Goal: Task Accomplishment & Management: Manage account settings

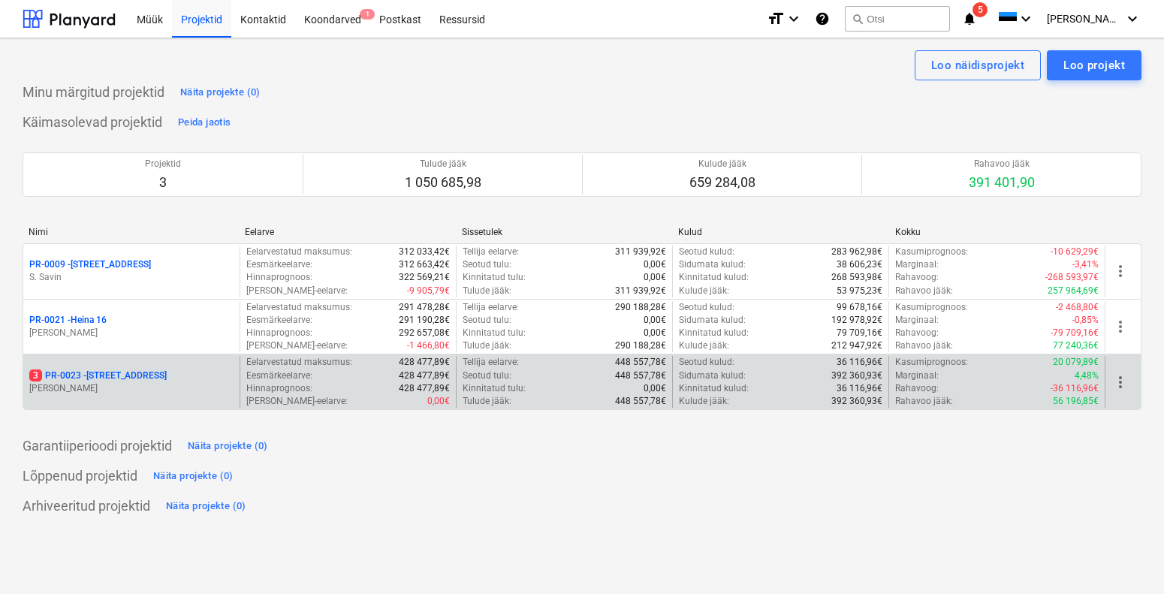
click at [126, 387] on p "[PERSON_NAME]" at bounding box center [131, 388] width 204 height 13
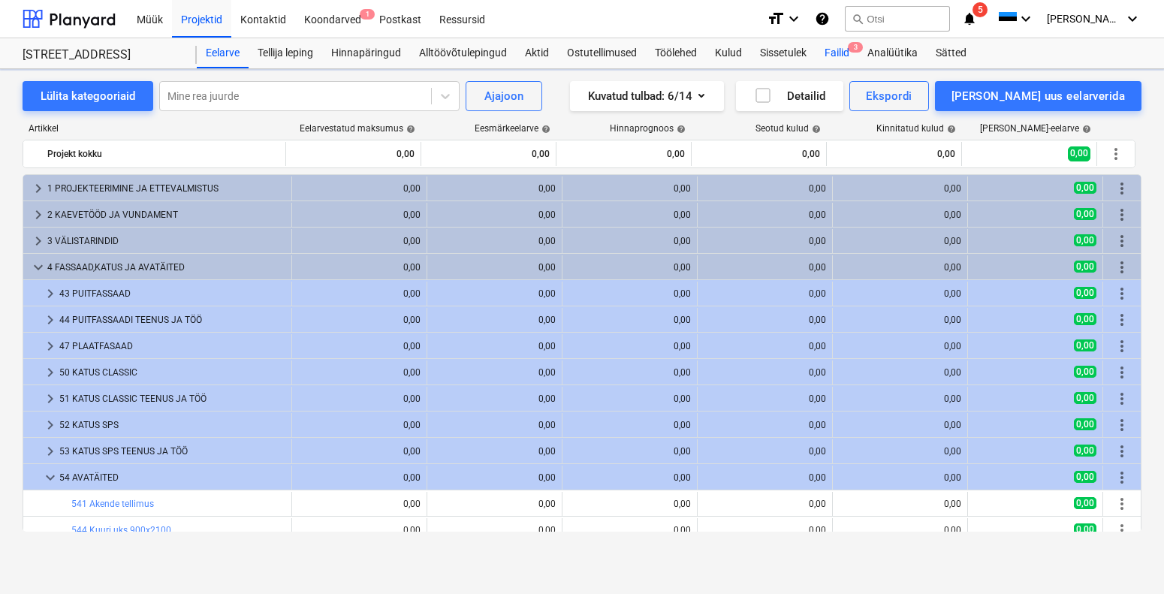
click at [846, 50] on div "Failid 3" at bounding box center [836, 53] width 43 height 30
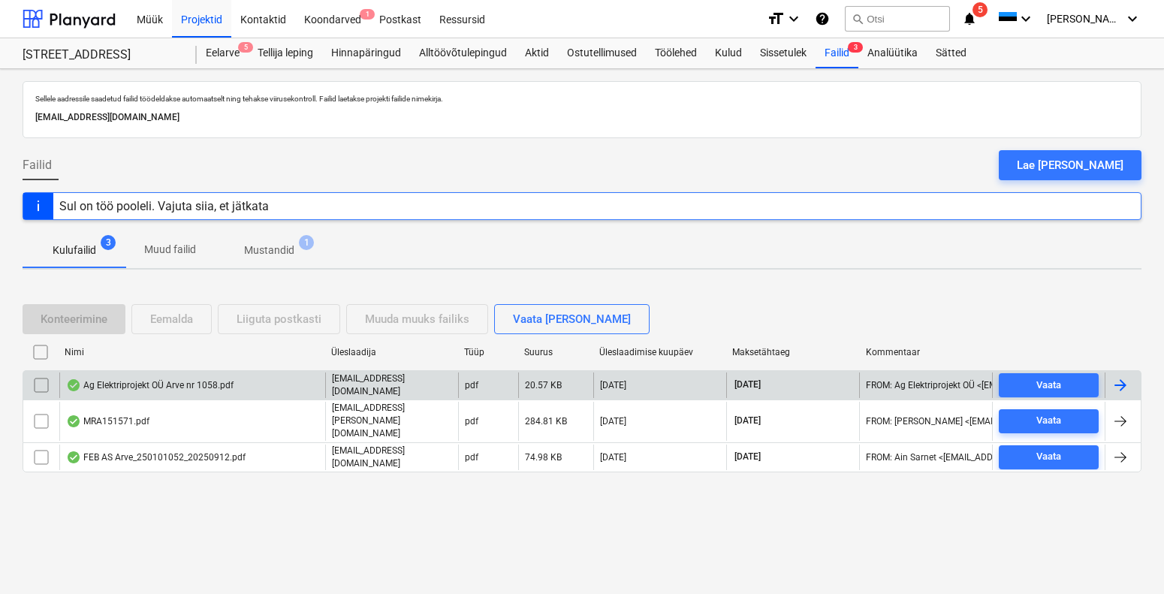
click at [150, 391] on div "Ag Elektriprojekt OÜ Arve nr 1058.pdf" at bounding box center [149, 385] width 167 height 12
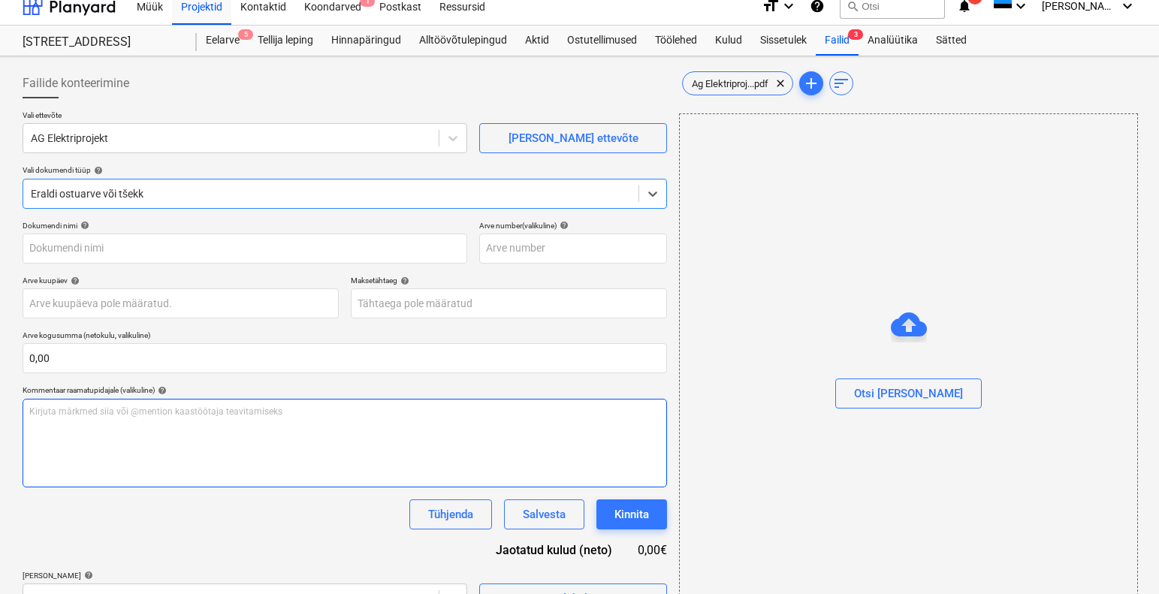
type input "1"
type input "[DATE]"
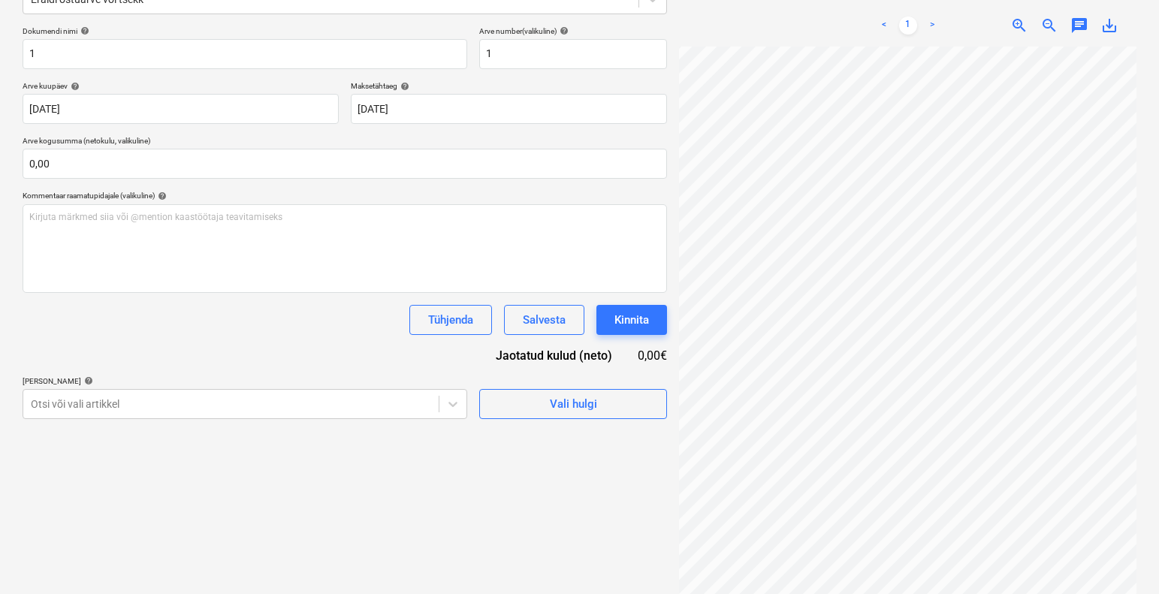
scroll to position [213, 0]
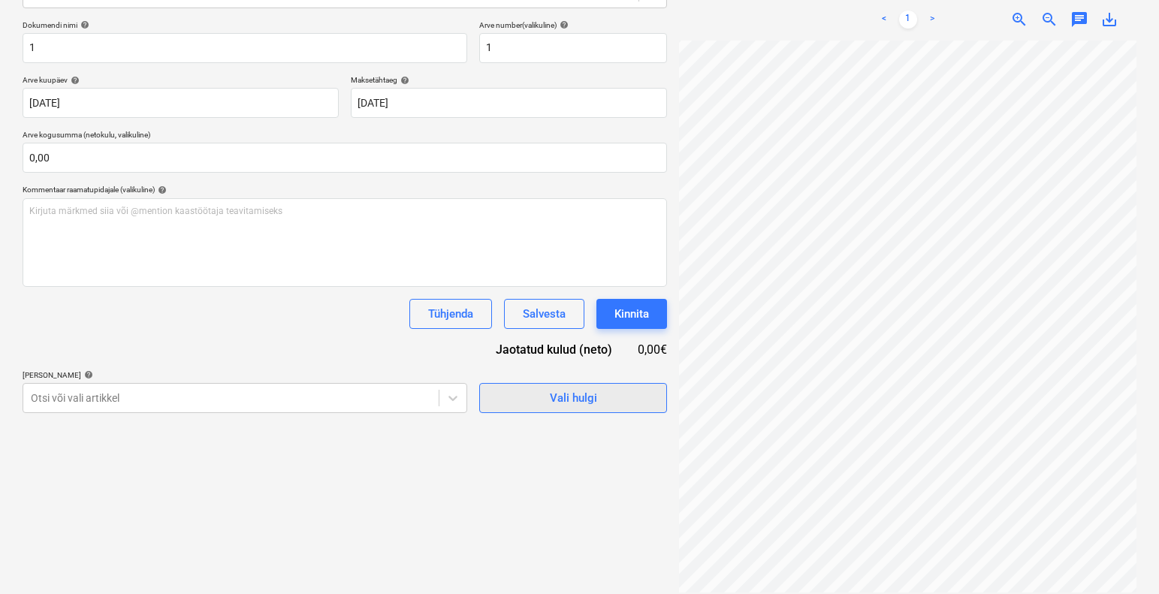
click at [598, 395] on span "Vali hulgi" at bounding box center [573, 398] width 150 height 20
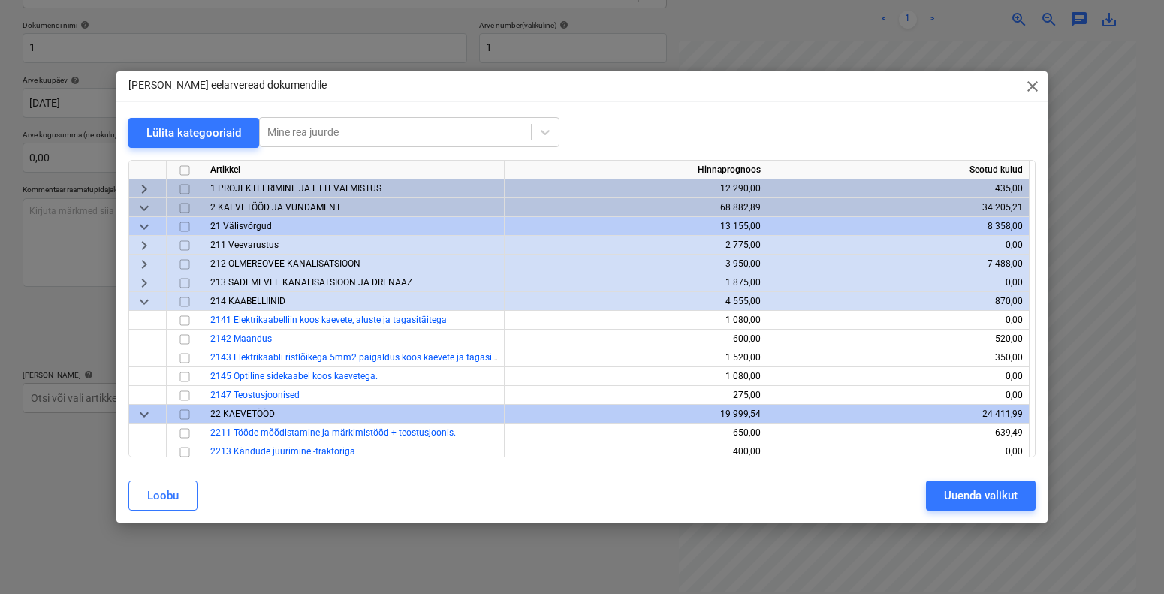
click at [266, 179] on div "1 PROJEKTEERIMINE JA ETTEVALMISTUS" at bounding box center [354, 188] width 300 height 19
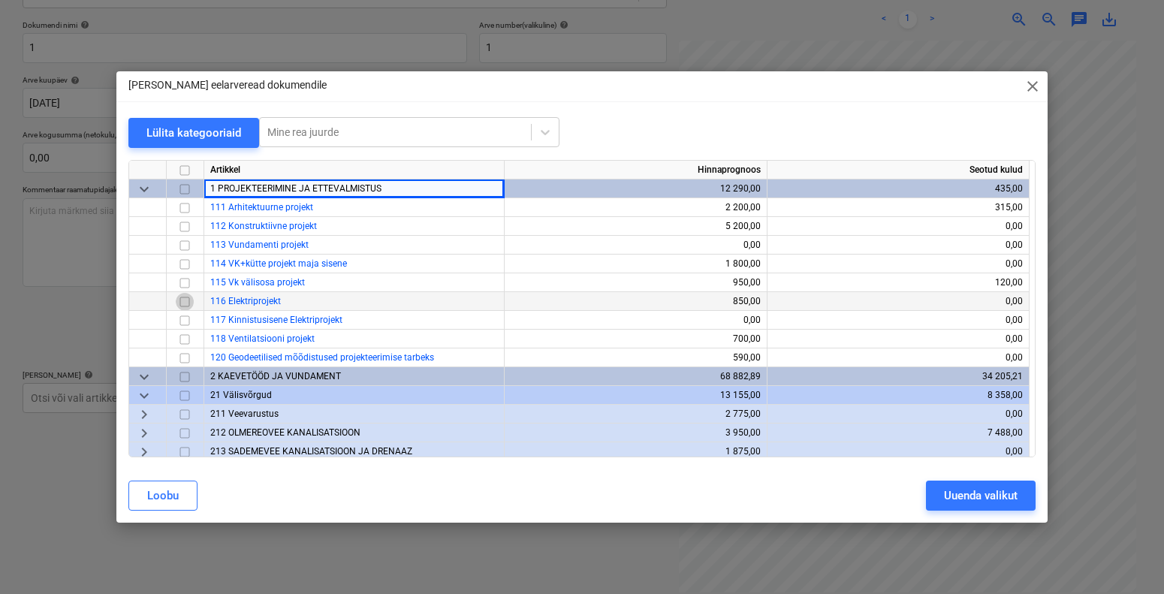
click at [182, 302] on input "checkbox" at bounding box center [185, 301] width 18 height 18
click at [974, 489] on div "Uuenda valikut" at bounding box center [981, 496] width 74 height 20
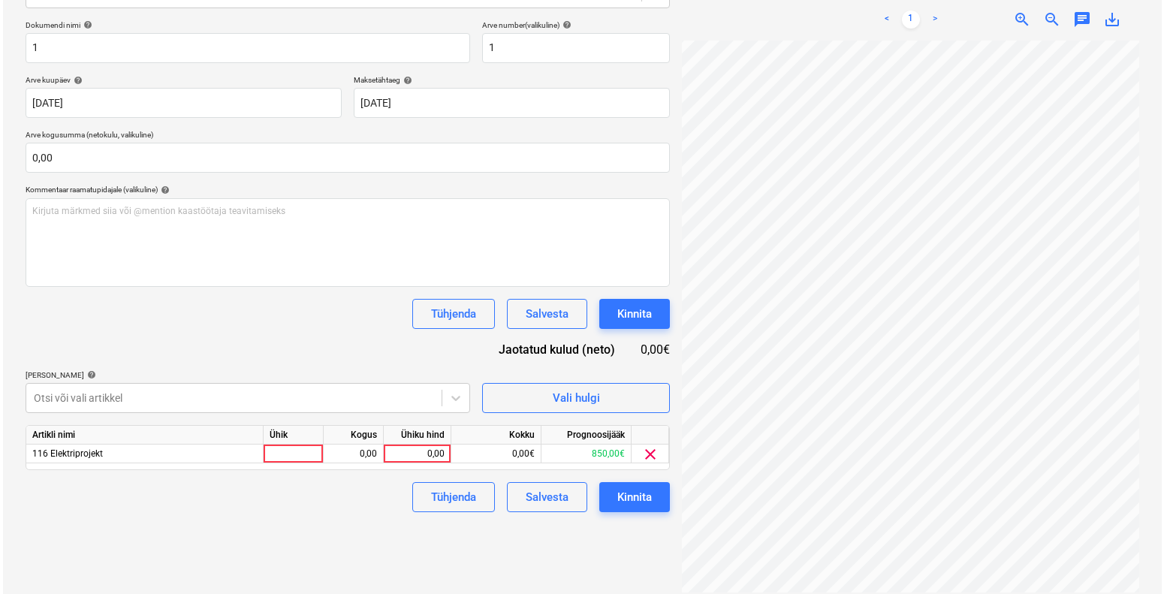
scroll to position [59, 107]
click at [268, 454] on div at bounding box center [291, 454] width 60 height 19
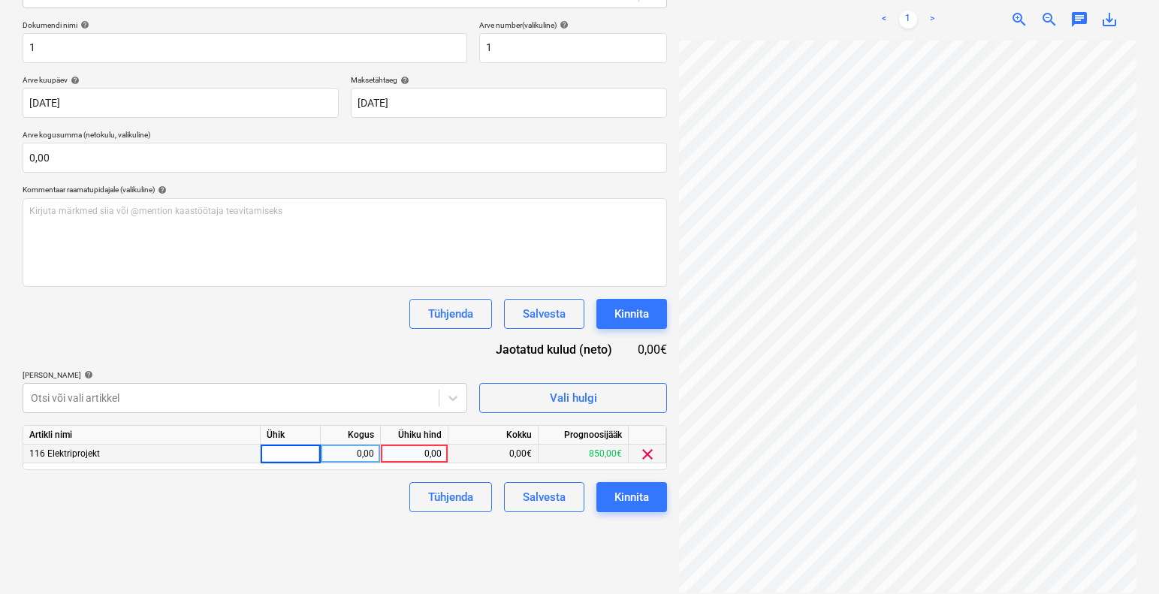
type input "1"
click at [354, 450] on div "0,00" at bounding box center [350, 454] width 47 height 19
type input "1"
click at [398, 449] on div "0,00" at bounding box center [414, 454] width 55 height 19
type input "50"
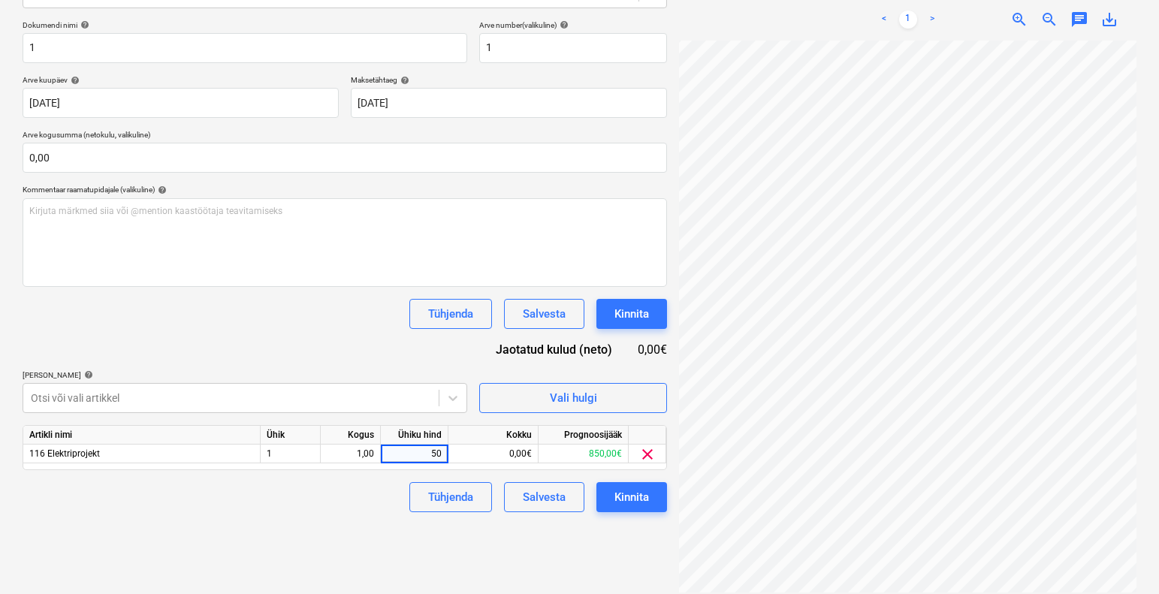
click at [356, 510] on div "Tühjenda Salvesta Kinnita" at bounding box center [345, 497] width 644 height 30
click at [627, 497] on div "Kinnita" at bounding box center [631, 497] width 35 height 20
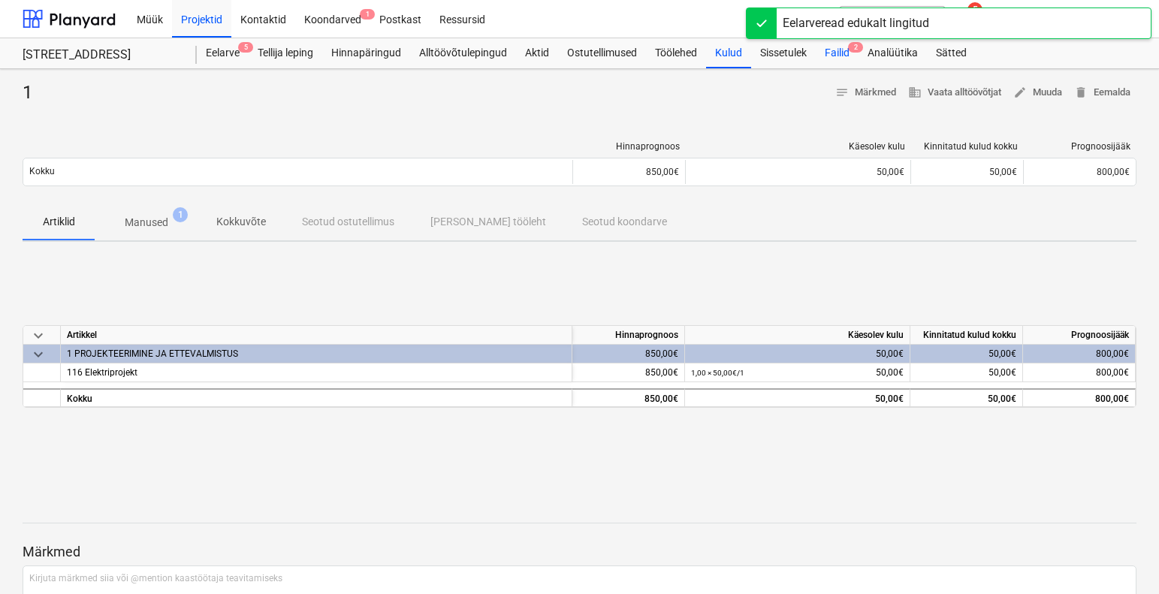
click at [845, 51] on div "Failid 2" at bounding box center [836, 53] width 43 height 30
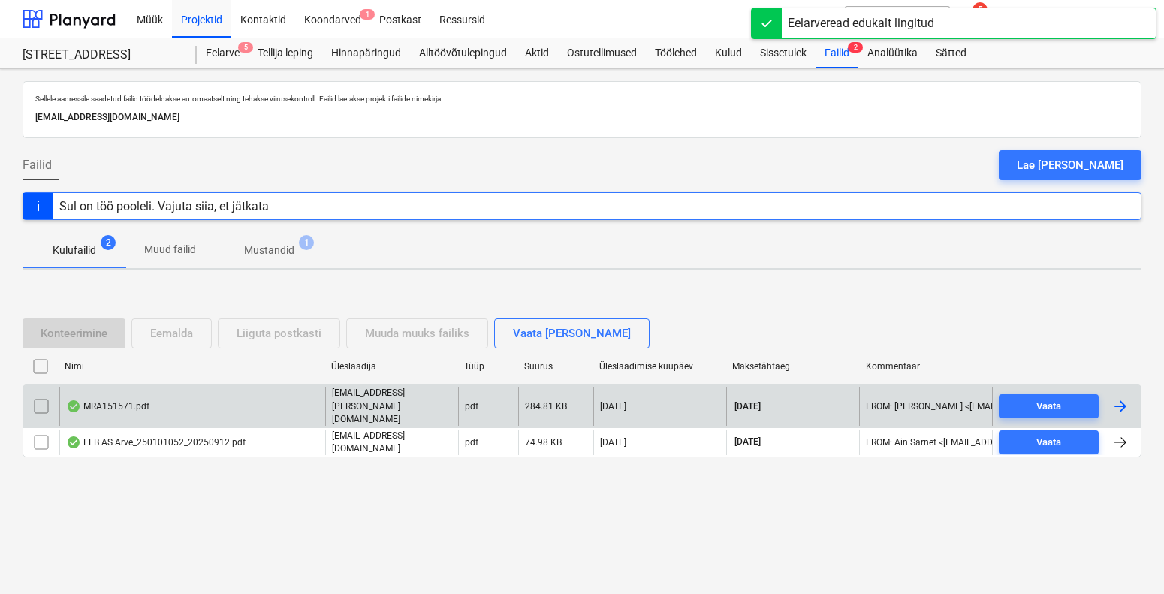
click at [131, 409] on div "MRA151571.pdf" at bounding box center [107, 406] width 83 height 12
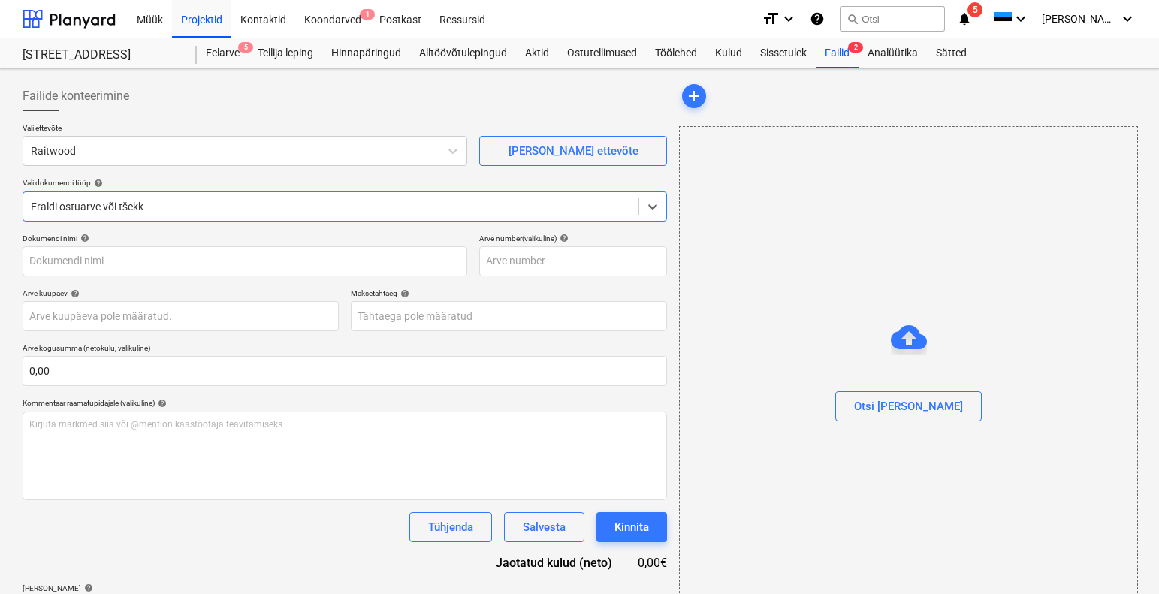
type input "MRA151571"
type input "[DATE]"
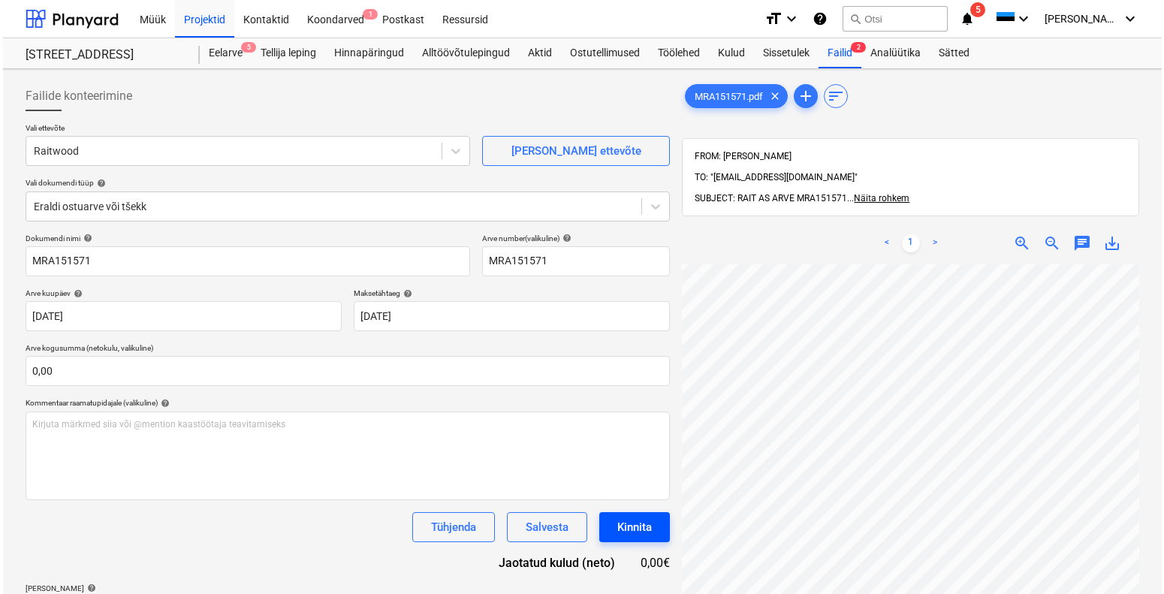
scroll to position [27, 0]
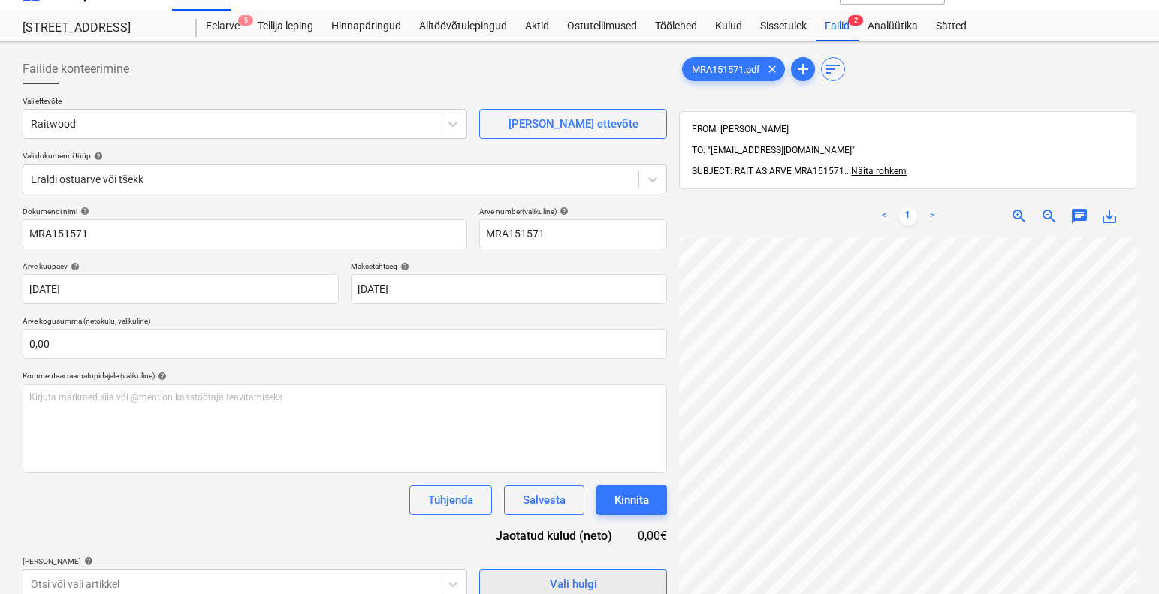
click at [619, 587] on span "Vali hulgi" at bounding box center [573, 584] width 150 height 20
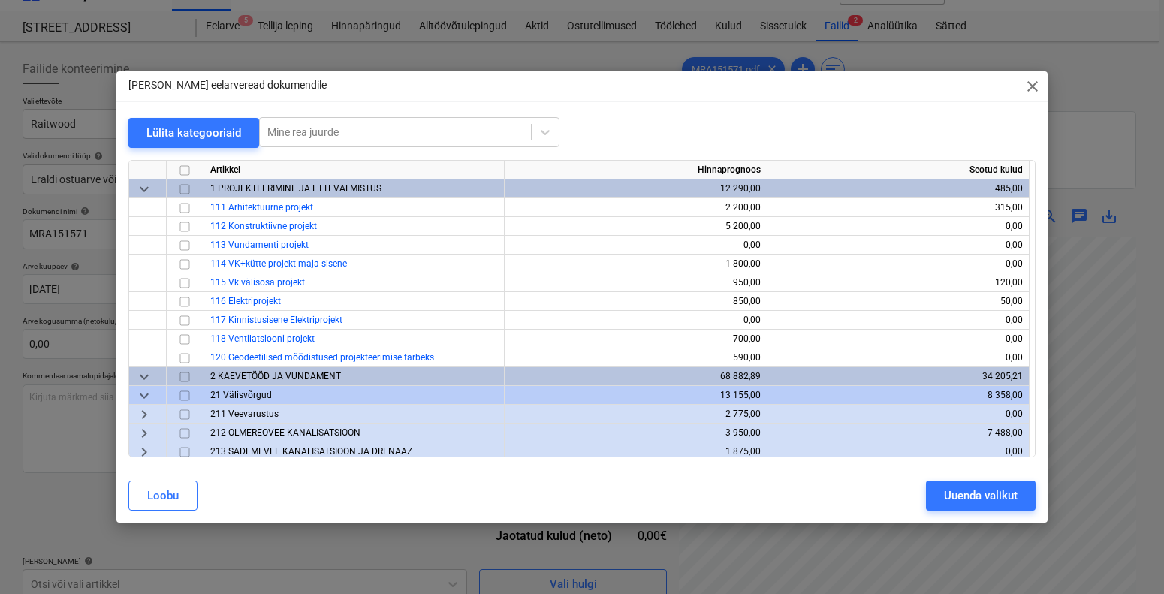
click at [145, 189] on span "keyboard_arrow_down" at bounding box center [144, 188] width 18 height 18
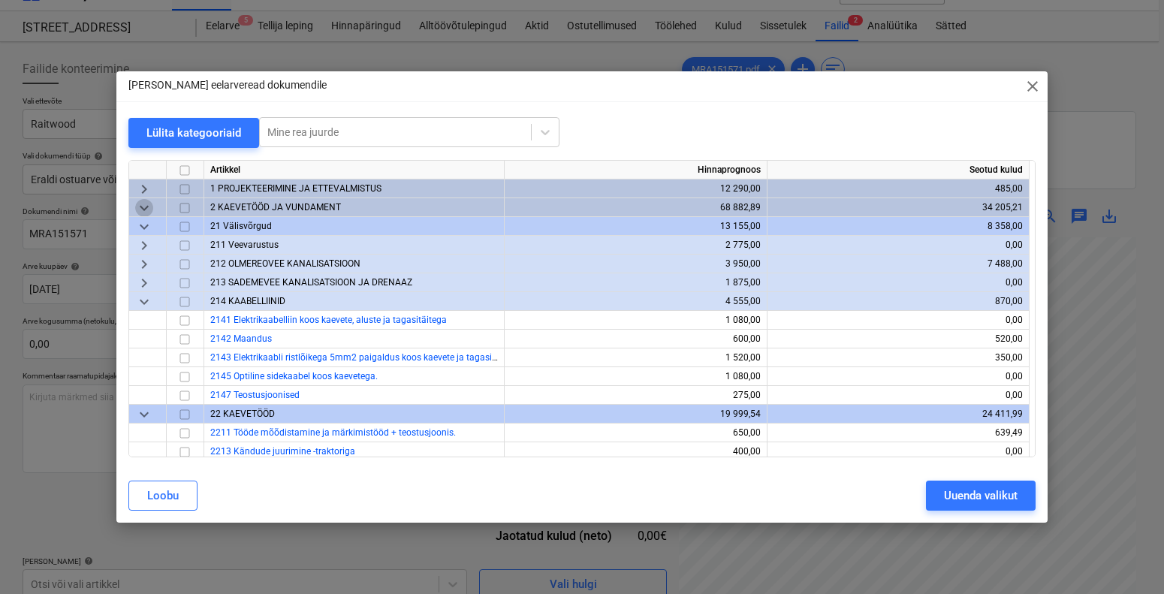
click at [149, 209] on span "keyboard_arrow_down" at bounding box center [144, 207] width 18 height 18
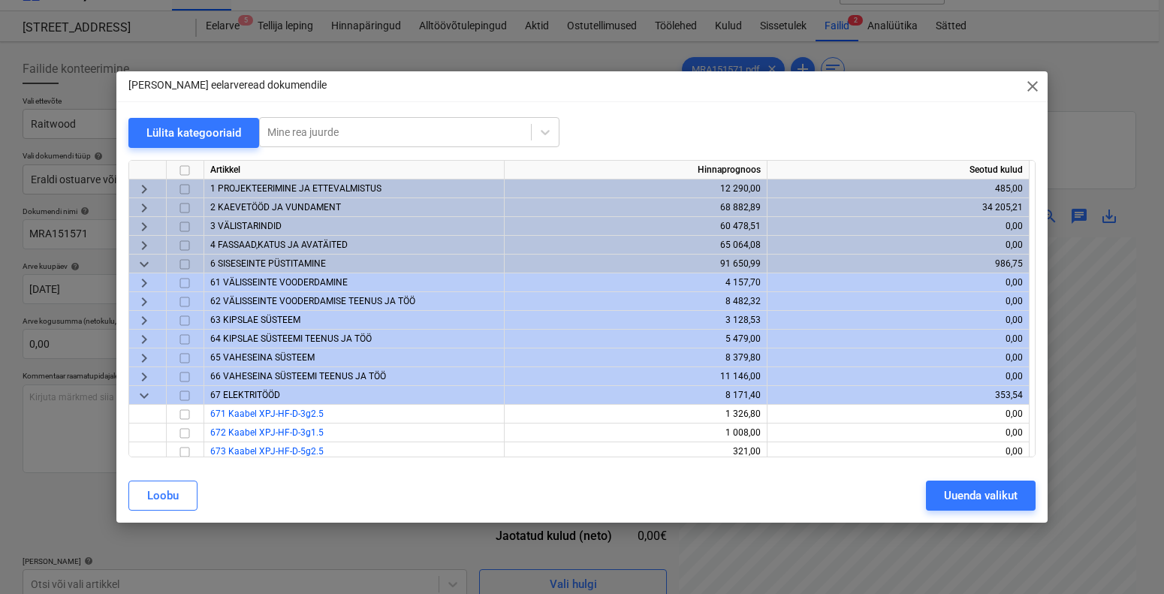
click at [152, 223] on span "keyboard_arrow_right" at bounding box center [144, 226] width 18 height 18
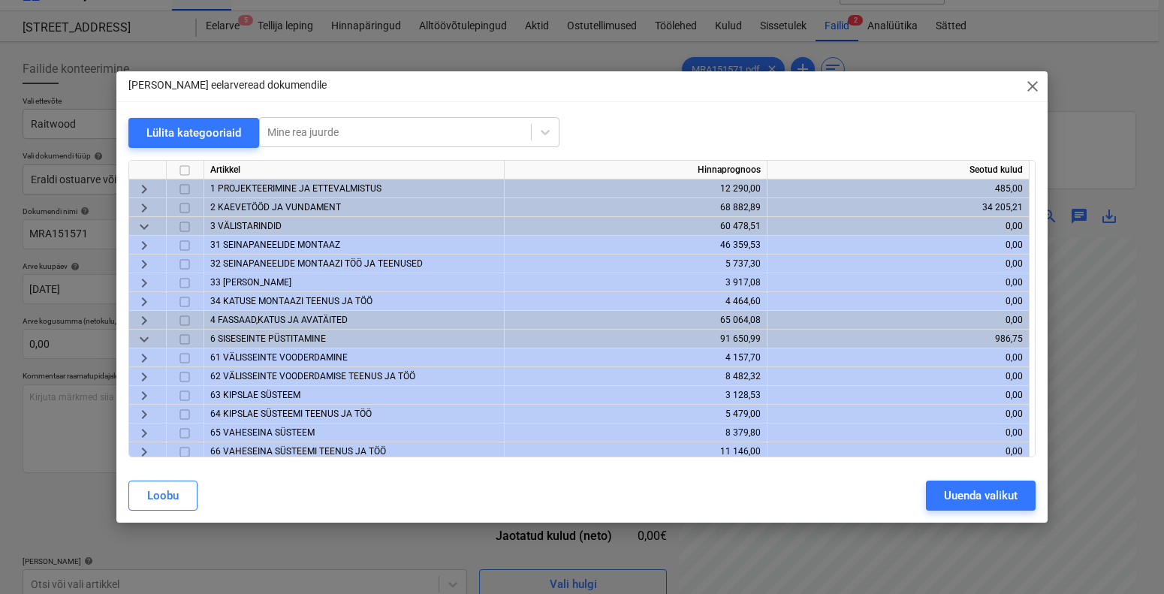
click at [246, 285] on span "33 [PERSON_NAME]" at bounding box center [250, 282] width 81 height 11
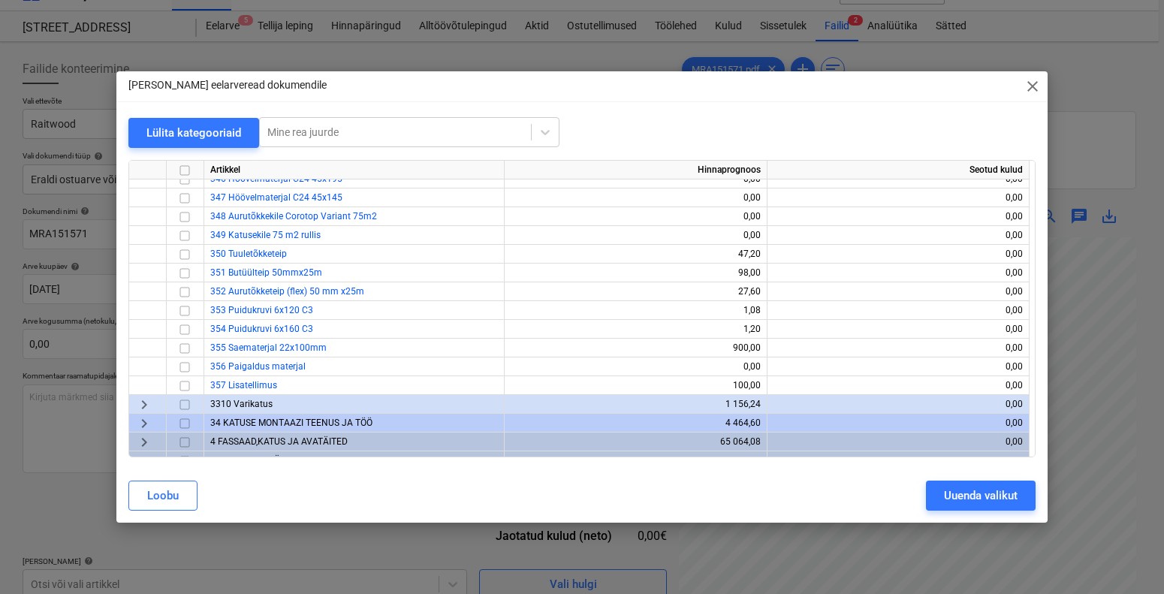
scroll to position [445, 0]
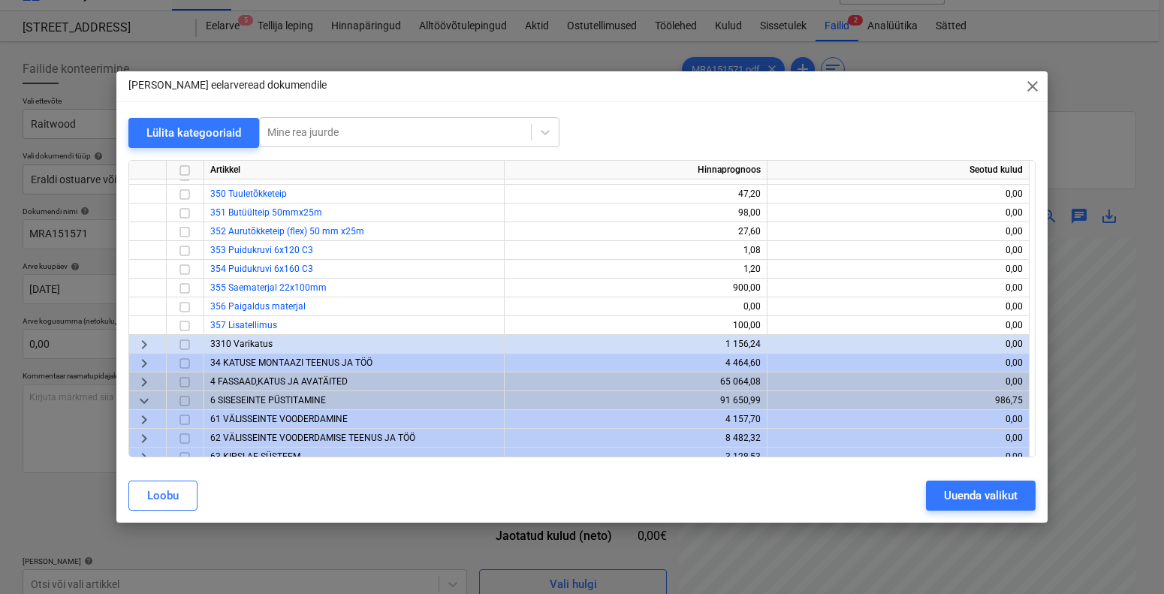
click at [223, 344] on span "3310 Varikatus" at bounding box center [241, 344] width 62 height 11
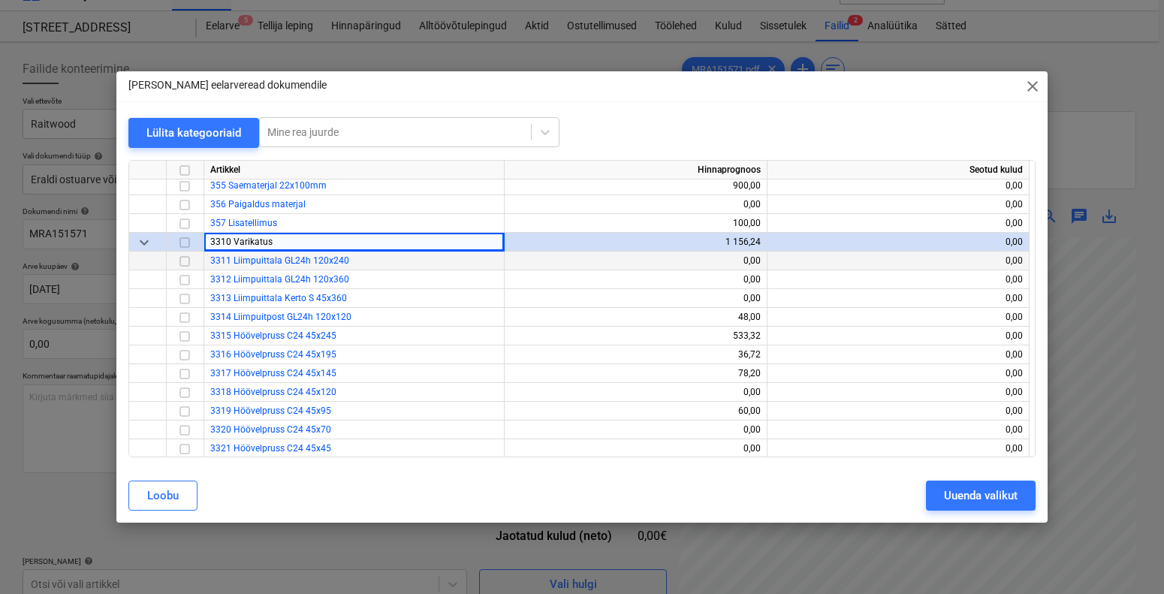
scroll to position [571, 0]
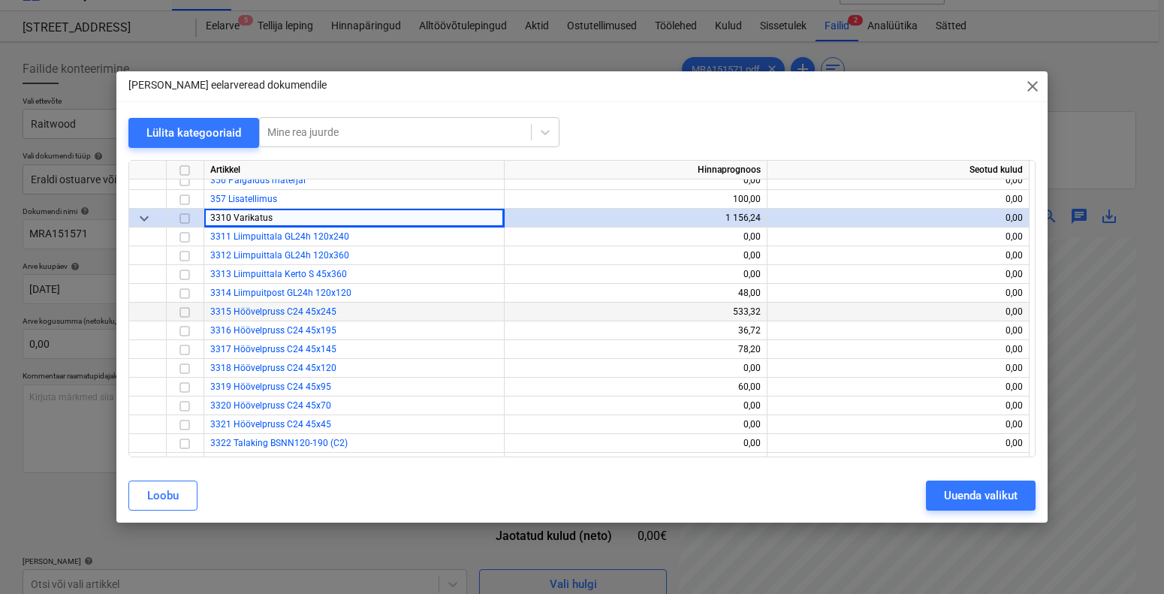
click at [188, 316] on input "checkbox" at bounding box center [185, 312] width 18 height 18
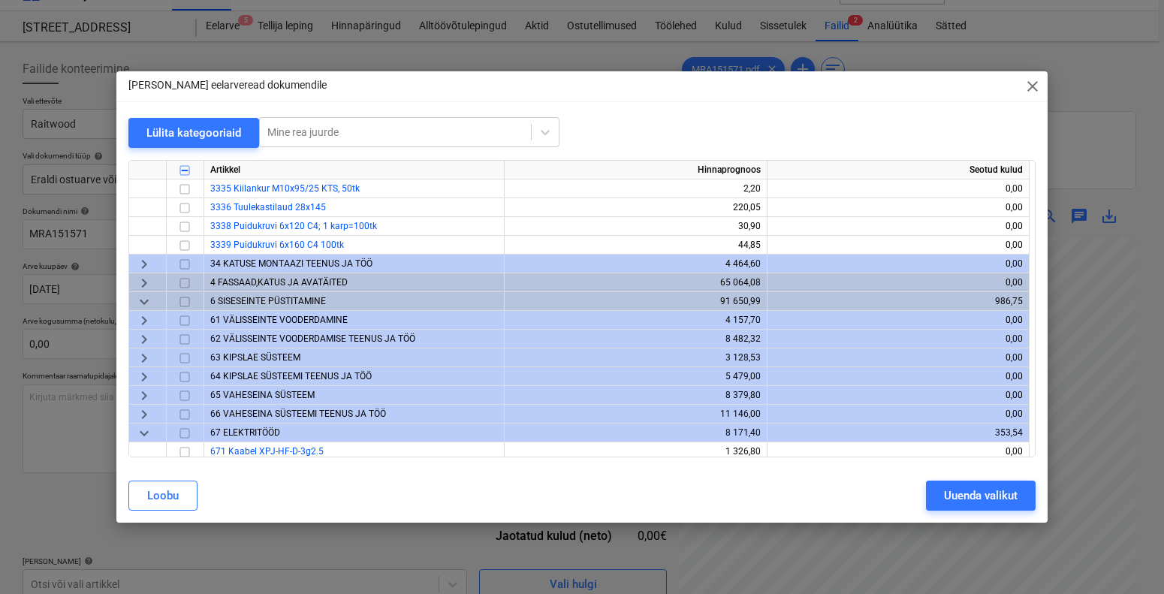
scroll to position [1023, 0]
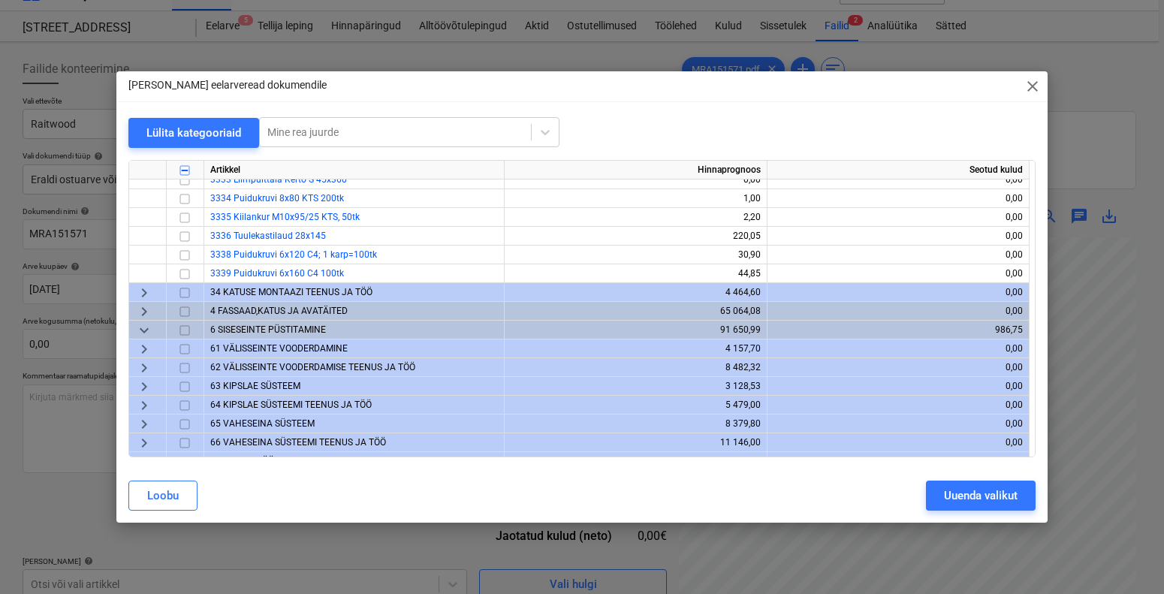
click at [310, 351] on span "61 VÄLISSEINTE VOODERDAMINE" at bounding box center [278, 348] width 137 height 11
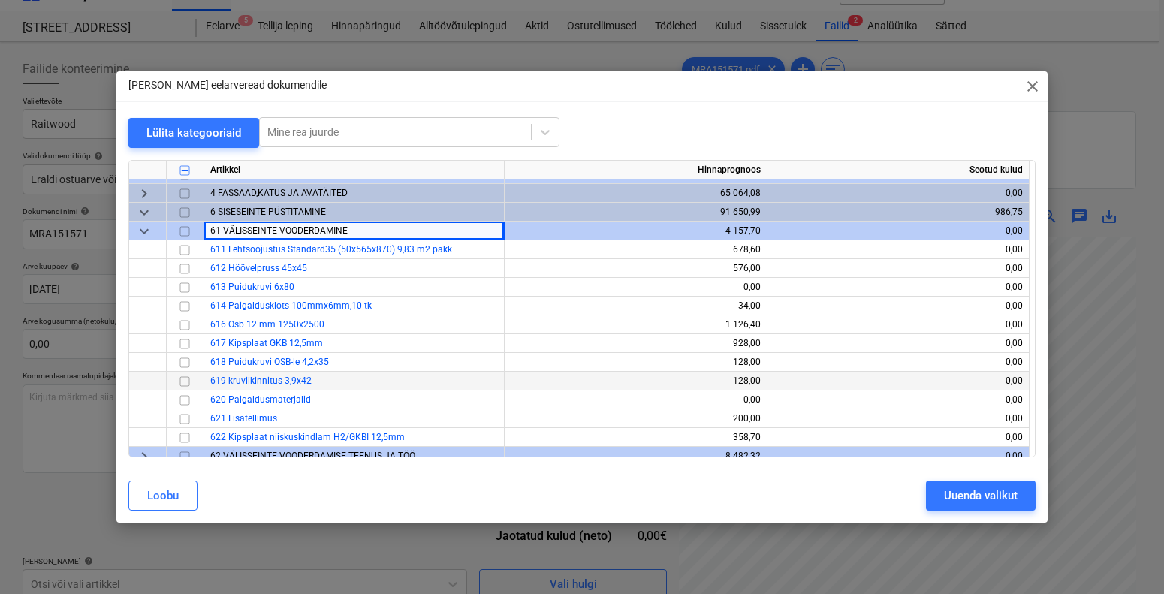
scroll to position [1142, 0]
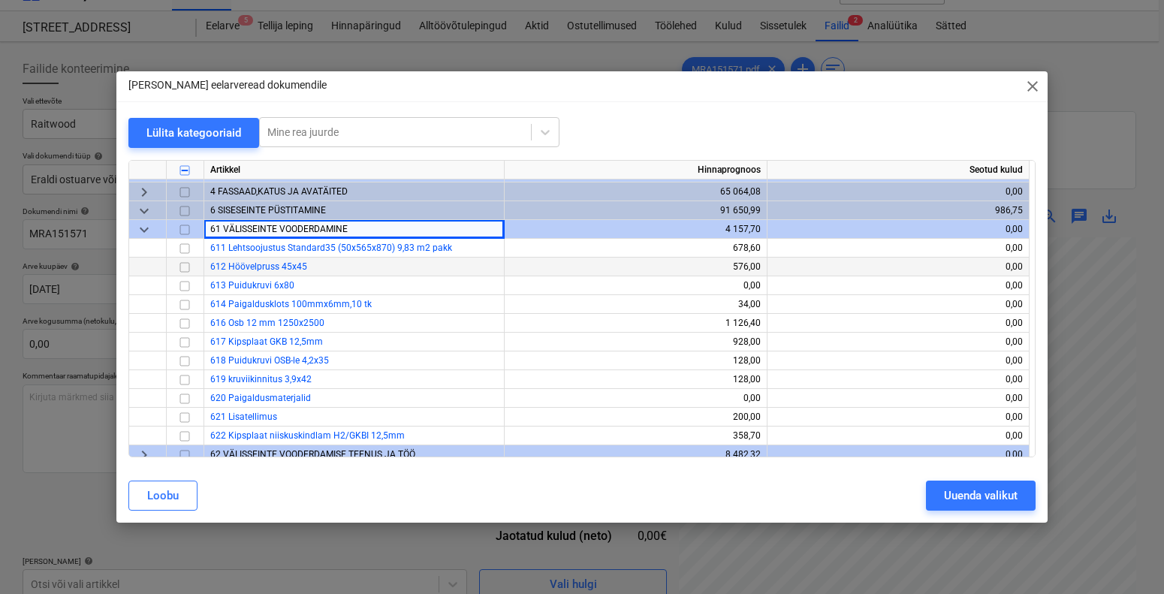
click at [188, 266] on input "checkbox" at bounding box center [185, 267] width 18 height 18
click at [955, 492] on div "Uuenda valikut" at bounding box center [981, 496] width 74 height 20
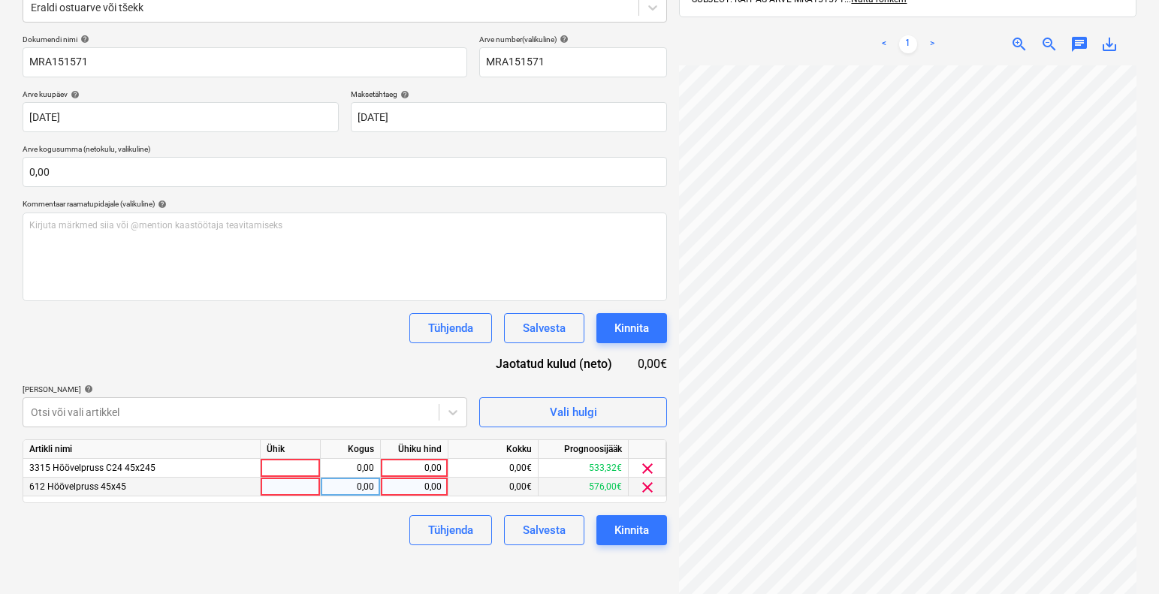
scroll to position [213, 0]
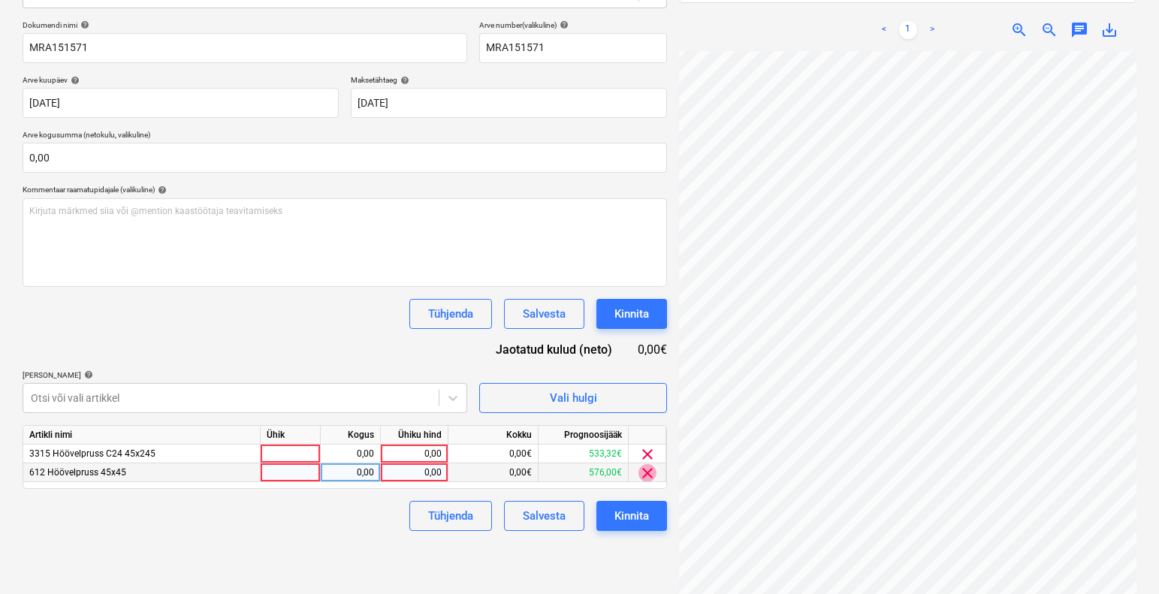
click at [647, 473] on span "clear" at bounding box center [647, 473] width 18 height 18
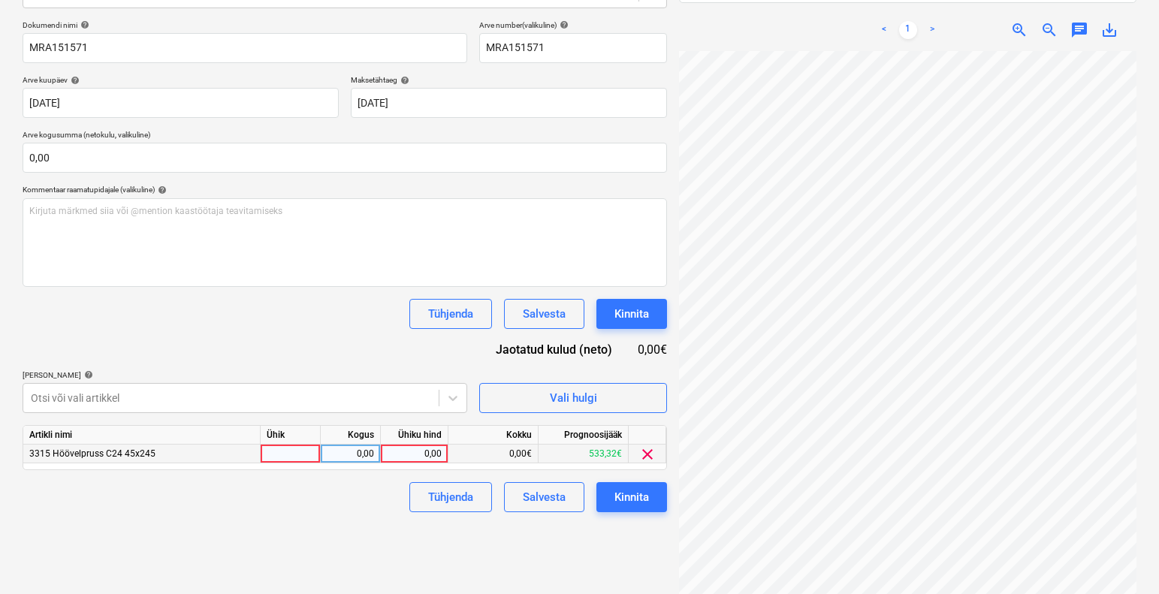
click at [279, 450] on div at bounding box center [291, 454] width 60 height 19
click at [364, 457] on div "0,00" at bounding box center [350, 454] width 47 height 19
type input "1"
click at [318, 454] on div at bounding box center [291, 454] width 60 height 19
type input "1"
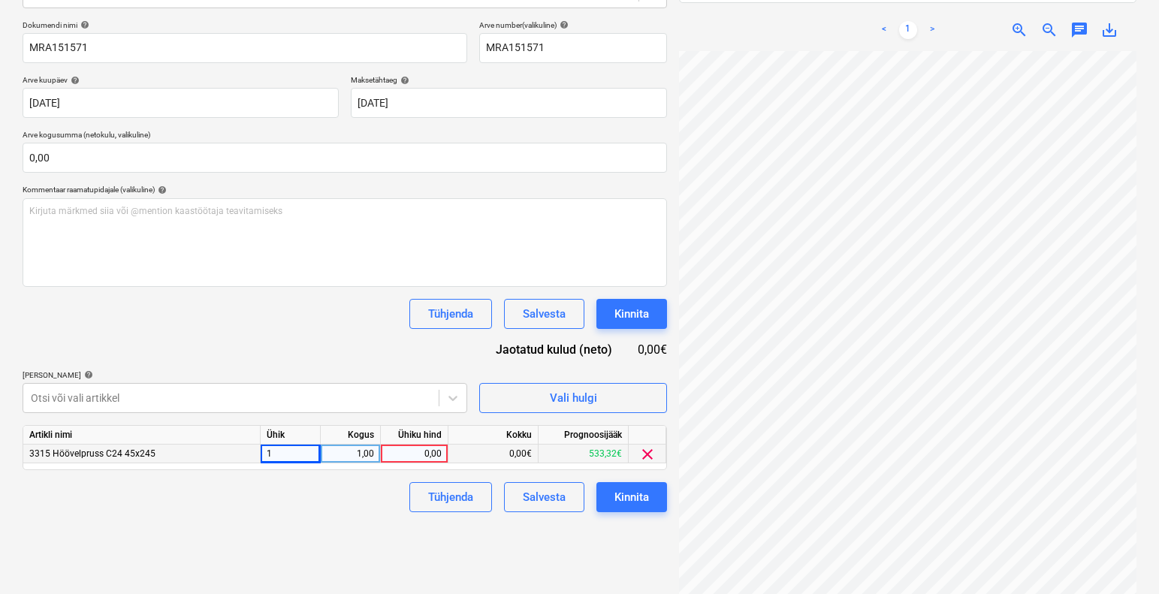
click at [428, 451] on div "0,00" at bounding box center [414, 454] width 55 height 19
type input "3602,62"
click at [340, 523] on div "Failide konteerimine Vali ettevõte Raitwood [PERSON_NAME] uus ettevõte Vali dok…" at bounding box center [345, 235] width 656 height 747
click at [638, 450] on span "clear" at bounding box center [647, 454] width 18 height 18
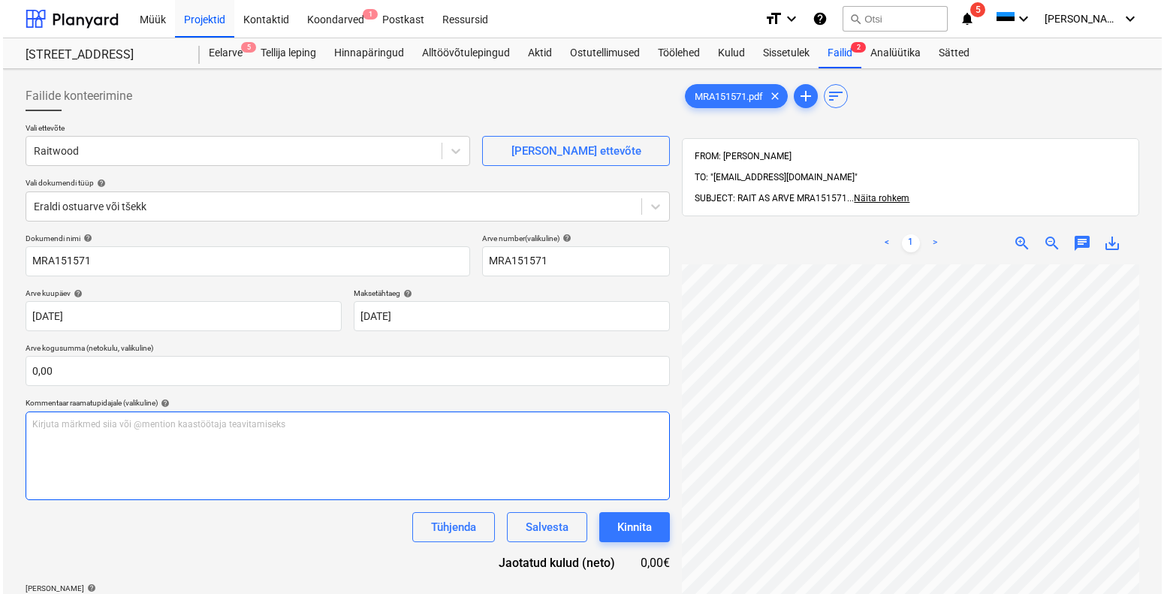
scroll to position [141, 0]
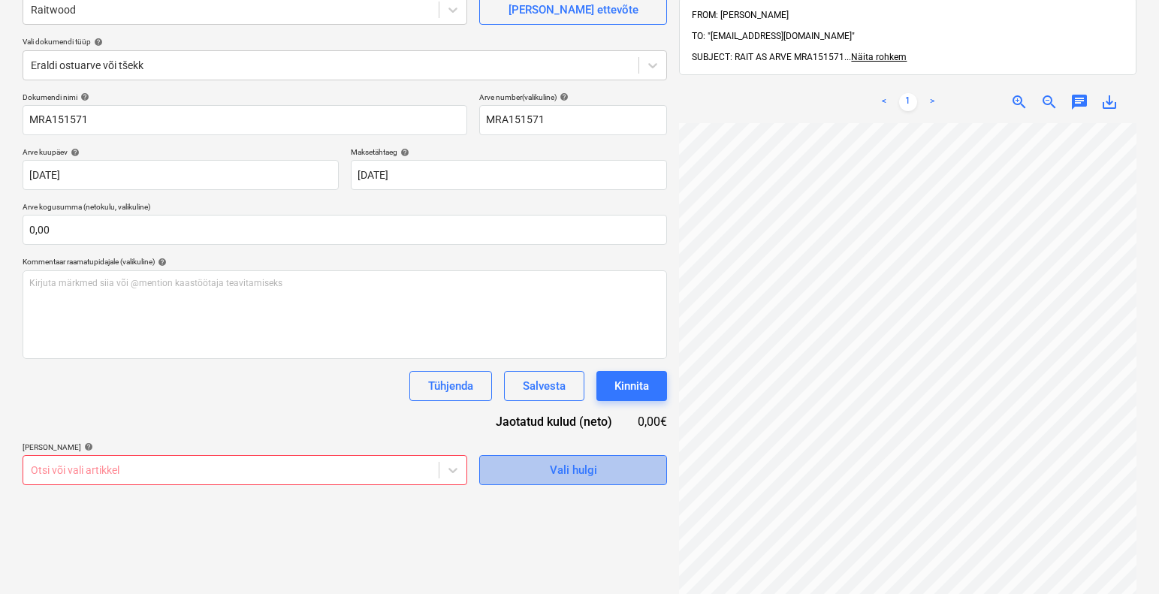
click at [616, 479] on span "Vali hulgi" at bounding box center [573, 470] width 150 height 20
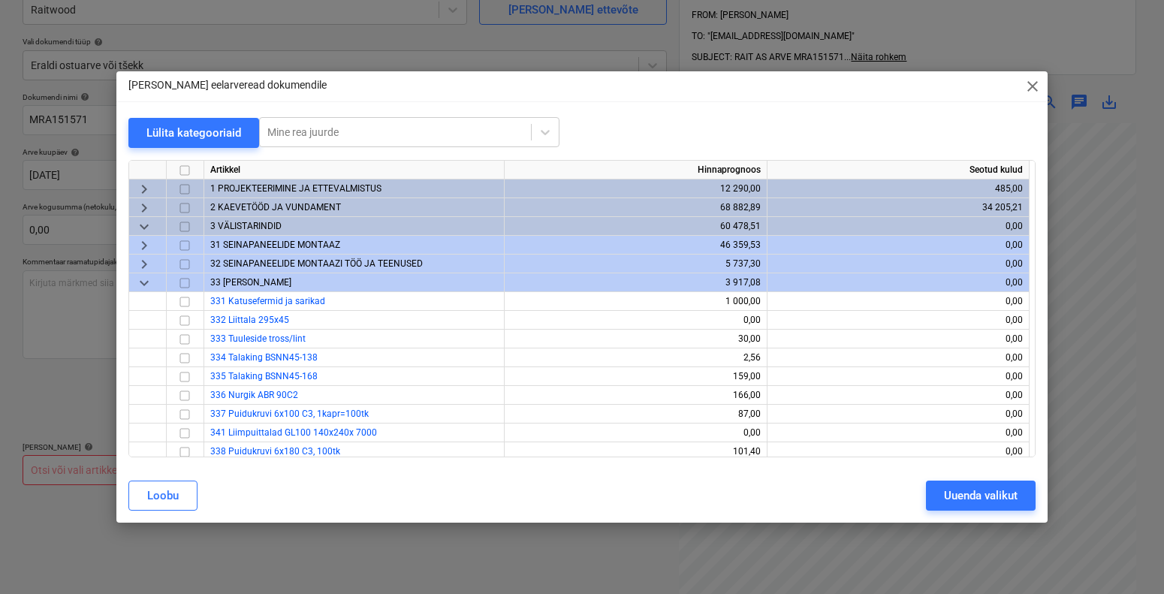
click at [286, 245] on span "31 SEINAPANEELIDE MONTAAZ" at bounding box center [275, 245] width 130 height 11
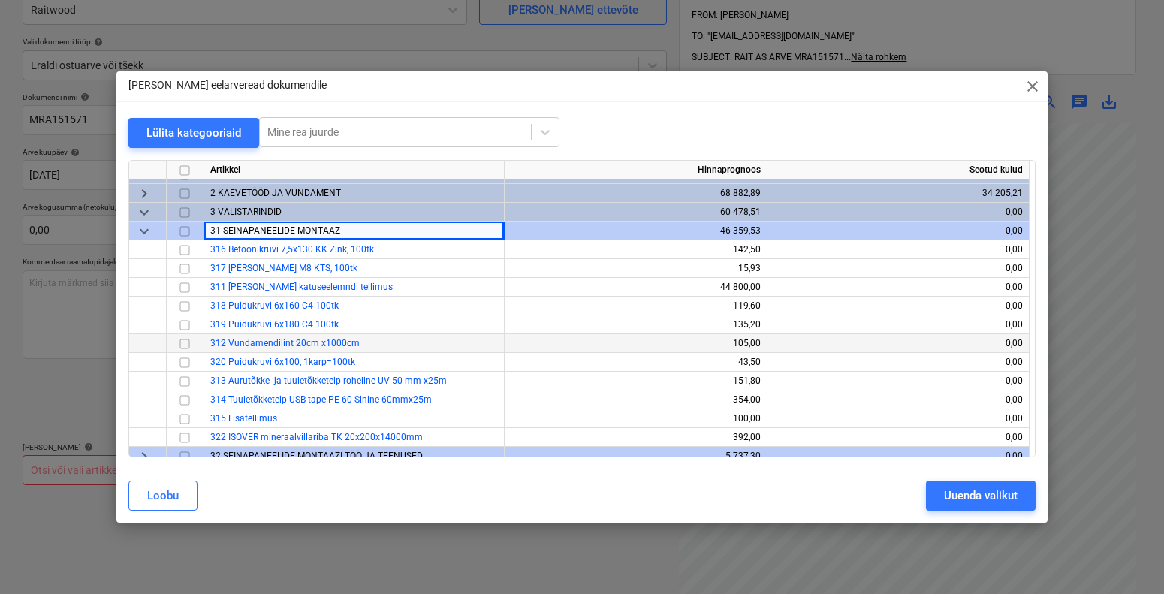
scroll to position [0, 0]
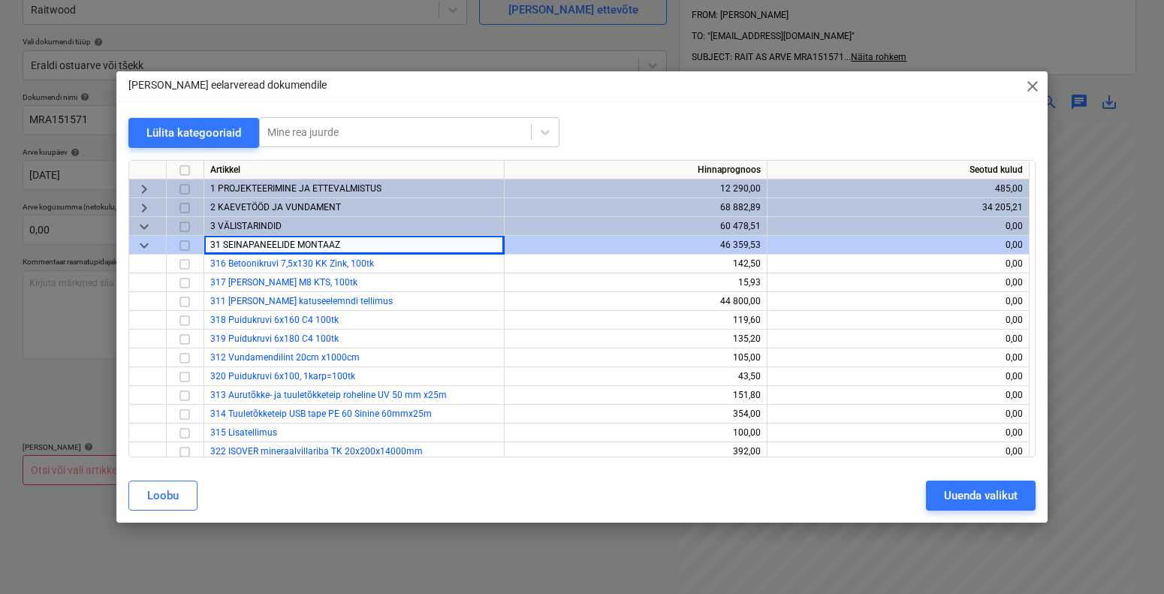
click at [247, 225] on span "3 VÄLISTARINDID" at bounding box center [245, 226] width 71 height 11
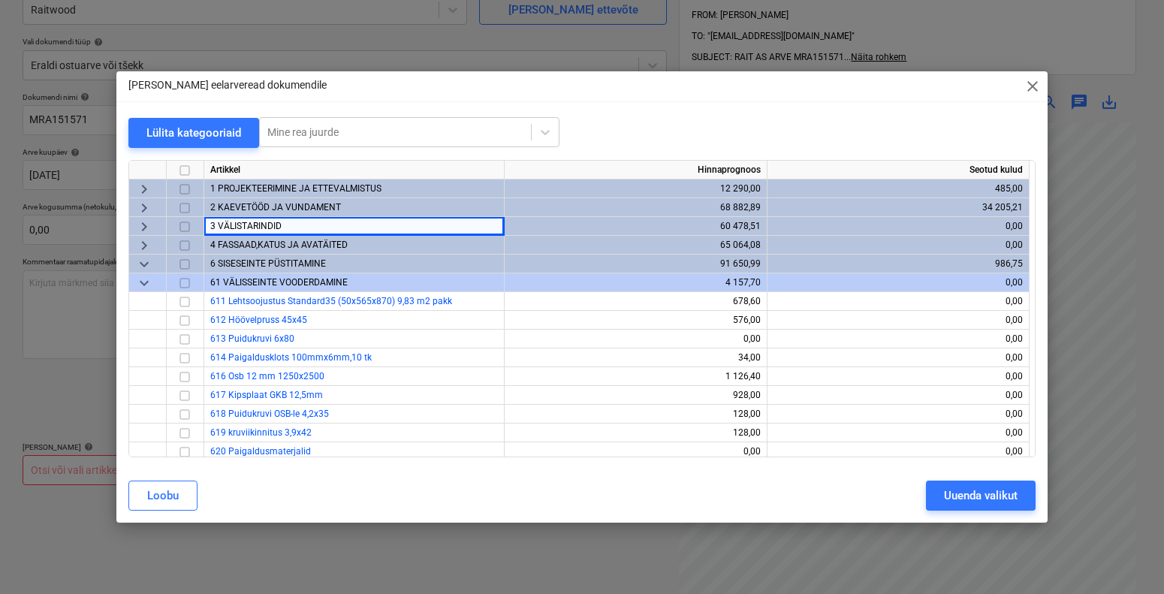
click at [150, 225] on span "keyboard_arrow_right" at bounding box center [144, 226] width 18 height 18
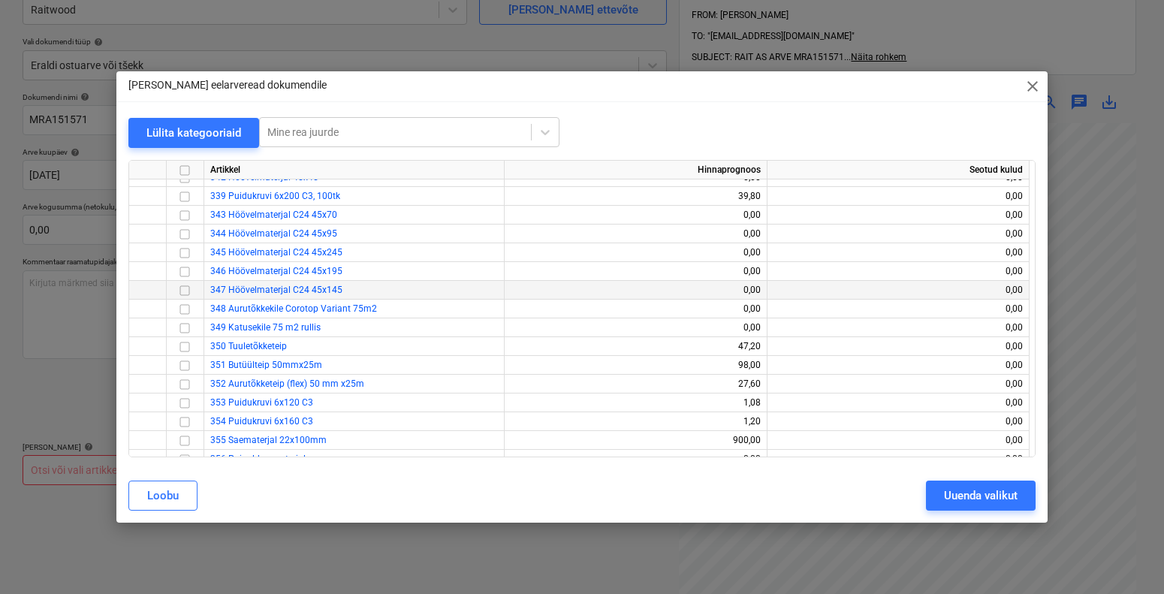
scroll to position [561, 0]
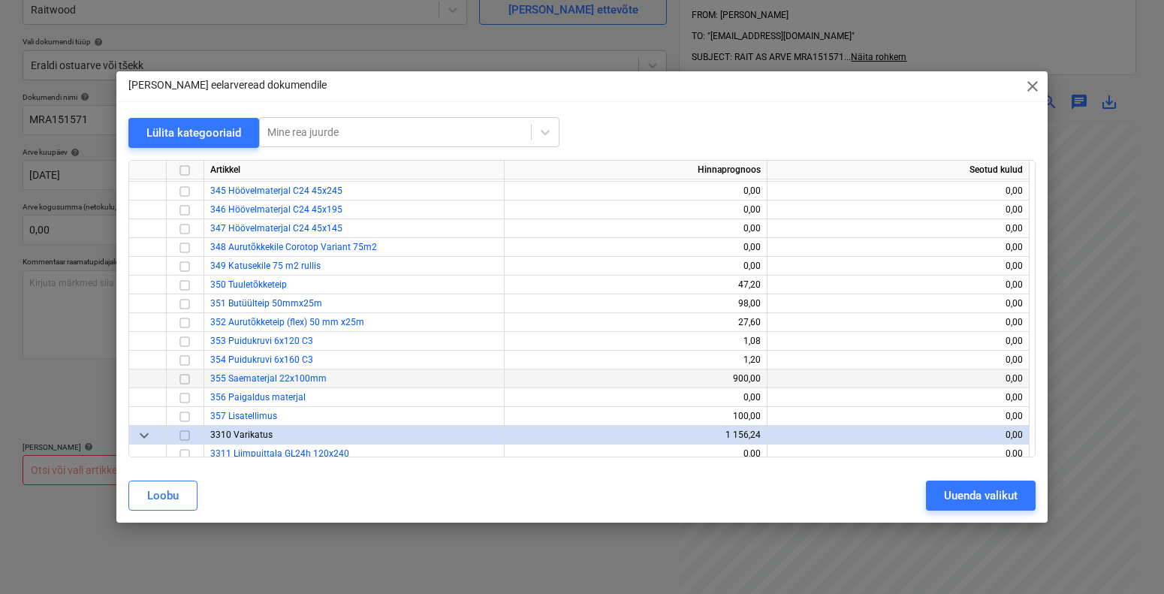
click at [189, 377] on input "checkbox" at bounding box center [185, 378] width 18 height 18
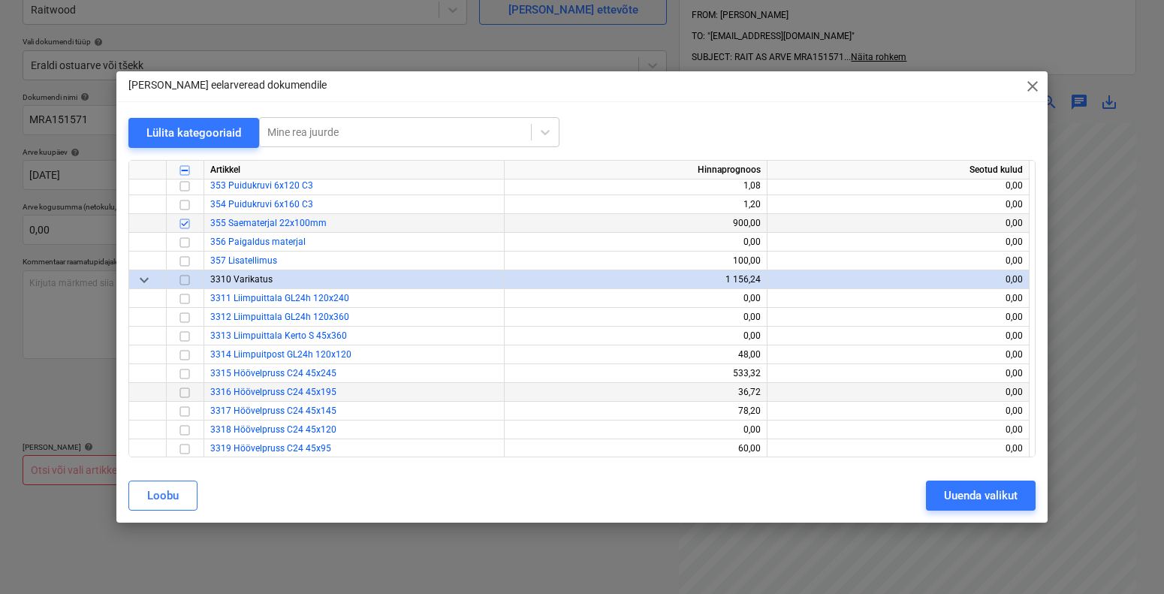
scroll to position [719, 0]
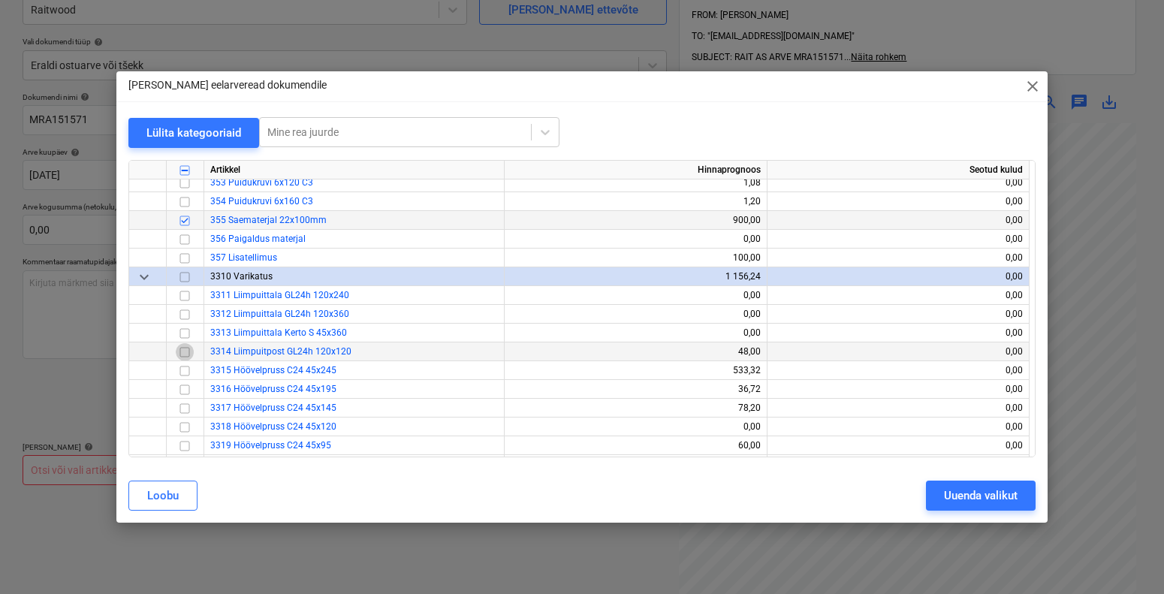
click at [186, 351] on input "checkbox" at bounding box center [185, 351] width 18 height 18
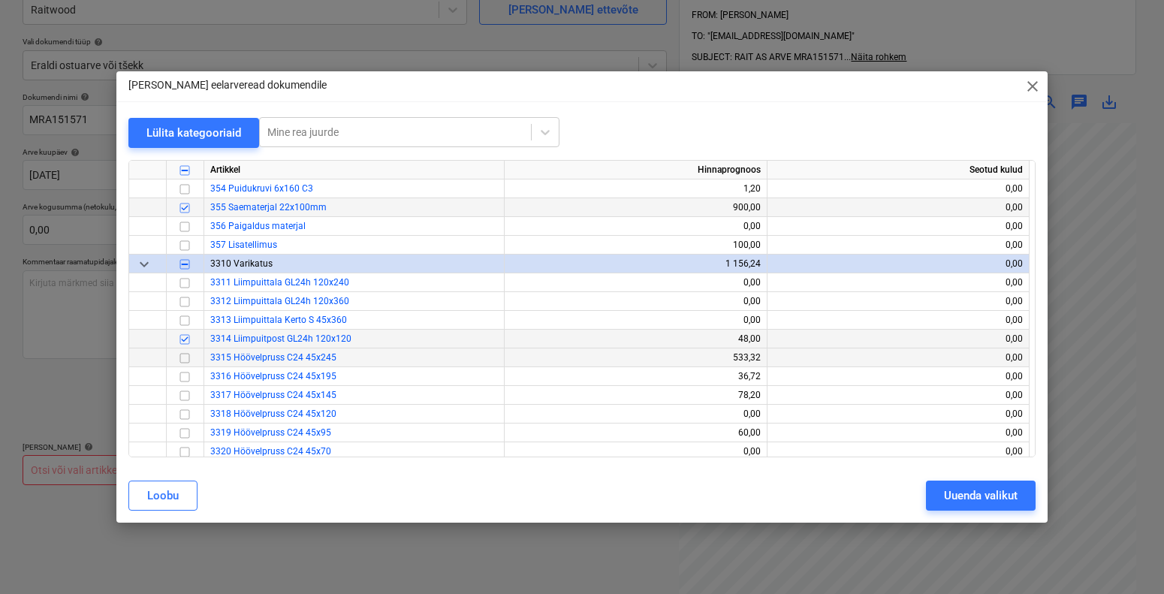
scroll to position [733, 0]
click at [186, 360] on input "checkbox" at bounding box center [185, 357] width 18 height 18
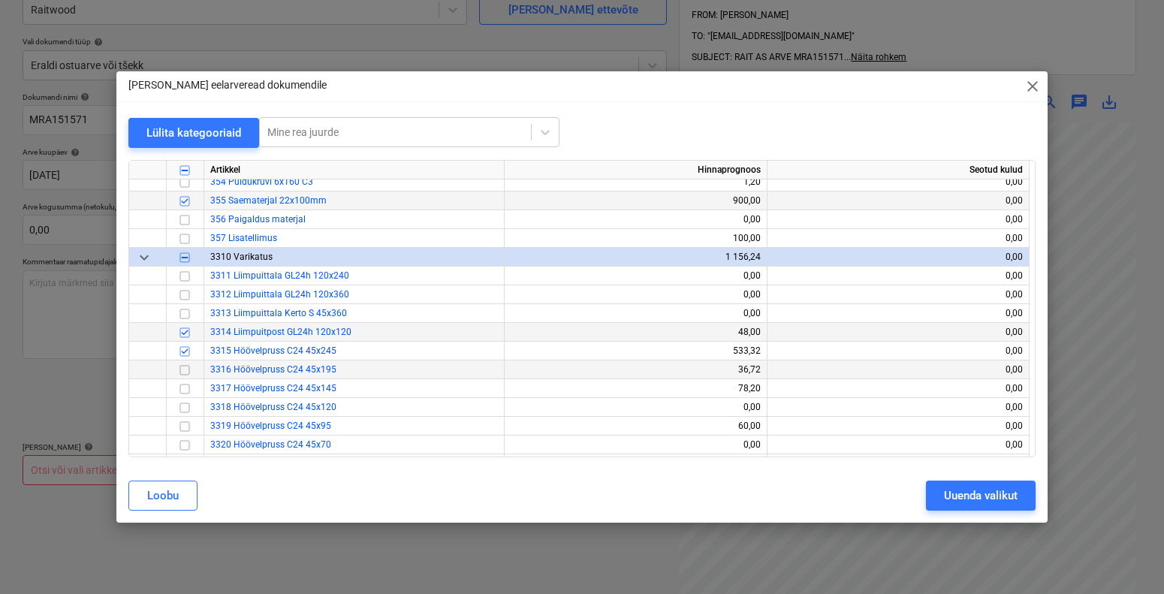
click at [188, 369] on input "checkbox" at bounding box center [185, 369] width 18 height 18
click at [187, 387] on input "checkbox" at bounding box center [185, 388] width 18 height 18
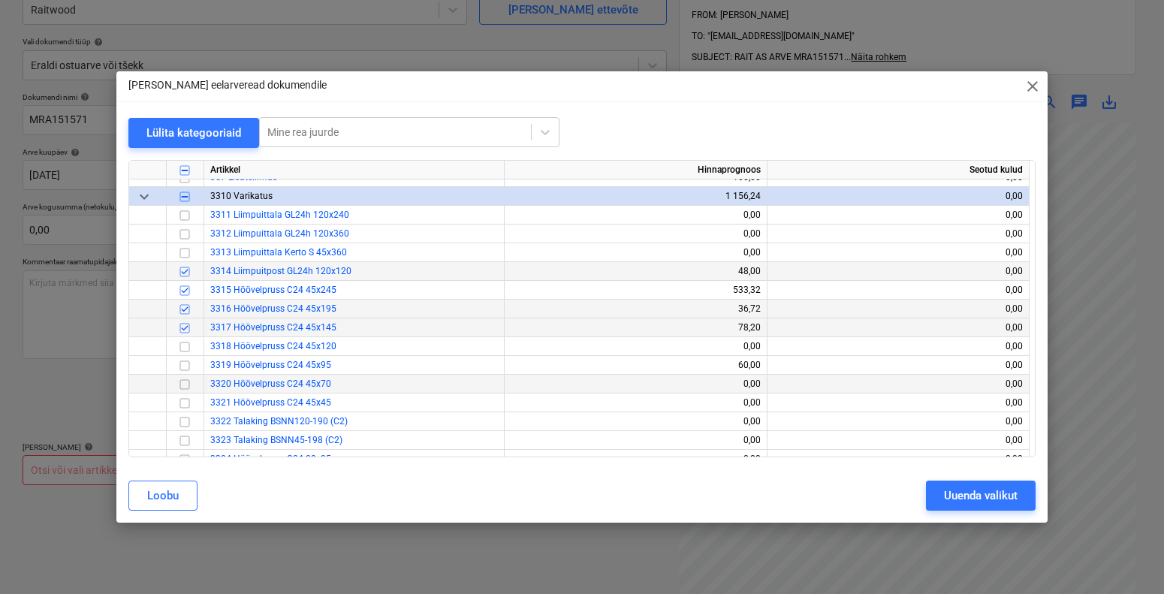
scroll to position [803, 0]
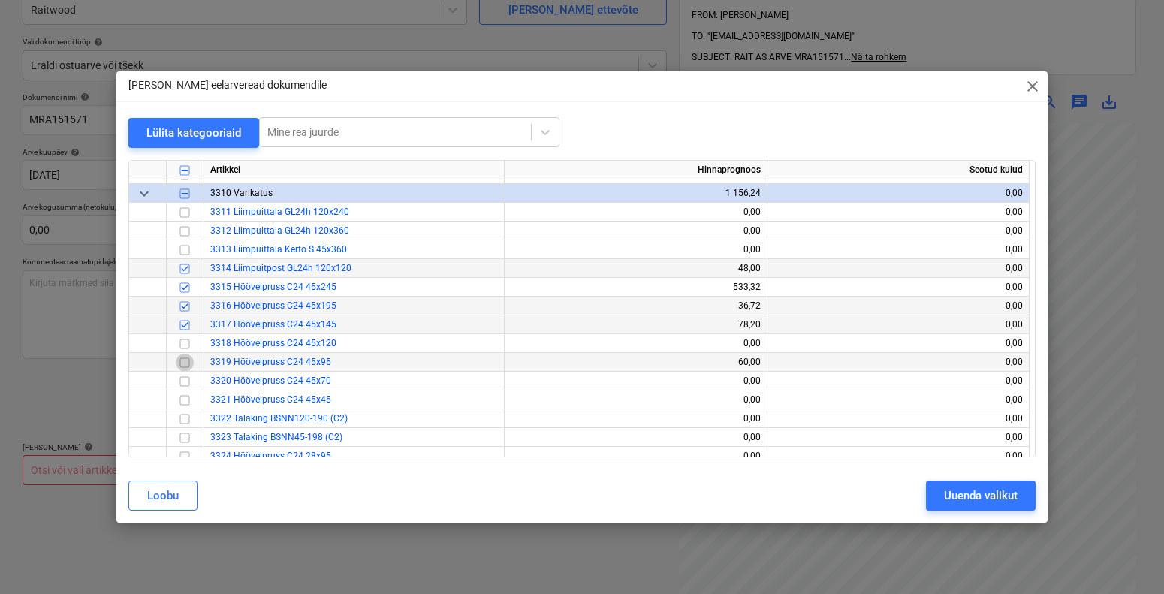
click at [188, 363] on input "checkbox" at bounding box center [185, 362] width 18 height 18
click at [187, 363] on input "checkbox" at bounding box center [185, 362] width 18 height 18
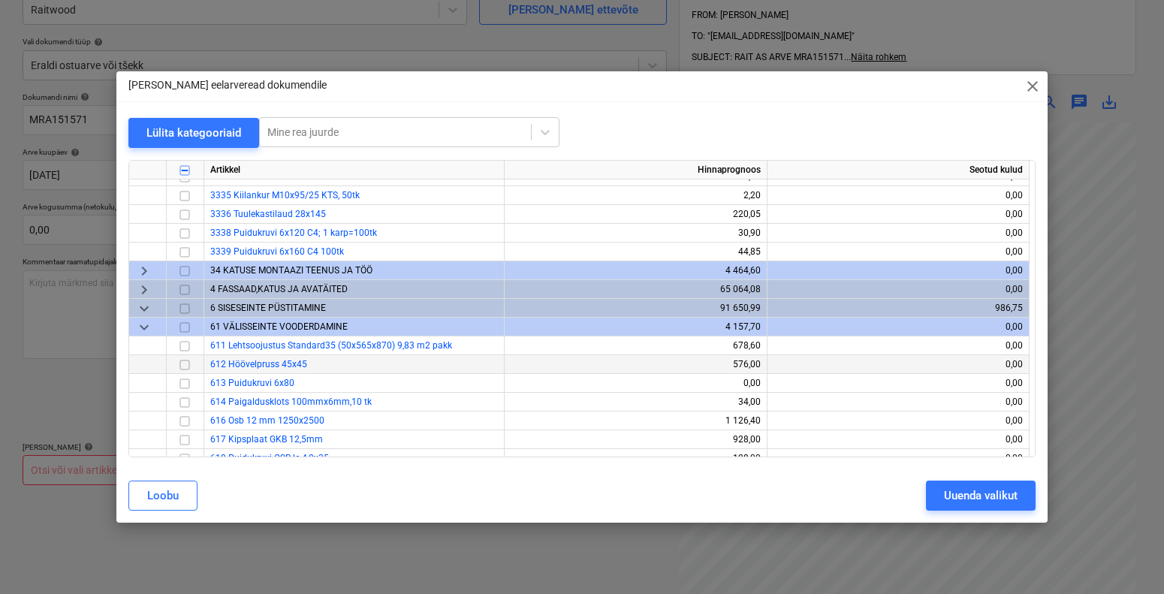
scroll to position [1276, 0]
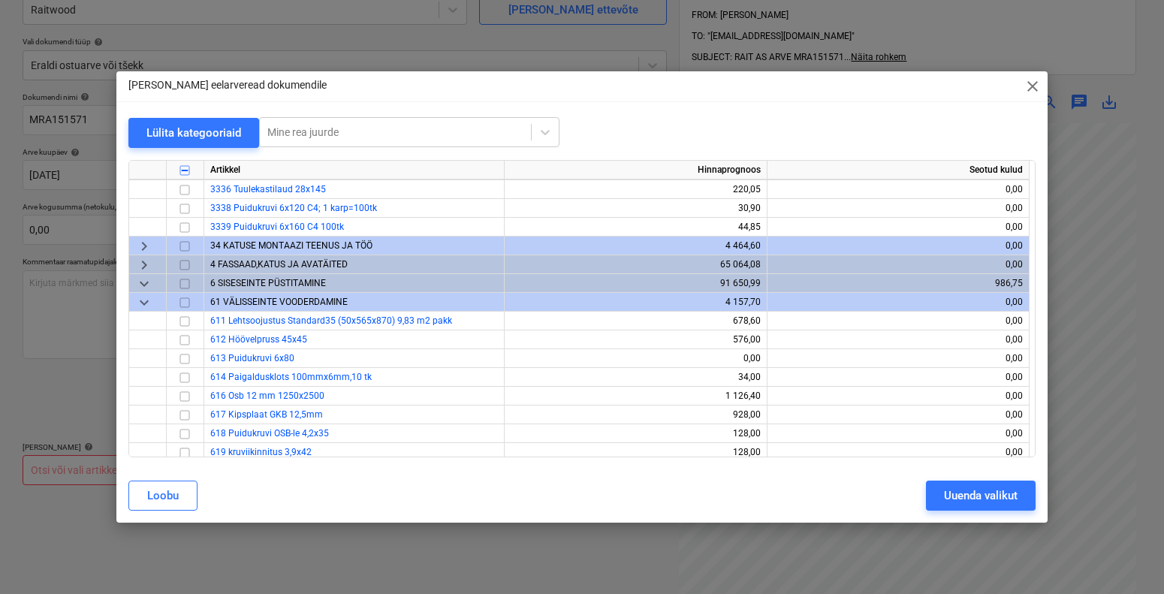
click at [285, 260] on span "4 FASSAAD,KATUS JA AVATÄITED" at bounding box center [278, 264] width 137 height 11
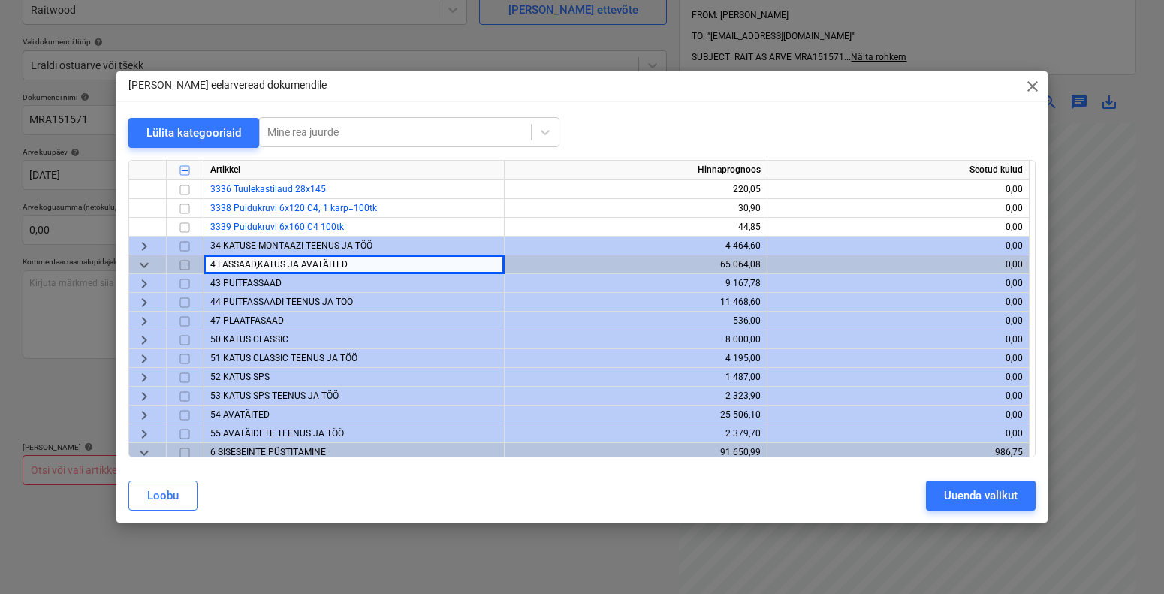
click at [261, 337] on span "50 KATUS CLASSIC" at bounding box center [249, 339] width 78 height 11
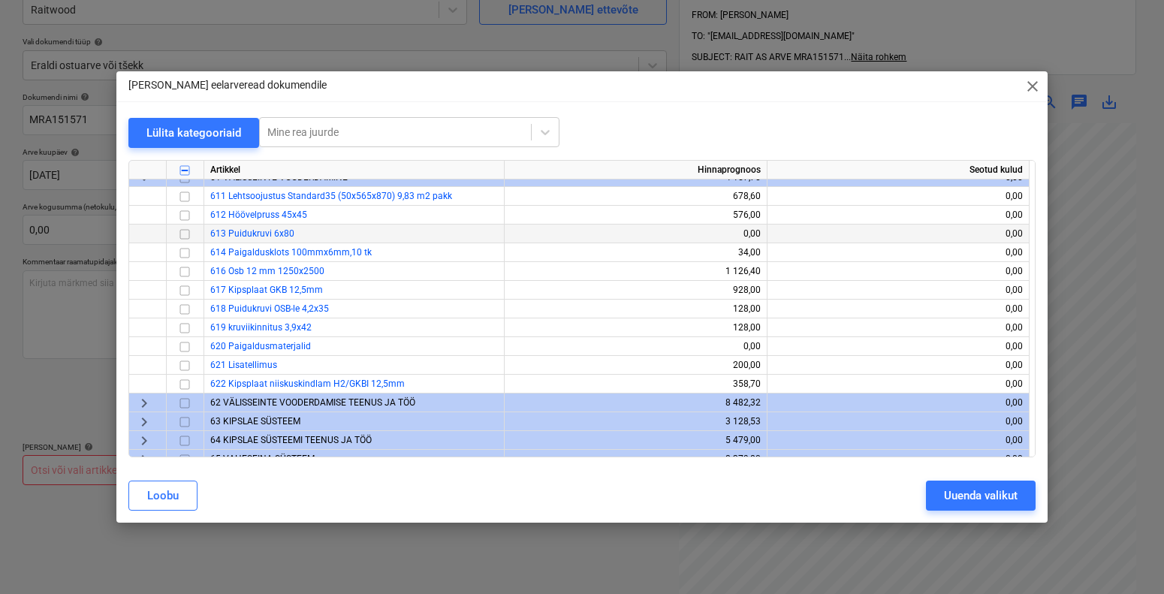
scroll to position [1657, 0]
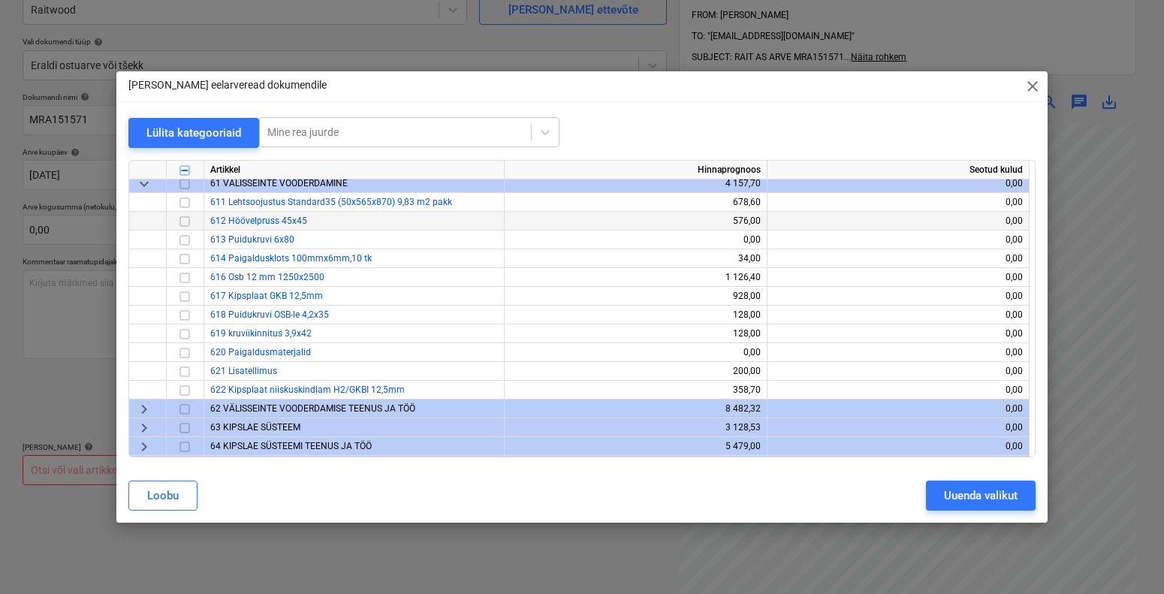
click at [188, 218] on input "checkbox" at bounding box center [185, 221] width 18 height 18
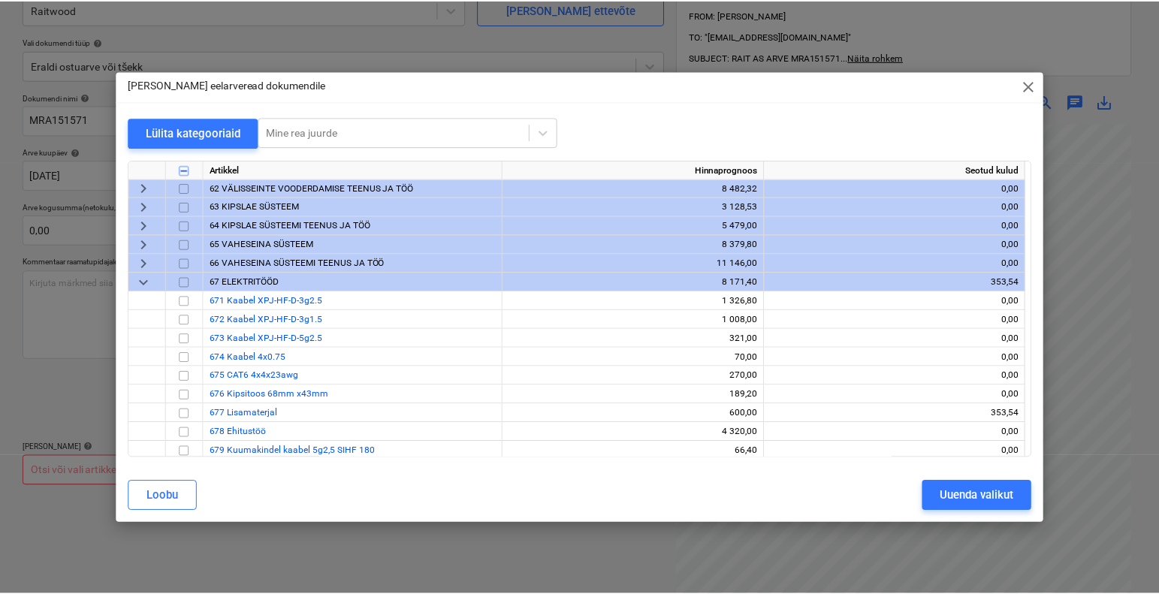
scroll to position [1895, 0]
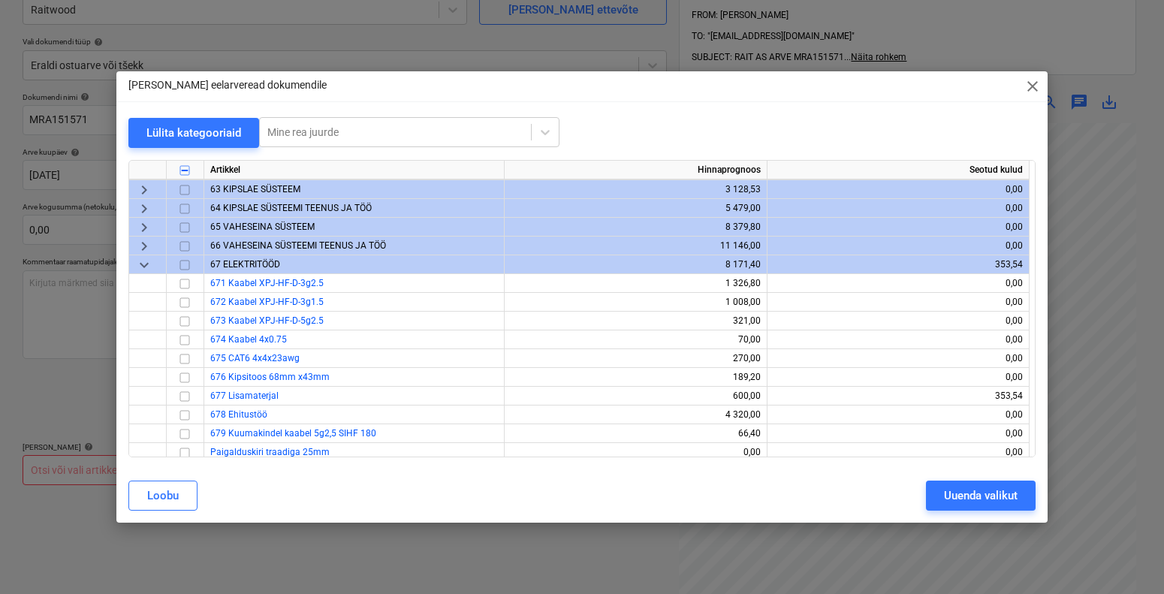
click at [148, 265] on span "keyboard_arrow_down" at bounding box center [144, 264] width 18 height 18
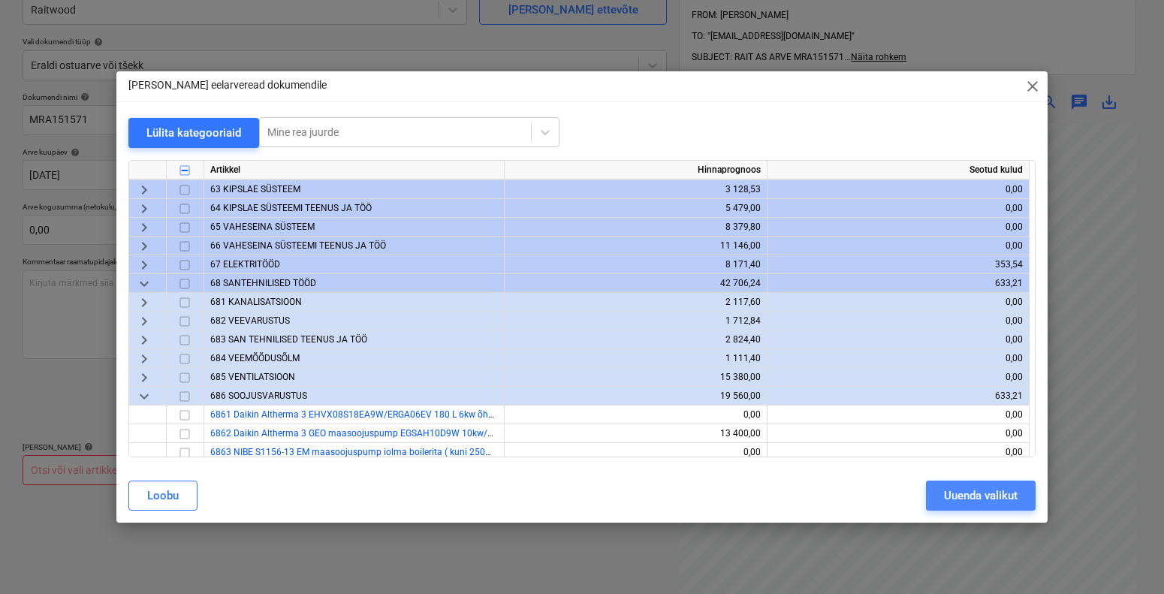
click at [955, 499] on div "Uuenda valikut" at bounding box center [981, 496] width 74 height 20
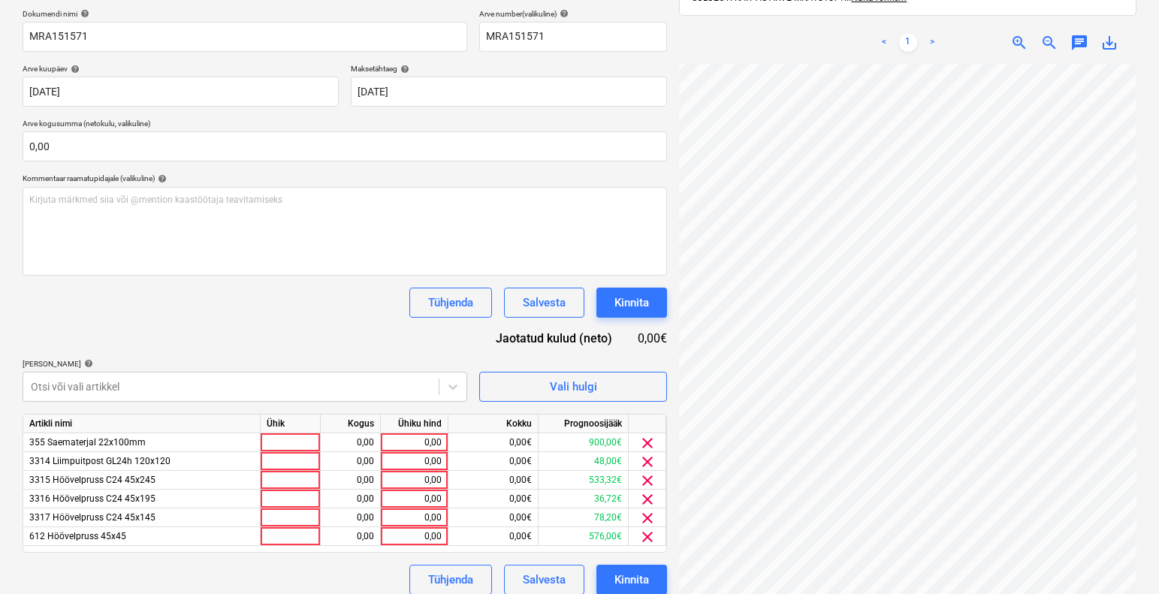
scroll to position [234, 0]
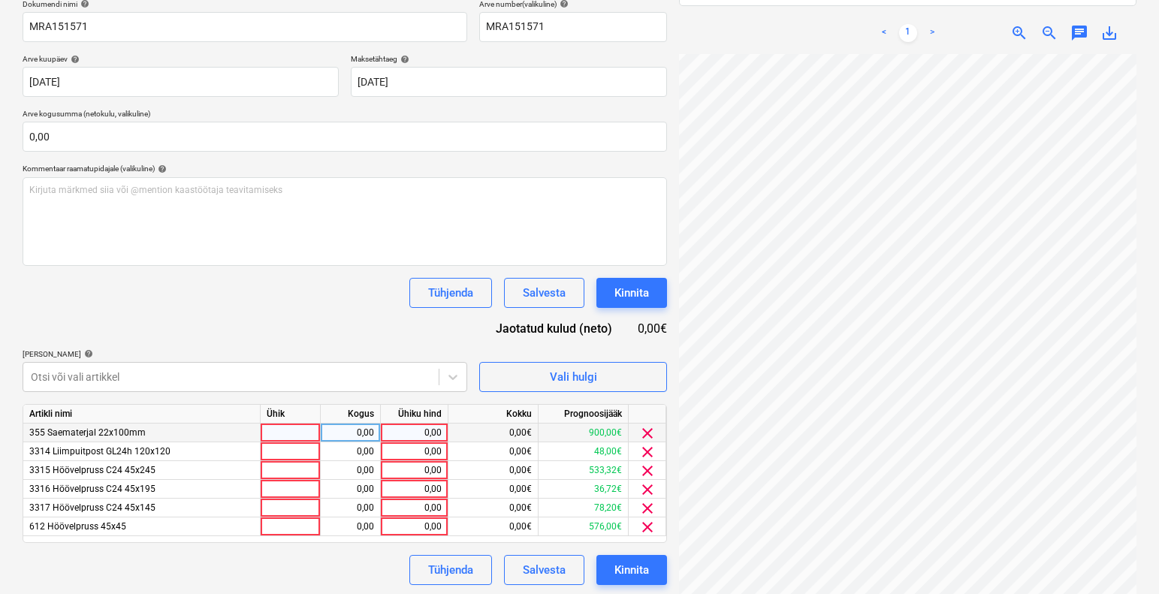
click at [292, 433] on div at bounding box center [291, 432] width 60 height 19
type input "1"
click at [365, 438] on div "0,00" at bounding box center [350, 432] width 47 height 19
type input "3"
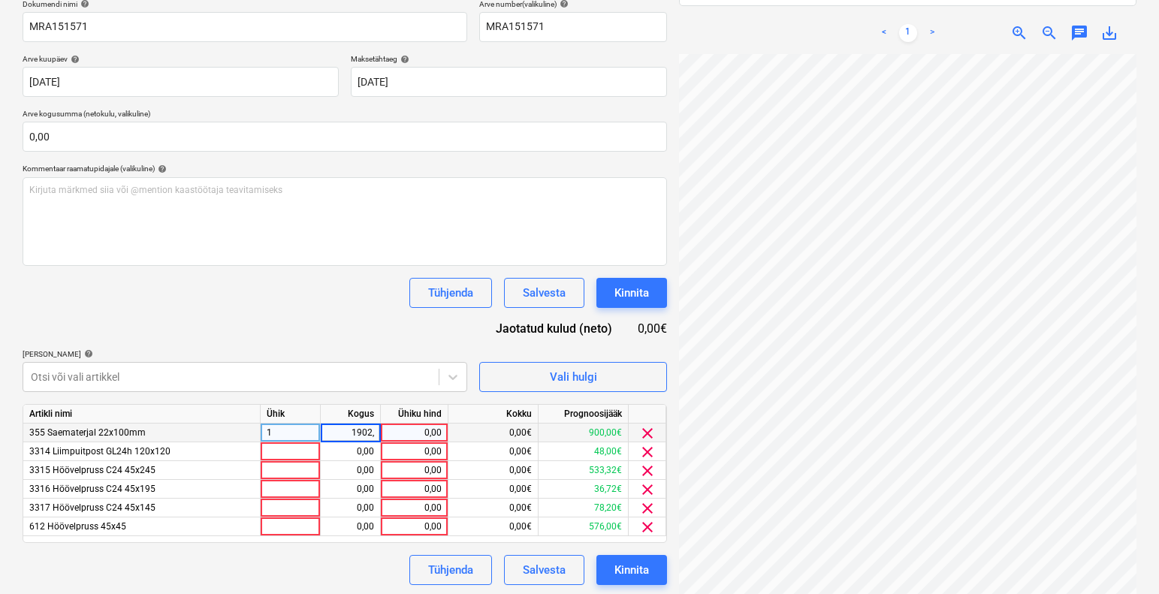
type input "1902,3"
click at [419, 427] on div "0,00" at bounding box center [414, 432] width 55 height 19
click at [369, 429] on div "1 902,30" at bounding box center [350, 432] width 47 height 19
type input "1"
click at [408, 439] on div "0,00" at bounding box center [414, 432] width 55 height 19
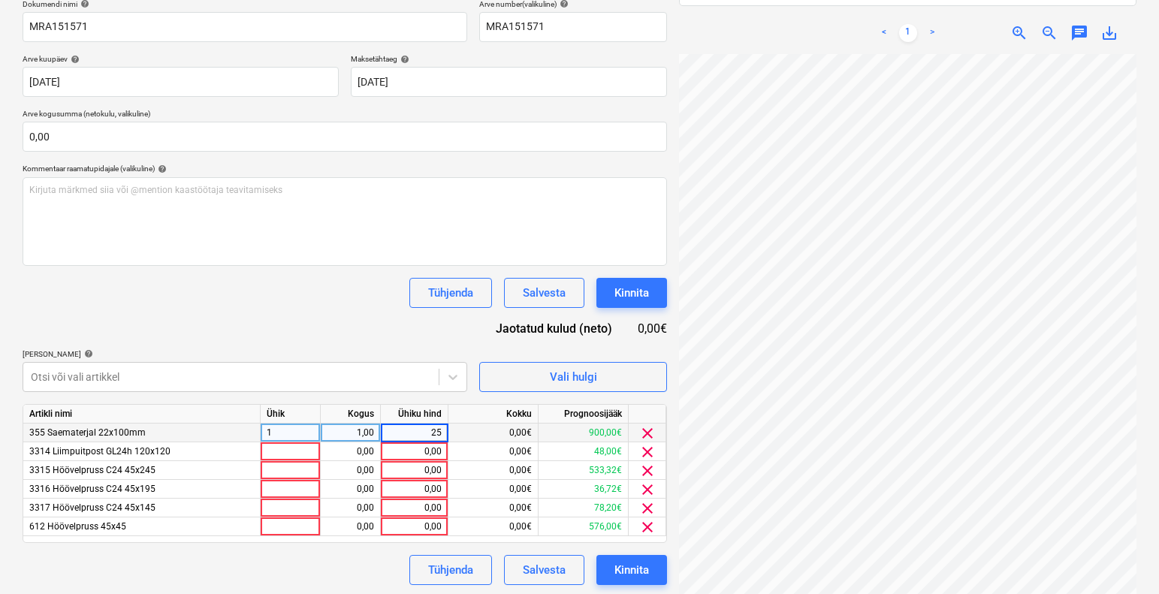
type input "250"
click at [380, 332] on div "Dokumendi nimi help MRA151571 Arve number (valikuline) help MRA151571 Arve kuup…" at bounding box center [345, 292] width 644 height 586
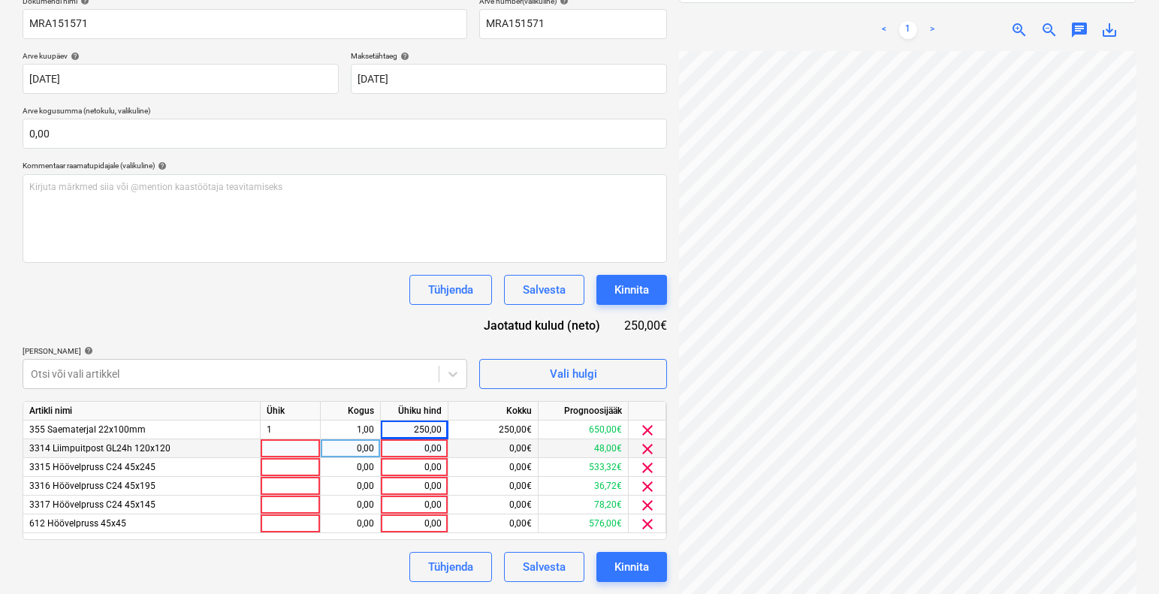
click at [296, 451] on div at bounding box center [291, 448] width 60 height 19
type input "1"
click at [351, 451] on div "0,00" at bounding box center [350, 448] width 47 height 19
type input "6"
type input "1"
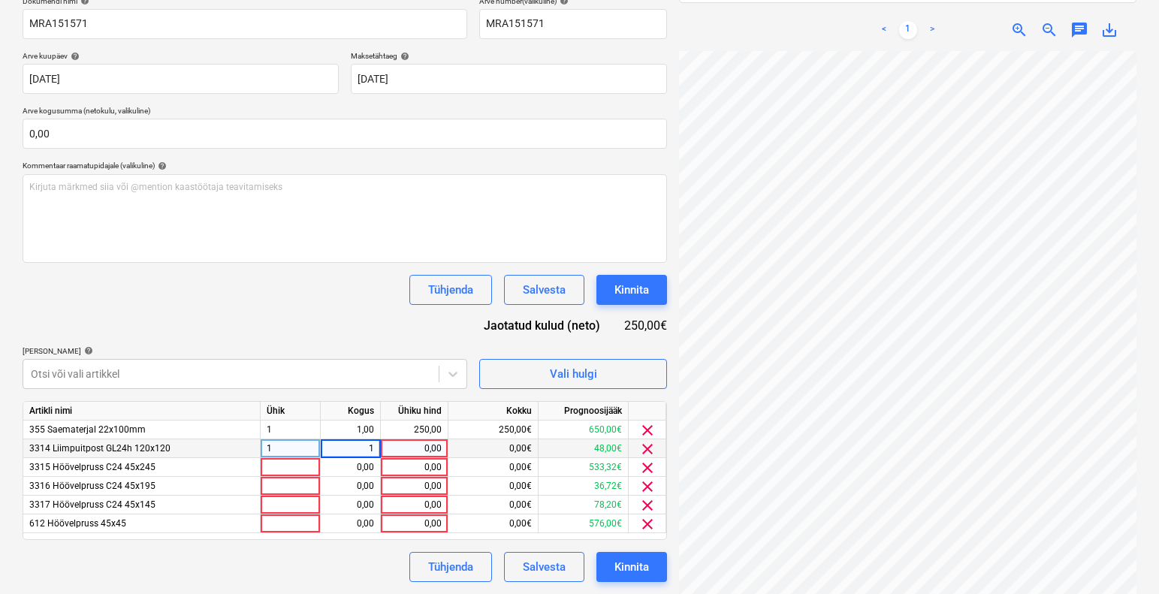
click at [420, 451] on div "0,00" at bounding box center [414, 448] width 55 height 19
type input "9,6"
click at [312, 329] on div "Dokumendi nimi help MRA151571 Arve number (valikuline) help MRA151571 Arve kuup…" at bounding box center [345, 289] width 644 height 586
click at [287, 463] on div at bounding box center [291, 467] width 60 height 19
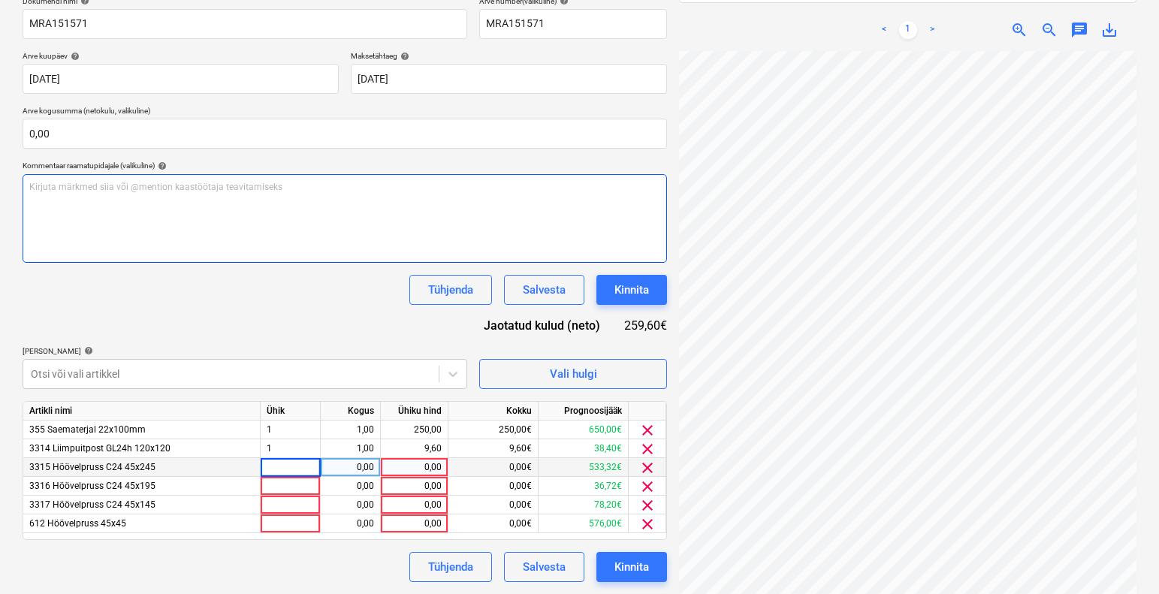
type input "1"
type input "138,6"
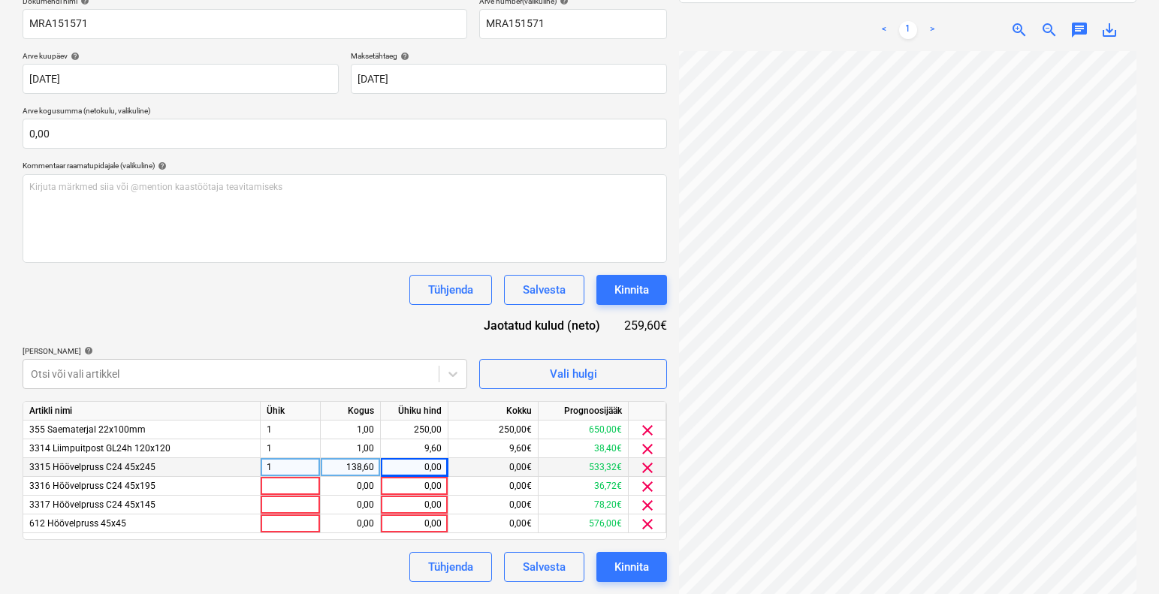
click at [434, 469] on div "0,00" at bounding box center [414, 467] width 55 height 19
type input "4,1"
click at [342, 276] on div "Tühjenda Salvesta Kinnita" at bounding box center [345, 290] width 644 height 30
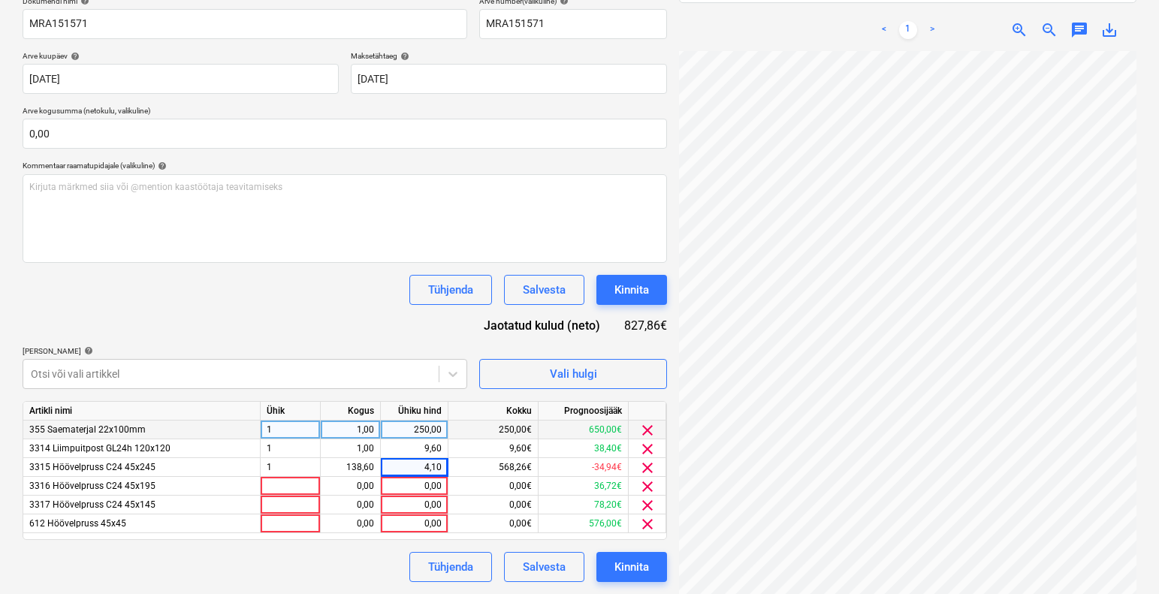
click at [297, 423] on div "1" at bounding box center [291, 429] width 60 height 19
click at [378, 427] on div "1,00" at bounding box center [351, 429] width 60 height 19
type input "4,185"
click at [318, 323] on div "Dokumendi nimi help MRA151571 Arve number (valikuline) help MRA151571 Arve kuup…" at bounding box center [345, 289] width 644 height 586
type input "4,185"
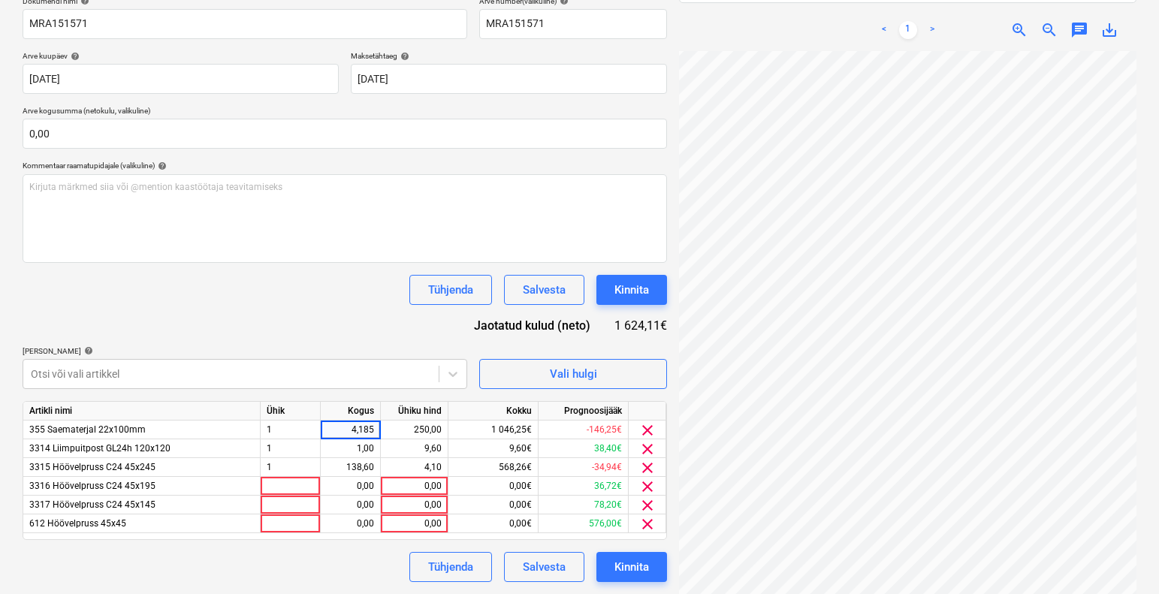
click at [294, 343] on div "Dokumendi nimi help MRA151571 Arve number (valikuline) help MRA151571 Arve kuup…" at bounding box center [345, 289] width 644 height 586
click at [303, 490] on div at bounding box center [291, 486] width 60 height 19
type input "1"
click at [355, 483] on div "0,00" at bounding box center [350, 486] width 47 height 19
type input "63"
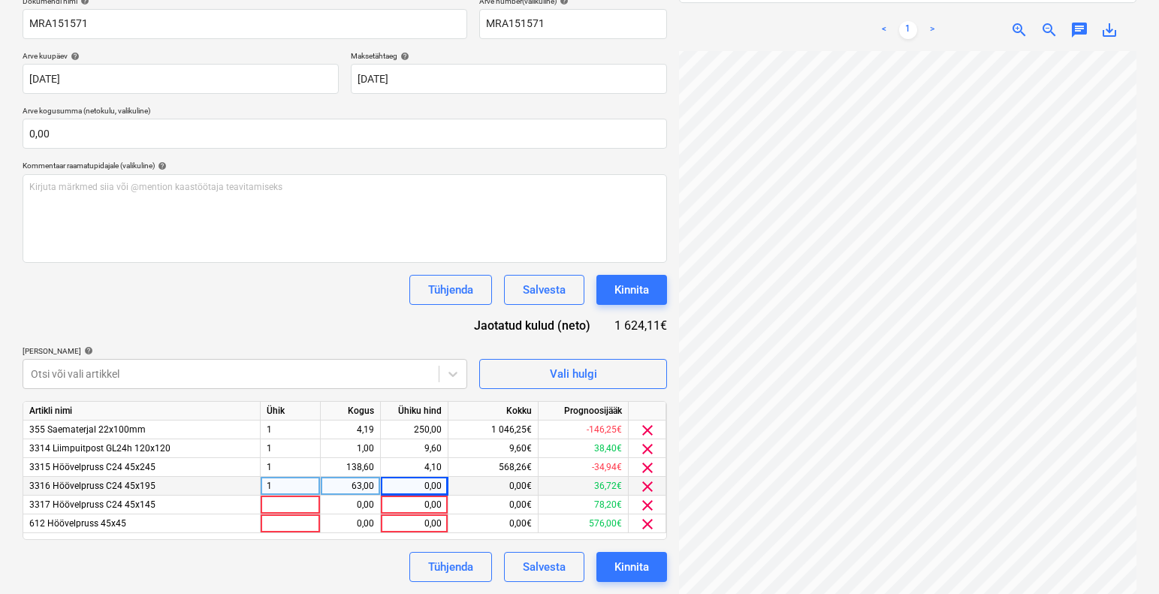
click at [431, 486] on div "0,00" at bounding box center [414, 486] width 55 height 19
type input "3,1"
click at [342, 287] on div "Tühjenda Salvesta Kinnita" at bounding box center [345, 290] width 644 height 30
click at [292, 500] on div at bounding box center [291, 505] width 60 height 19
click at [363, 508] on div "0,00" at bounding box center [350, 505] width 47 height 19
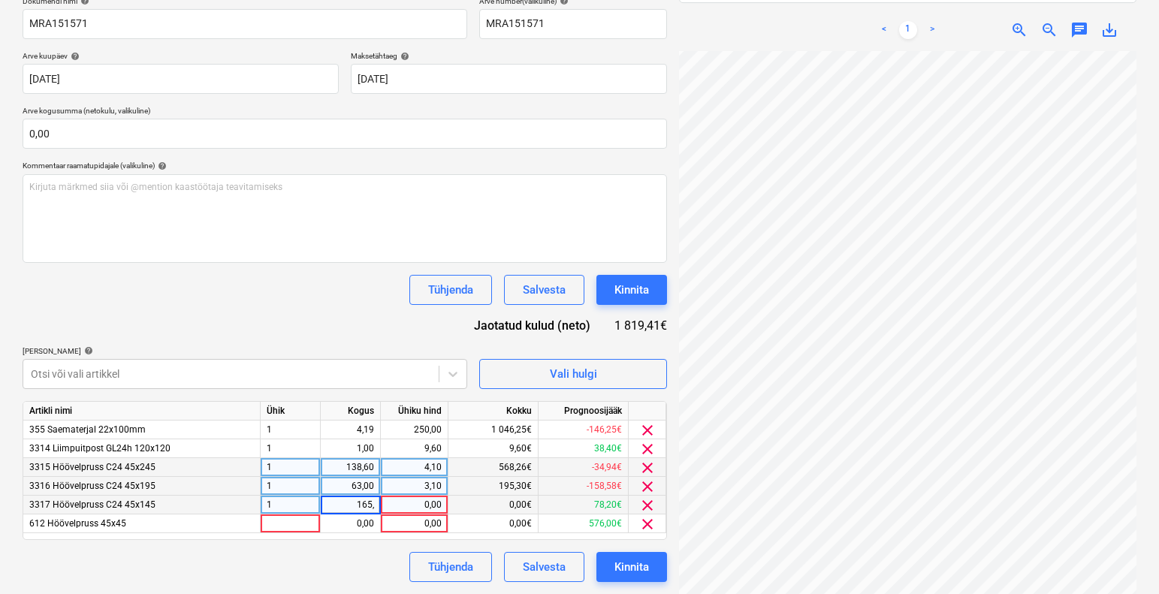
type input "165,3"
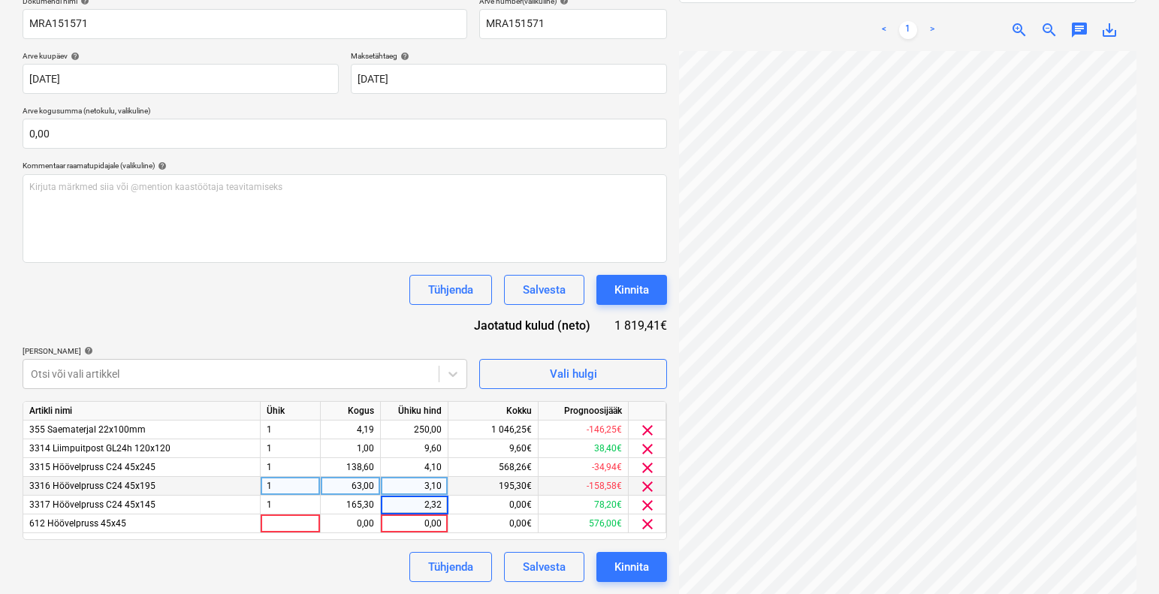
type input "2,327"
click at [354, 571] on div "Tühjenda Salvesta Kinnita" at bounding box center [345, 567] width 644 height 30
click at [293, 522] on div at bounding box center [291, 523] width 60 height 19
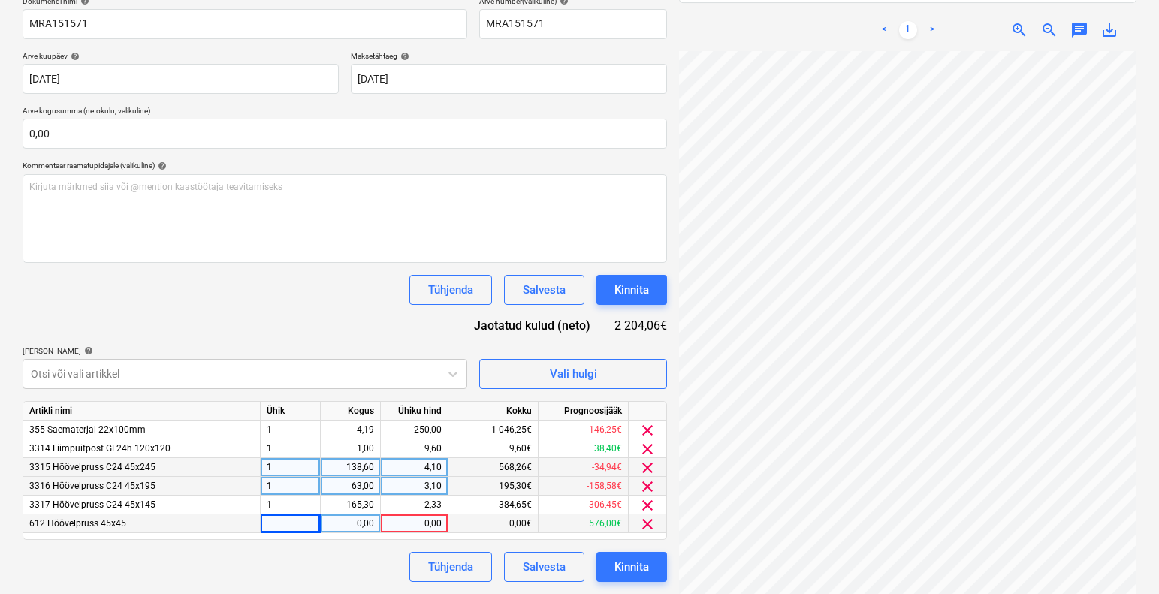
scroll to position [240, 79]
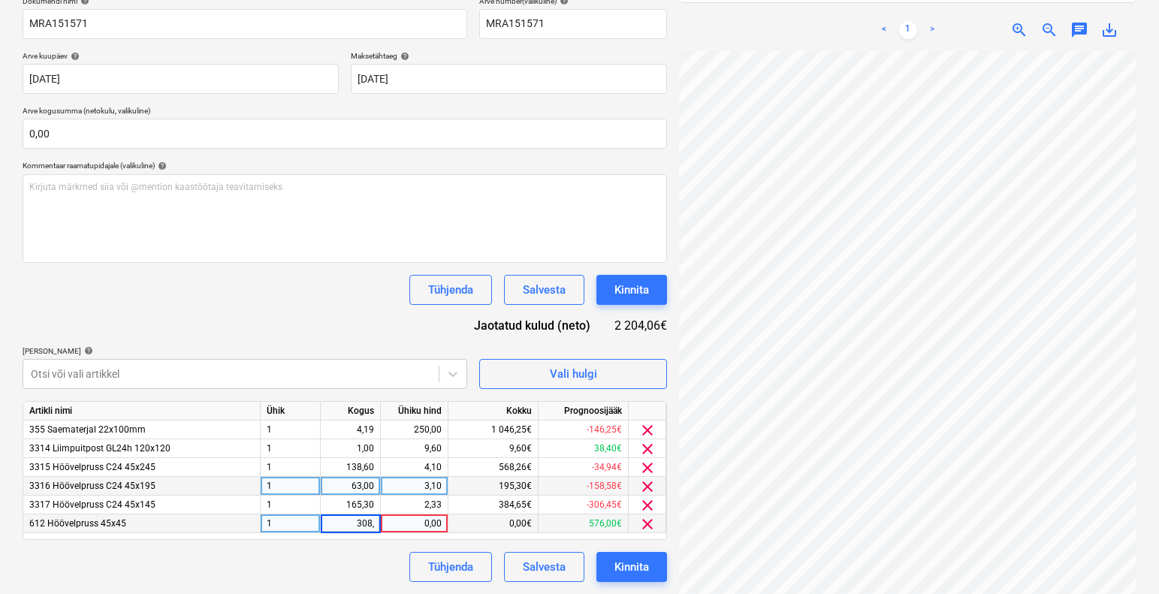
type input "308,1"
type input "0.78"
click at [274, 563] on div "Tühjenda Salvesta Kinnita" at bounding box center [345, 567] width 644 height 30
type input "0,78"
click at [305, 566] on div "Tühjenda Salvesta Kinnita" at bounding box center [345, 567] width 644 height 30
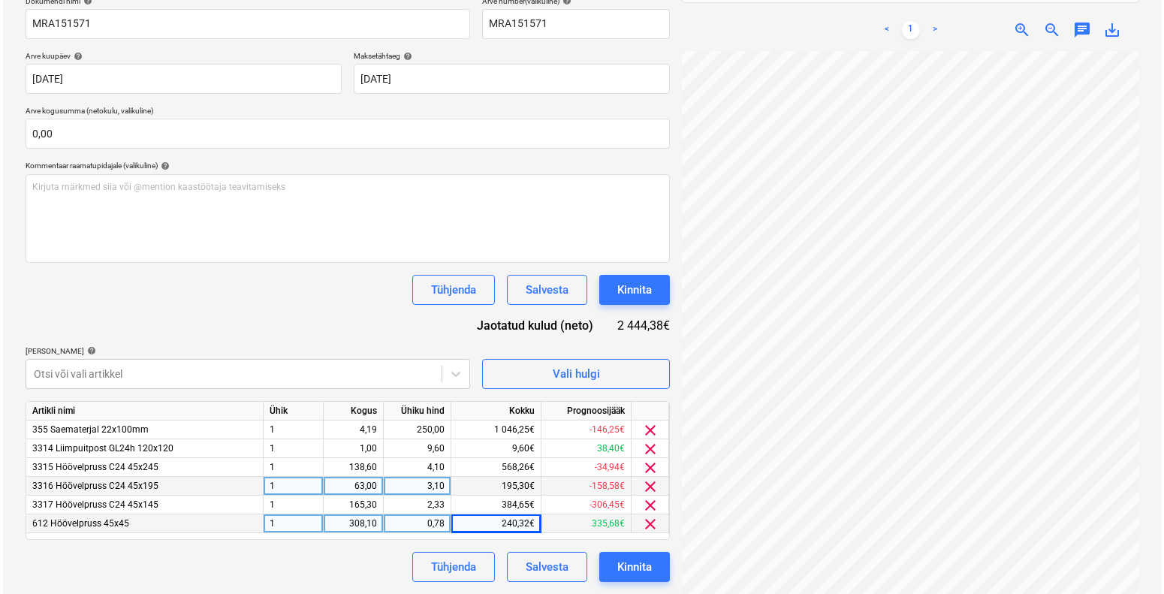
scroll to position [148, 8]
click at [580, 366] on div "Vali hulgi" at bounding box center [573, 374] width 47 height 20
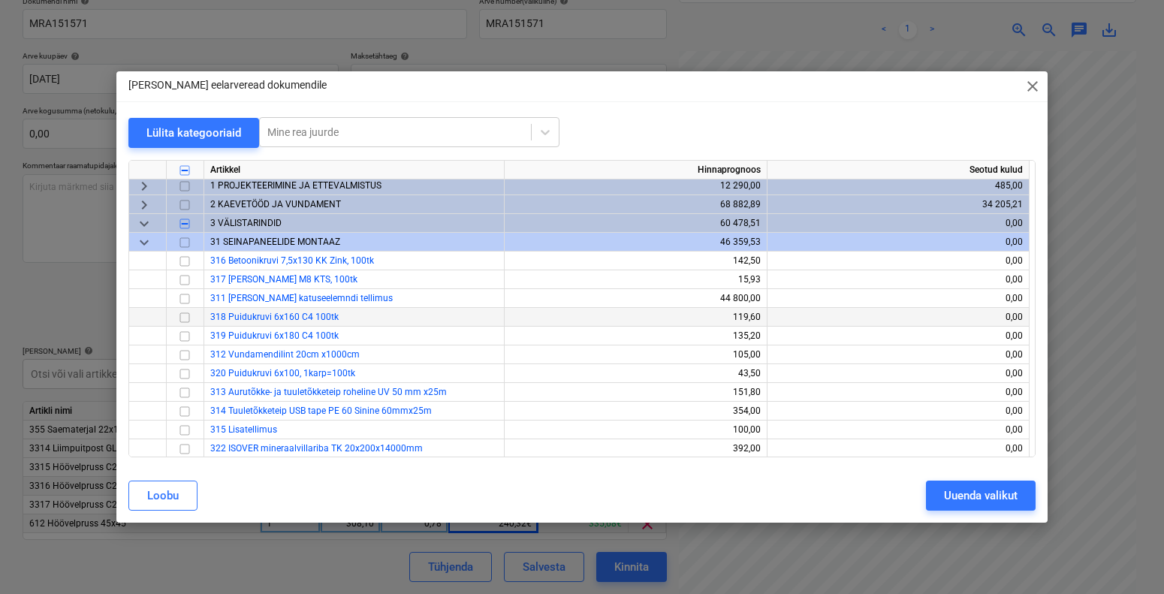
scroll to position [0, 0]
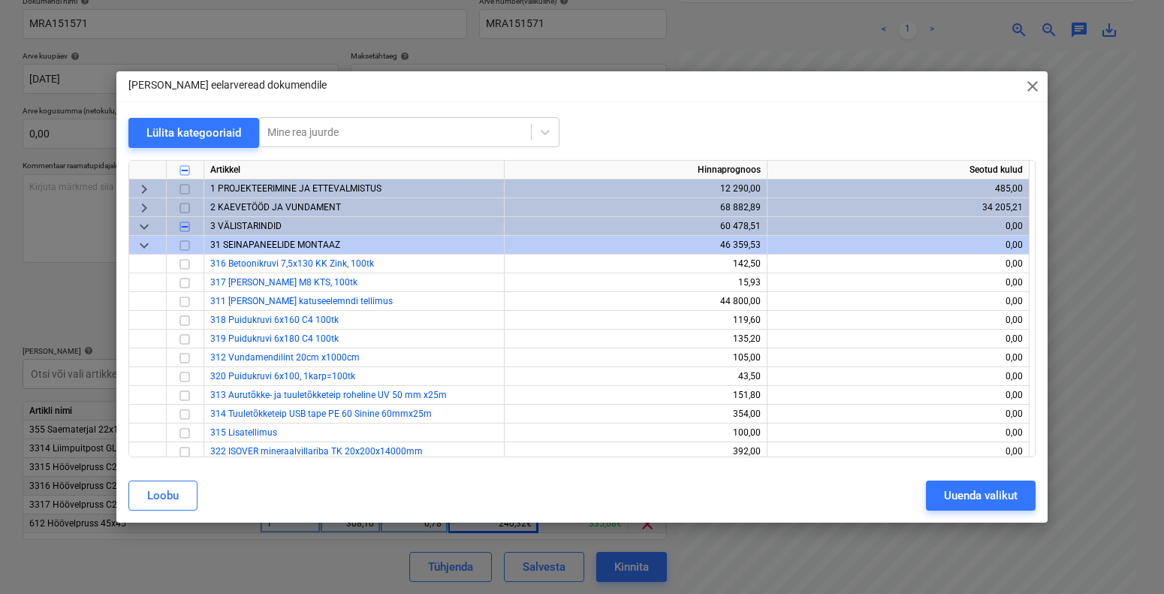
click at [132, 249] on div "keyboard_arrow_down" at bounding box center [148, 245] width 38 height 19
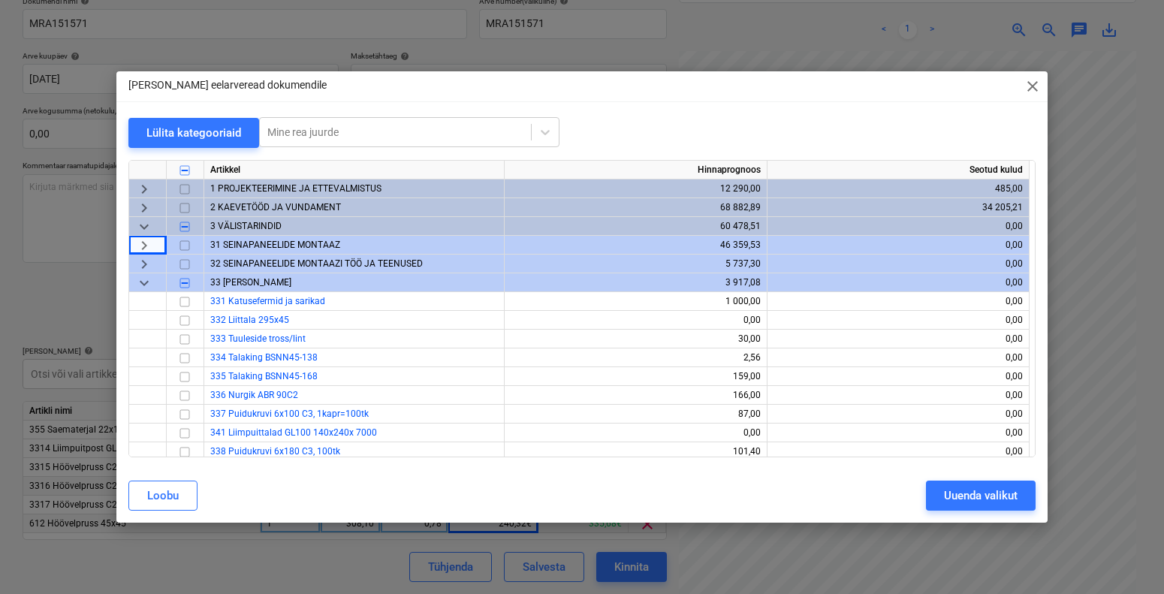
click at [146, 222] on span "keyboard_arrow_down" at bounding box center [144, 226] width 18 height 18
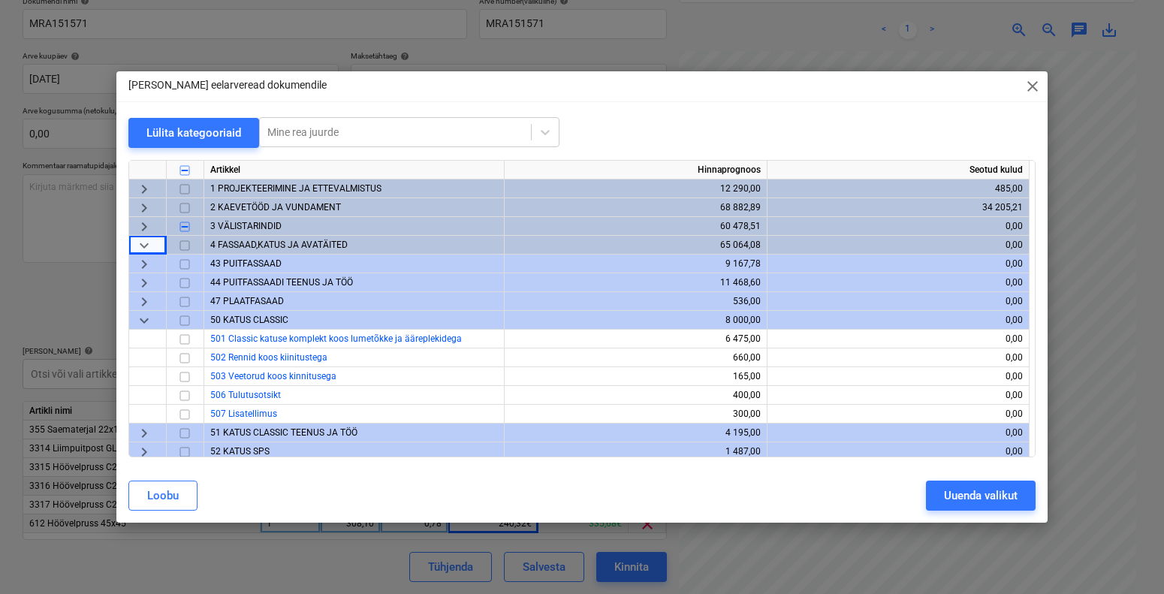
click at [145, 250] on span "keyboard_arrow_down" at bounding box center [144, 245] width 18 height 18
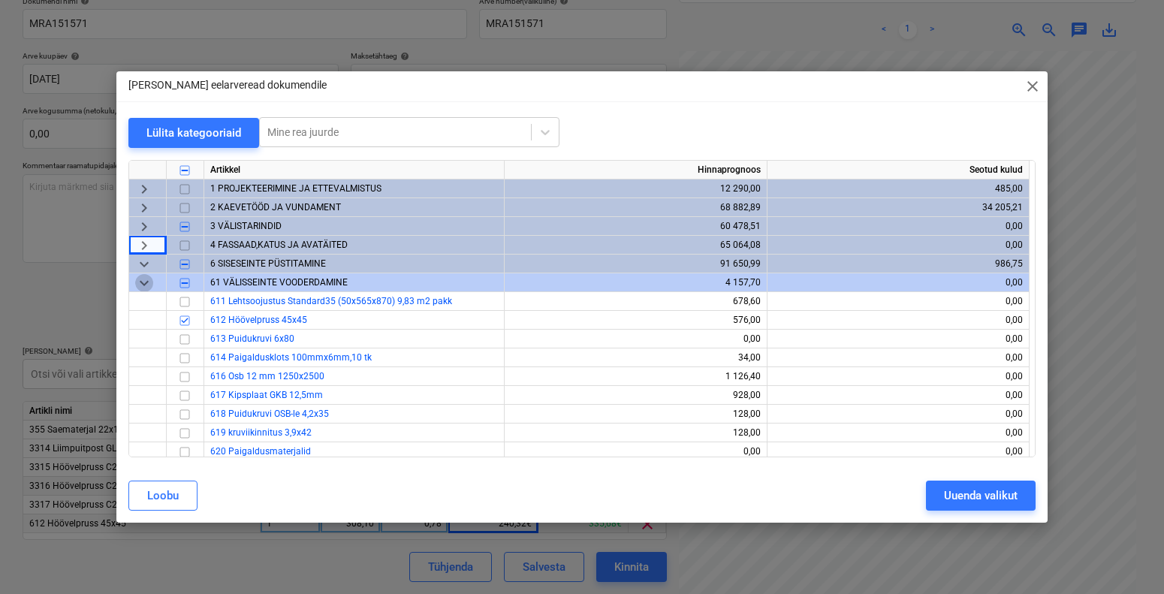
click at [149, 283] on span "keyboard_arrow_down" at bounding box center [144, 282] width 18 height 18
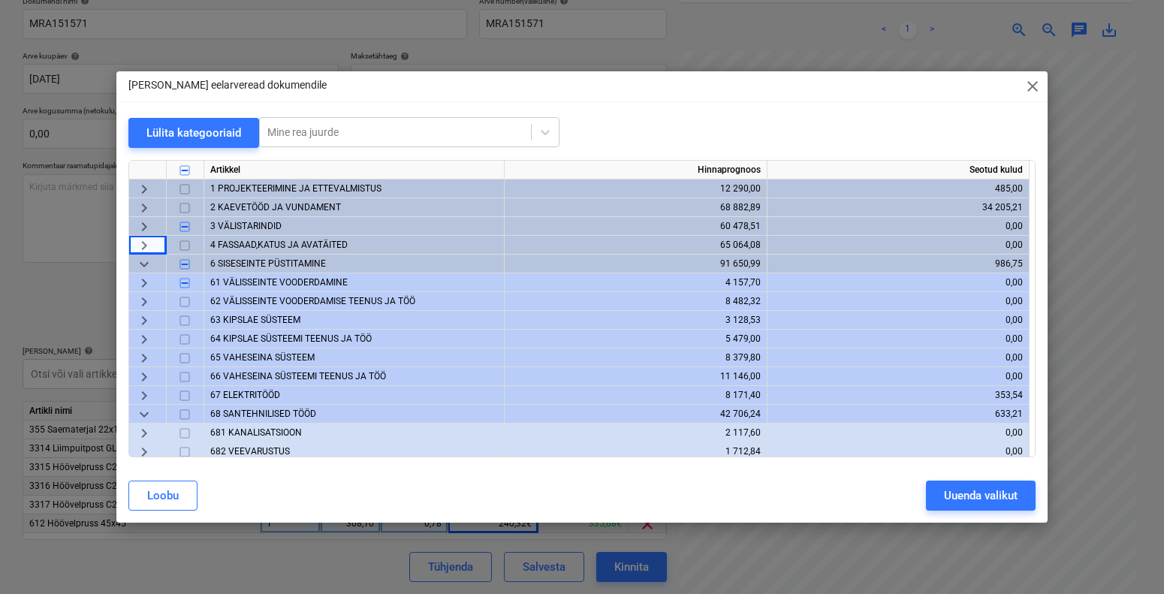
click at [149, 279] on span "keyboard_arrow_right" at bounding box center [144, 282] width 18 height 18
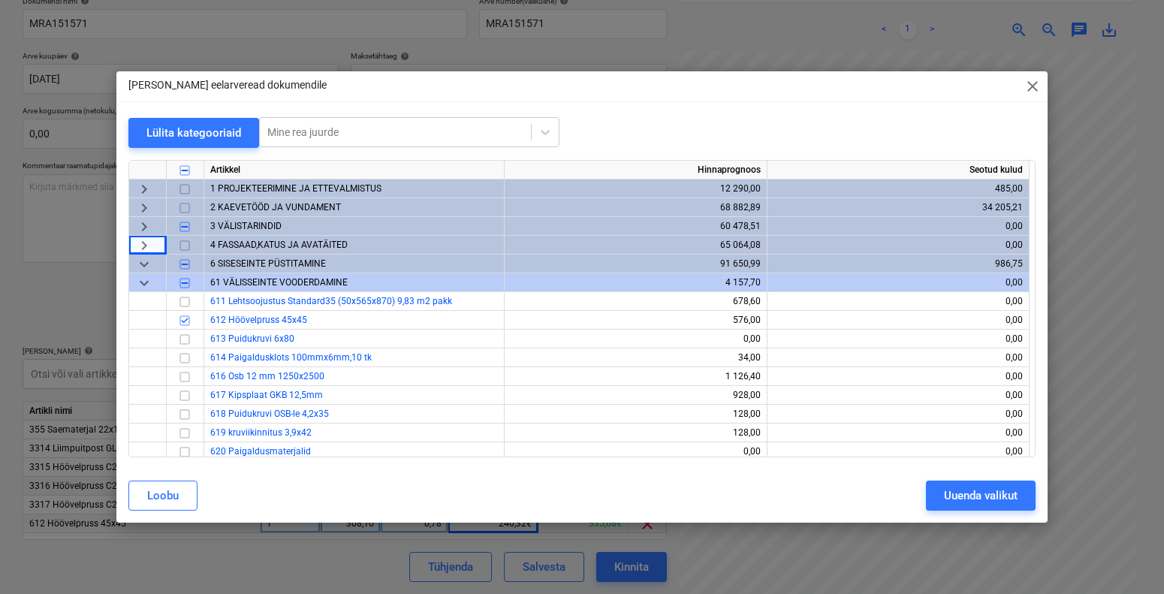
click at [147, 276] on span "keyboard_arrow_down" at bounding box center [144, 282] width 18 height 18
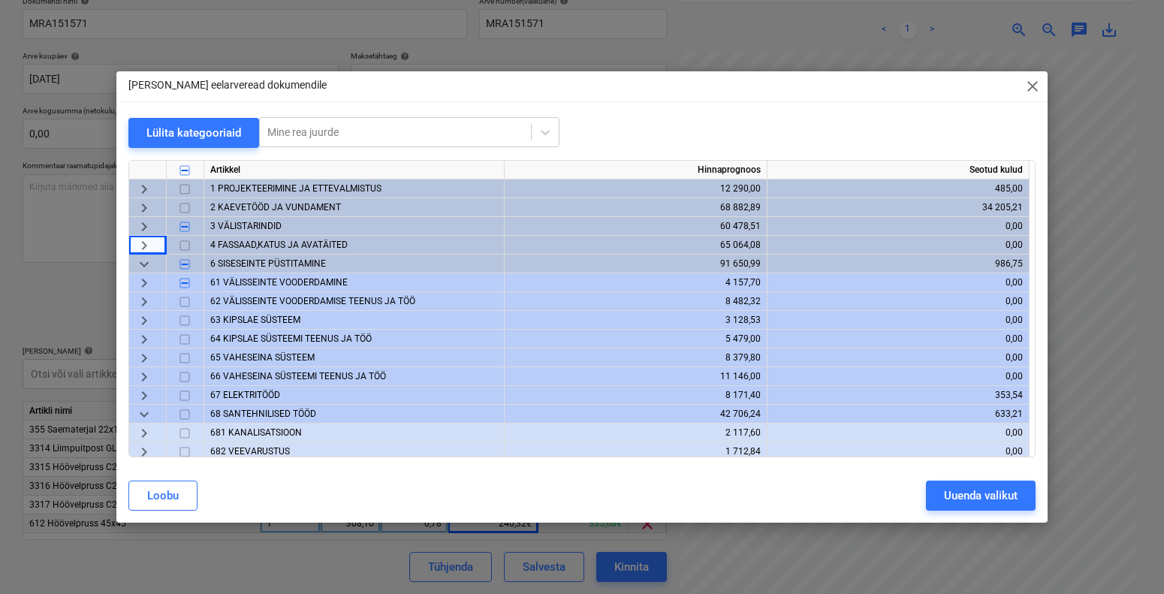
click at [146, 264] on span "keyboard_arrow_down" at bounding box center [144, 264] width 18 height 18
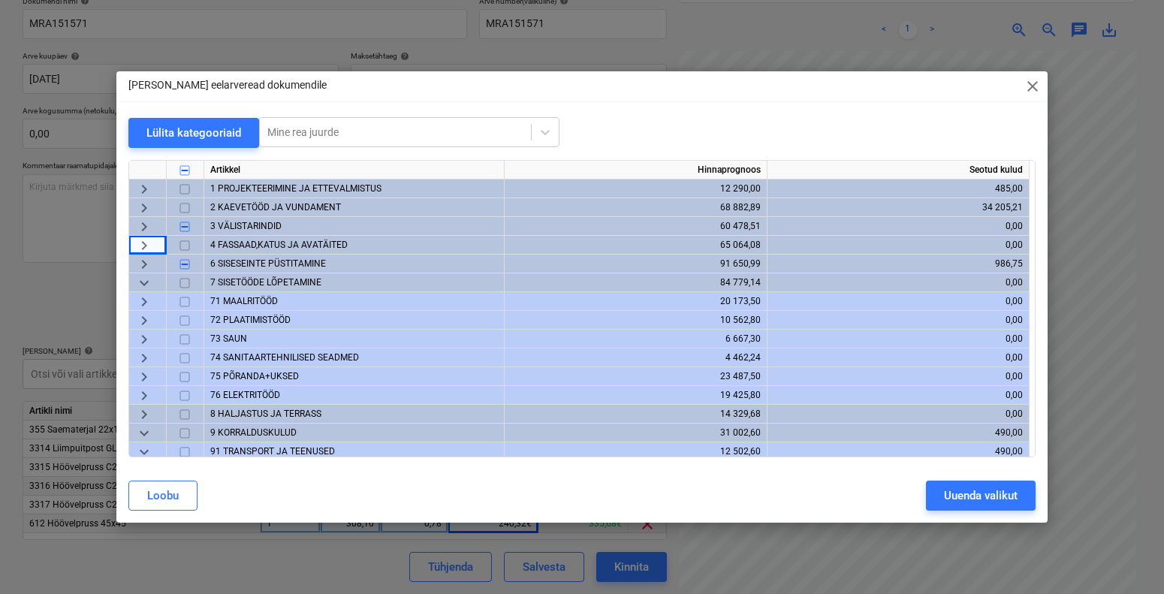
click at [150, 280] on span "keyboard_arrow_down" at bounding box center [144, 282] width 18 height 18
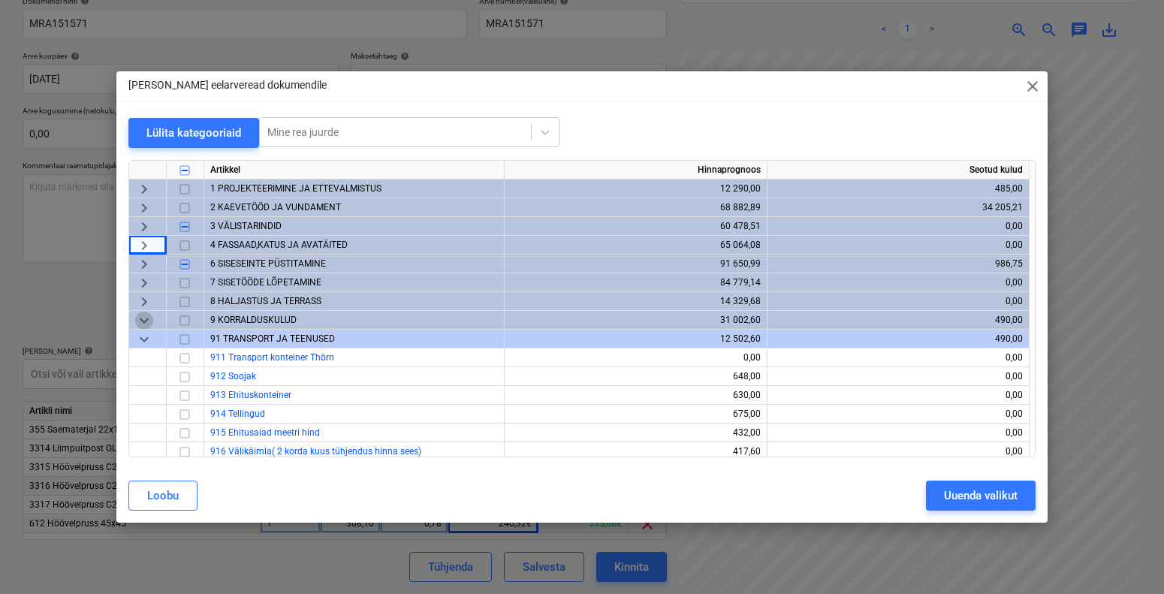
click at [149, 318] on span "keyboard_arrow_down" at bounding box center [144, 320] width 18 height 18
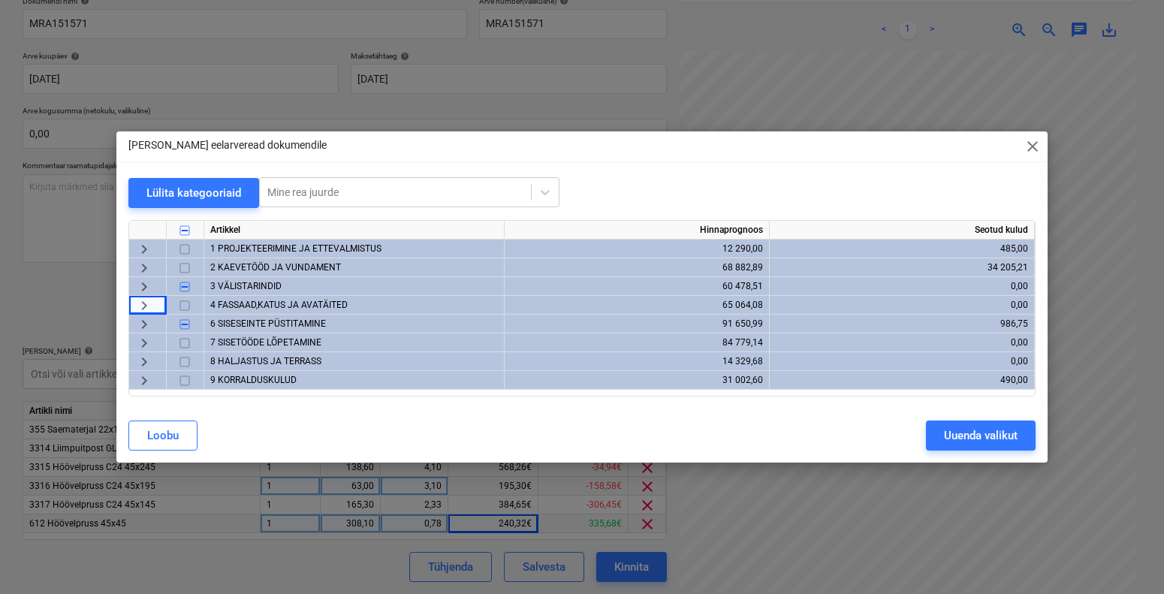
click at [260, 287] on span "3 VÄLISTARINDID" at bounding box center [245, 286] width 71 height 11
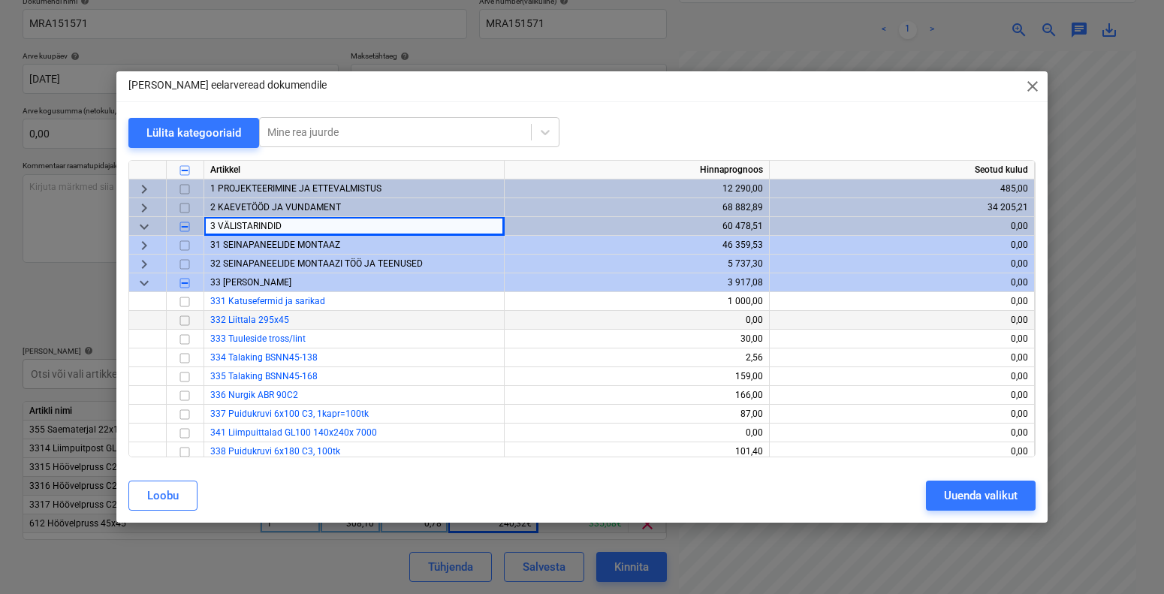
click at [279, 246] on span "31 SEINAPANEELIDE MONTAAZ" at bounding box center [275, 245] width 130 height 11
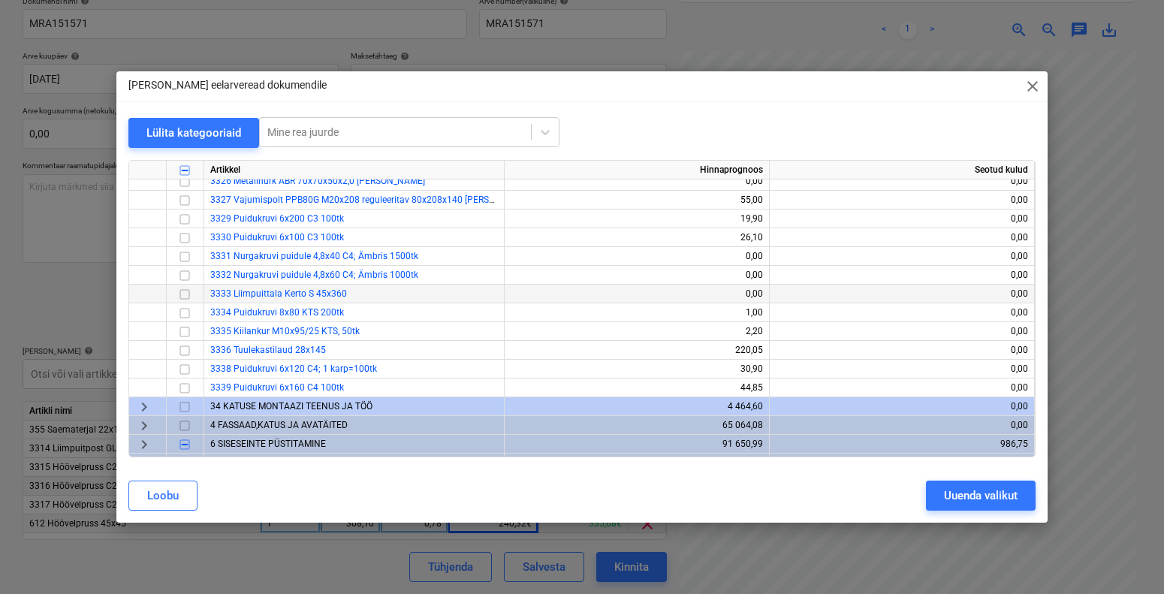
scroll to position [1174, 0]
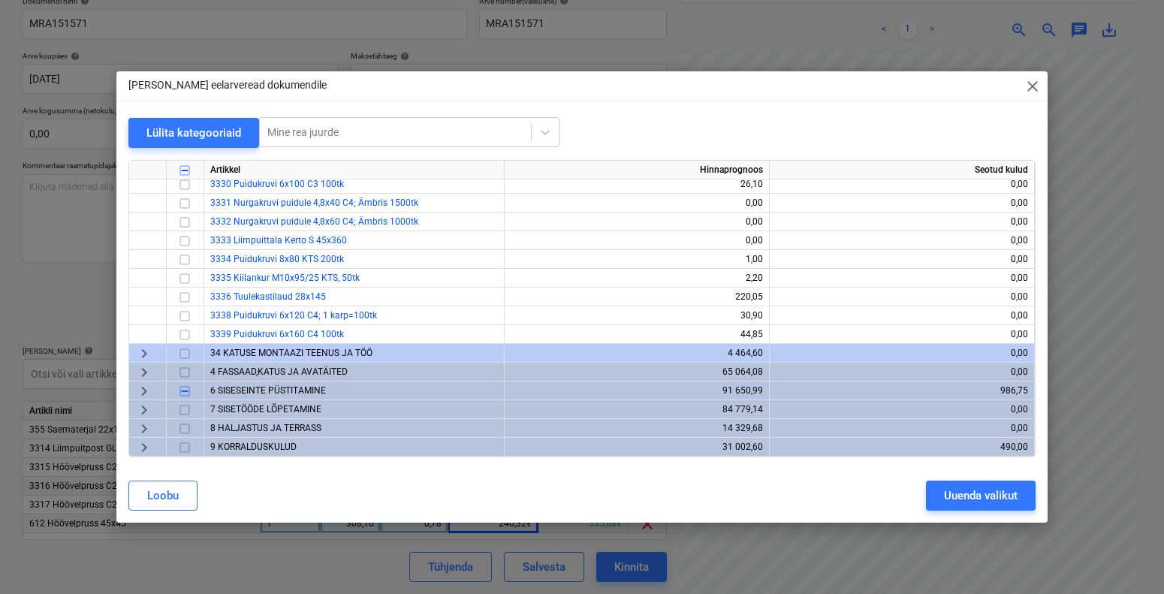
click at [246, 366] on span "4 FASSAAD,KATUS JA AVATÄITED" at bounding box center [278, 371] width 137 height 11
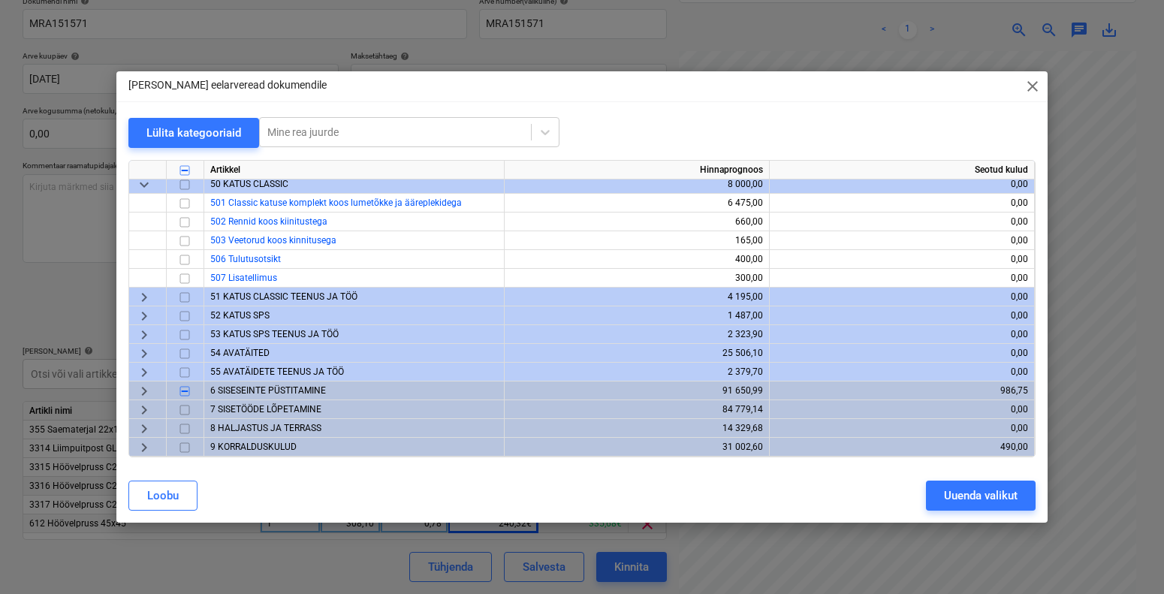
scroll to position [1436, 0]
click at [261, 385] on span "6 SISESEINTE PÜSTITAMINE" at bounding box center [268, 390] width 116 height 11
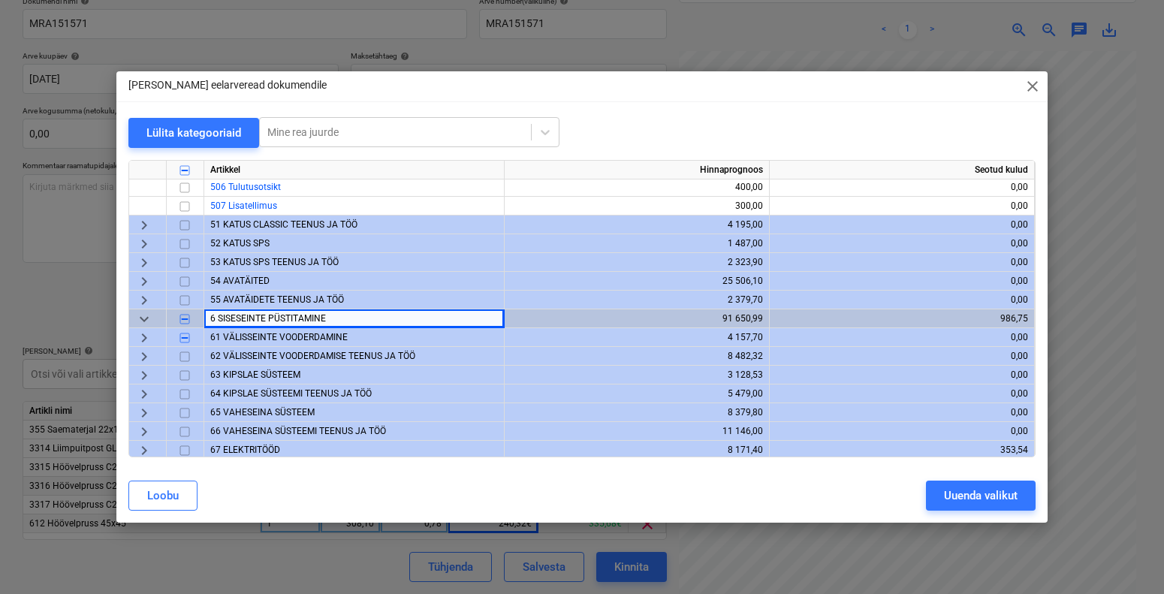
scroll to position [1566, 0]
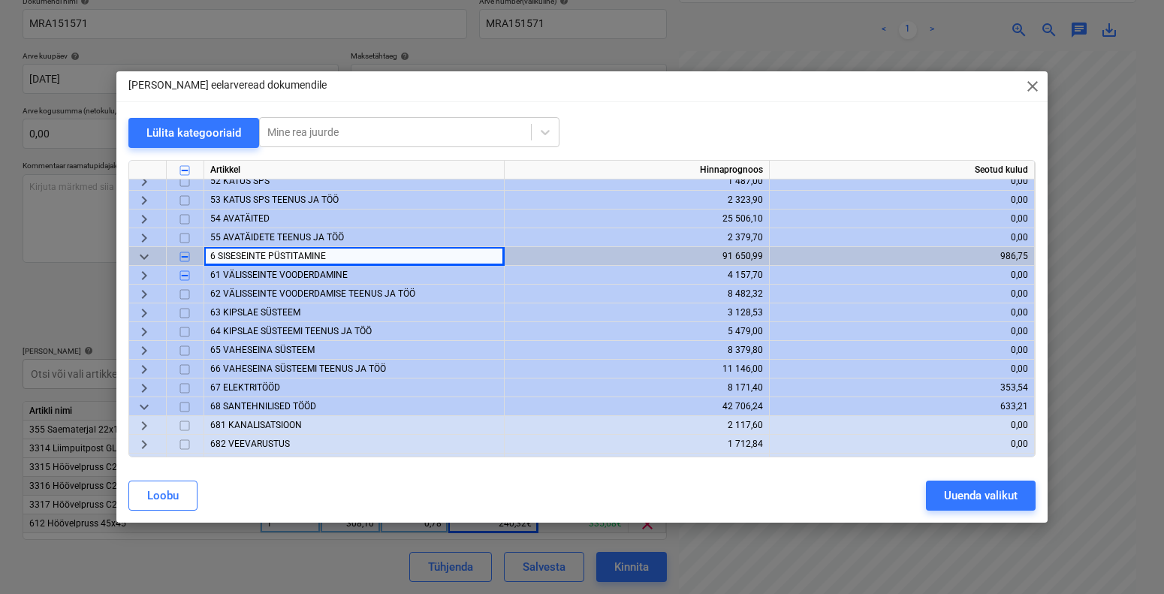
click at [289, 273] on span "61 VÄLISSEINTE VOODERDAMINE" at bounding box center [278, 275] width 137 height 11
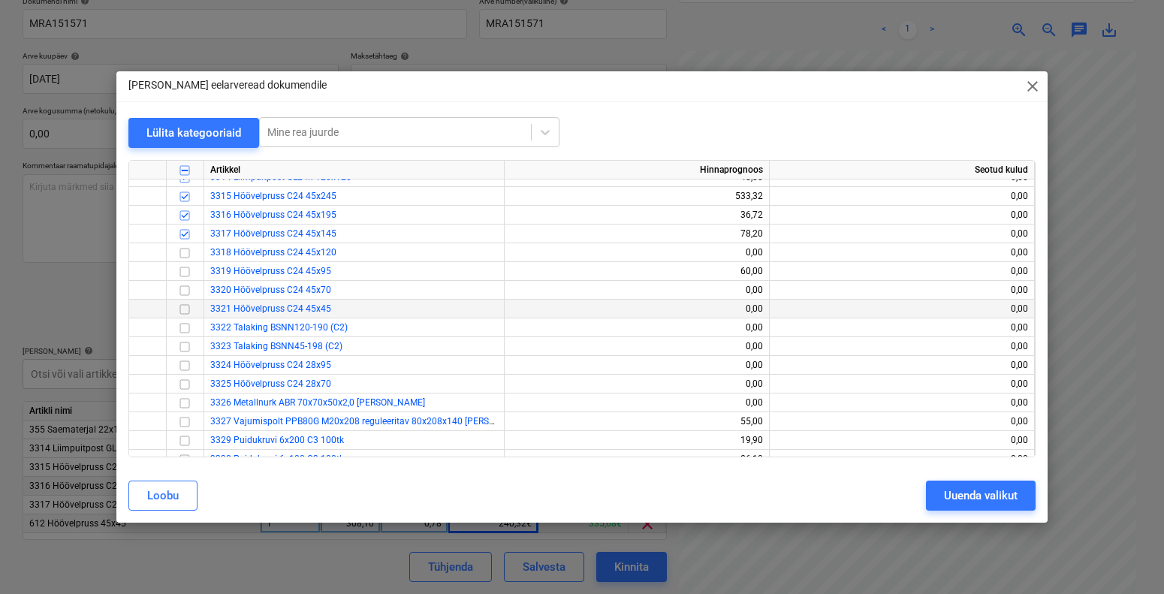
scroll to position [891, 0]
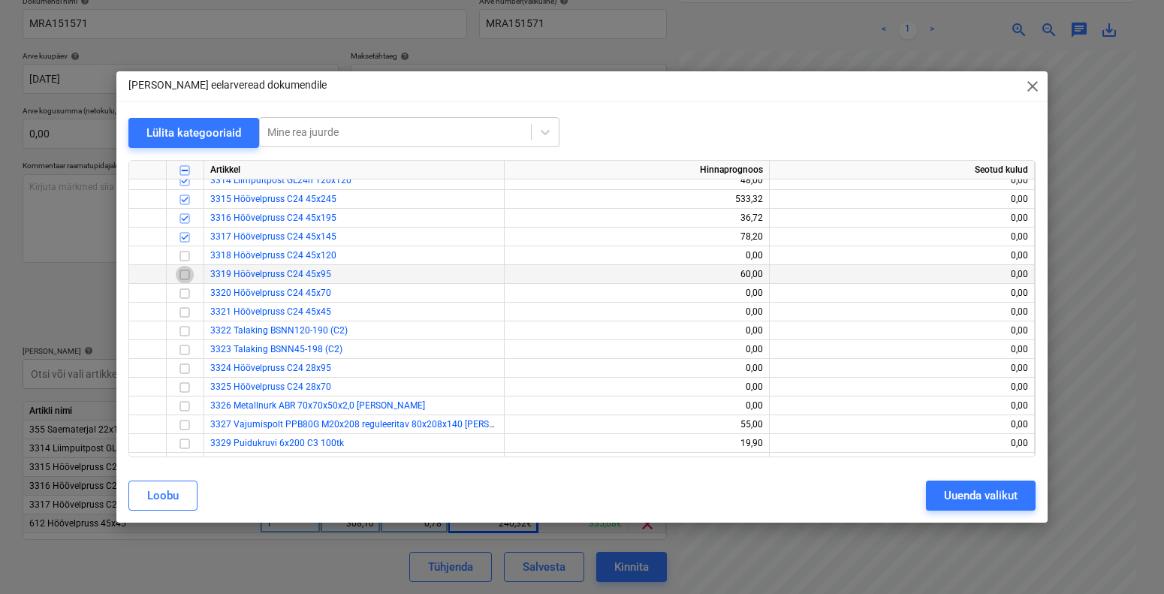
click at [184, 273] on input "checkbox" at bounding box center [185, 274] width 18 height 18
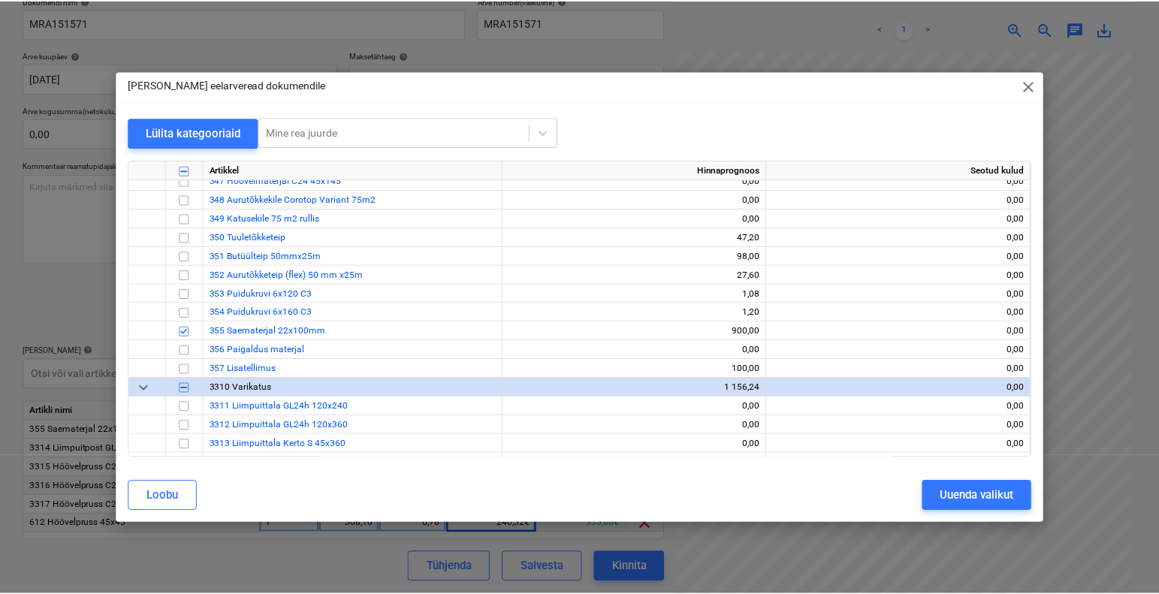
scroll to position [700, 0]
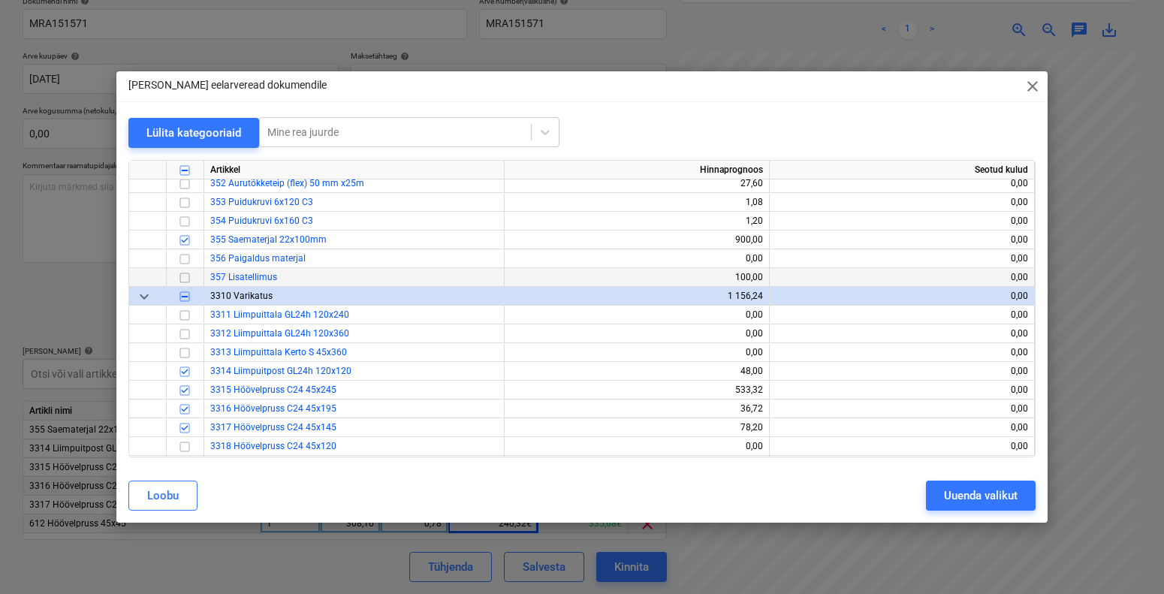
click at [188, 277] on input "checkbox" at bounding box center [185, 277] width 18 height 18
click at [988, 498] on div "Uuenda valikut" at bounding box center [981, 496] width 74 height 20
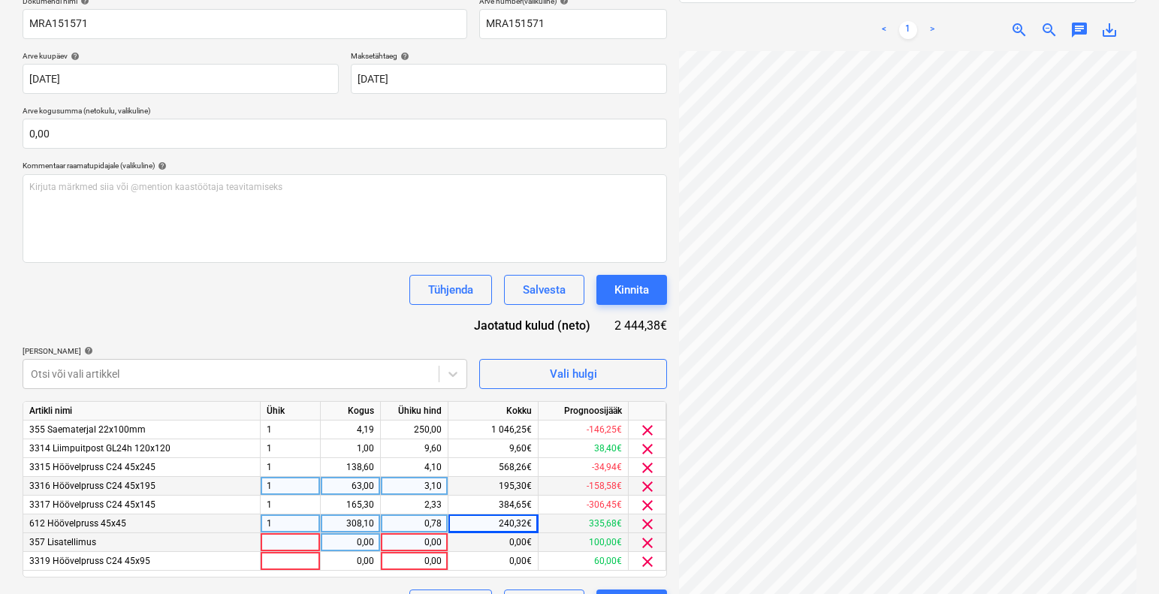
click at [306, 539] on div at bounding box center [291, 542] width 60 height 19
type input "1"
click at [339, 546] on div "0,00" at bounding box center [350, 542] width 47 height 19
type input "1"
click at [398, 544] on div "0,00" at bounding box center [414, 542] width 55 height 19
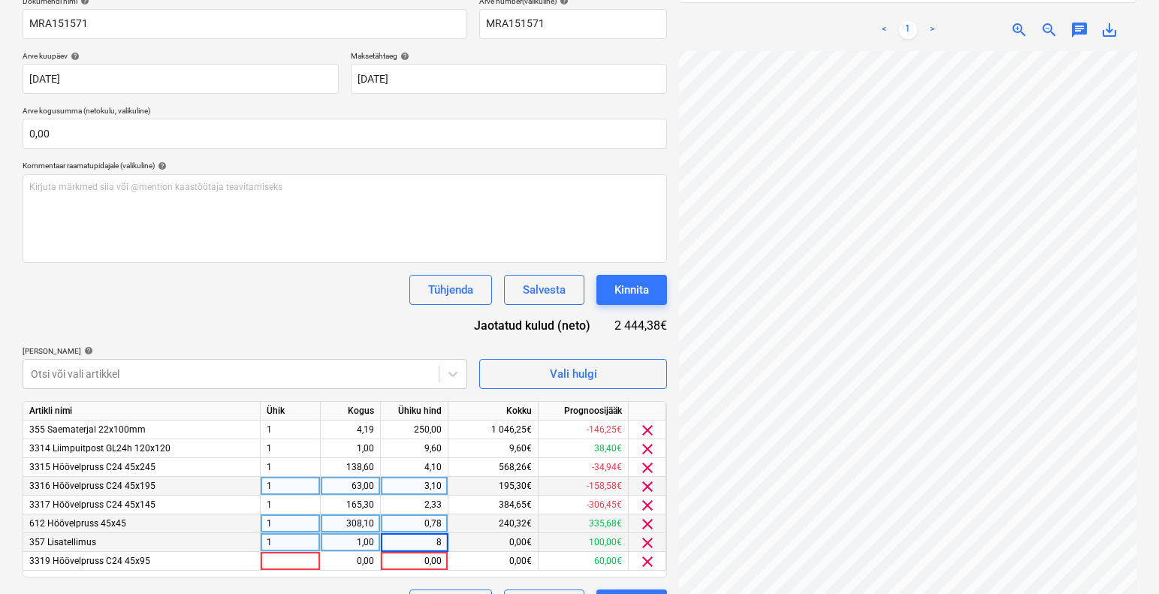
type input "80"
click at [302, 556] on div at bounding box center [291, 561] width 60 height 19
click at [348, 559] on div "0,00" at bounding box center [350, 561] width 47 height 19
type input "315,6"
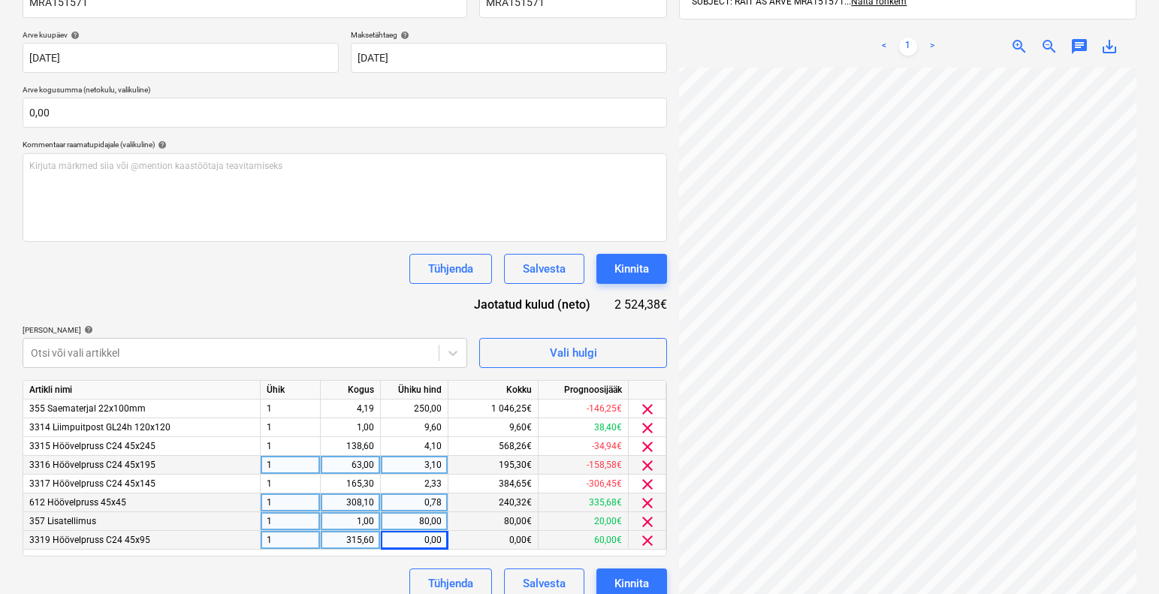
scroll to position [270, 0]
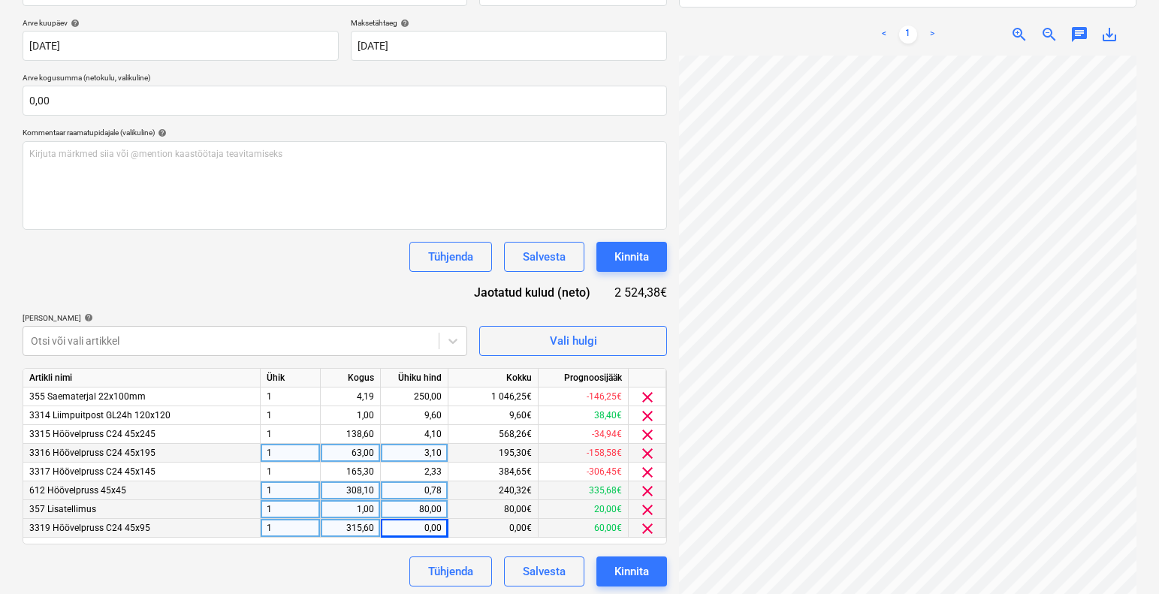
click at [427, 529] on div "0,00" at bounding box center [414, 528] width 55 height 19
type input "1,551"
click at [276, 577] on div "Tühjenda Salvesta Kinnita" at bounding box center [345, 571] width 644 height 30
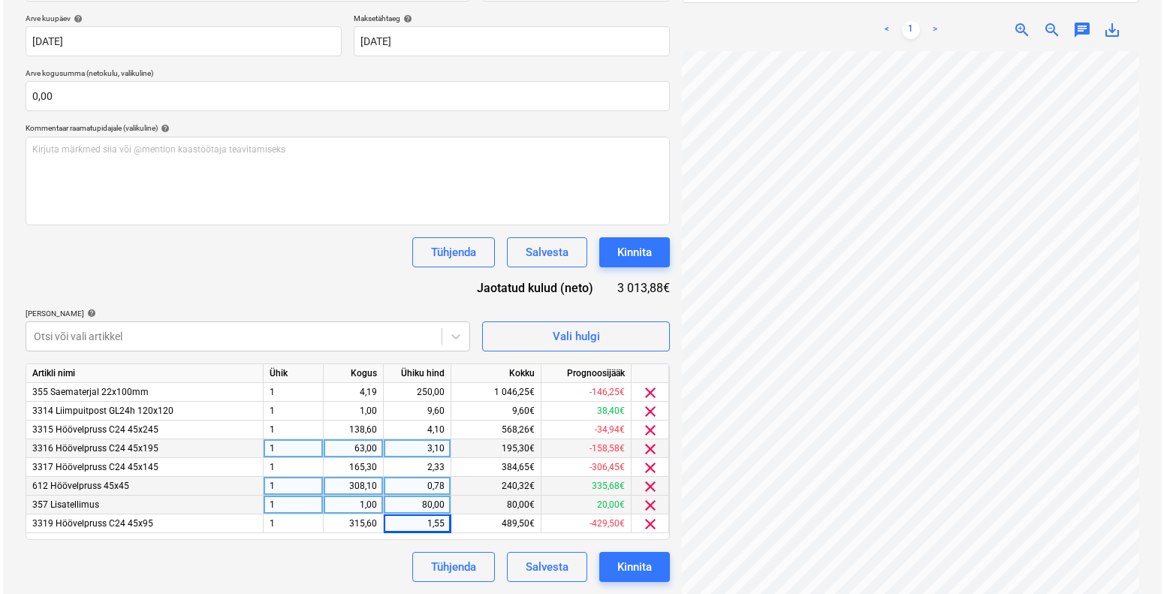
scroll to position [145, 24]
click at [457, 569] on div "Tühjenda" at bounding box center [450, 567] width 45 height 20
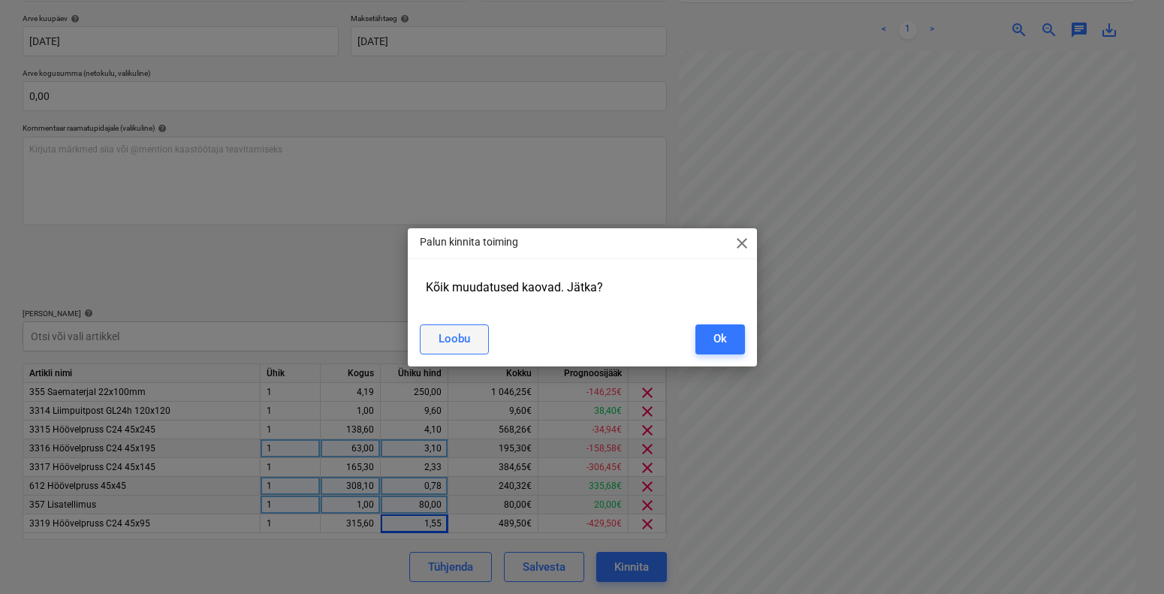
click at [445, 327] on button "Loobu" at bounding box center [454, 339] width 69 height 30
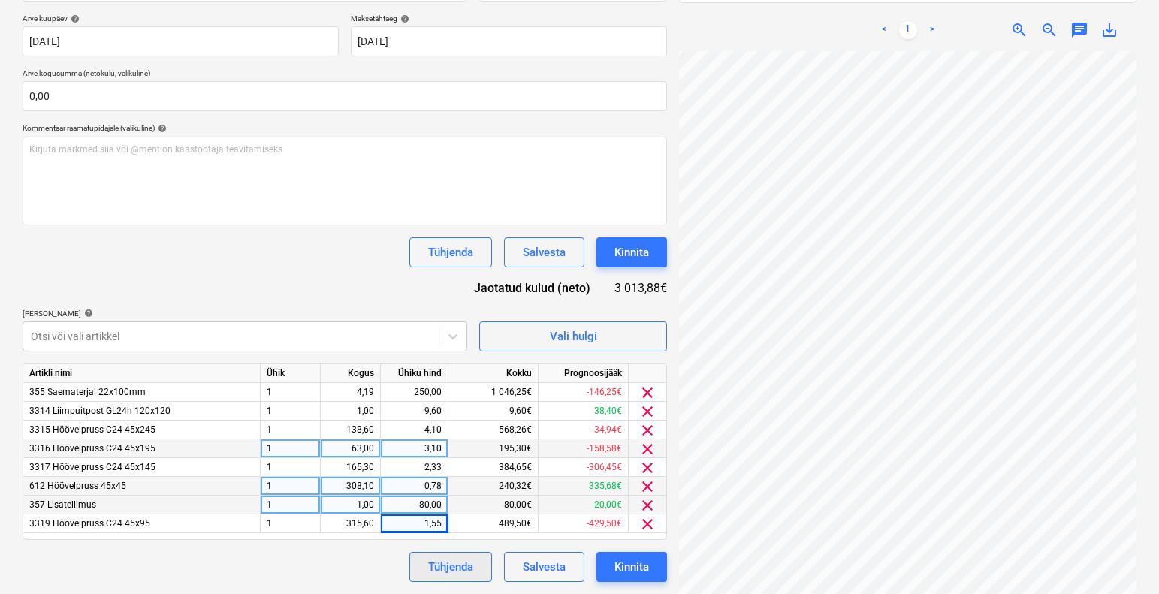
click at [435, 574] on div "Tühjenda" at bounding box center [450, 567] width 45 height 20
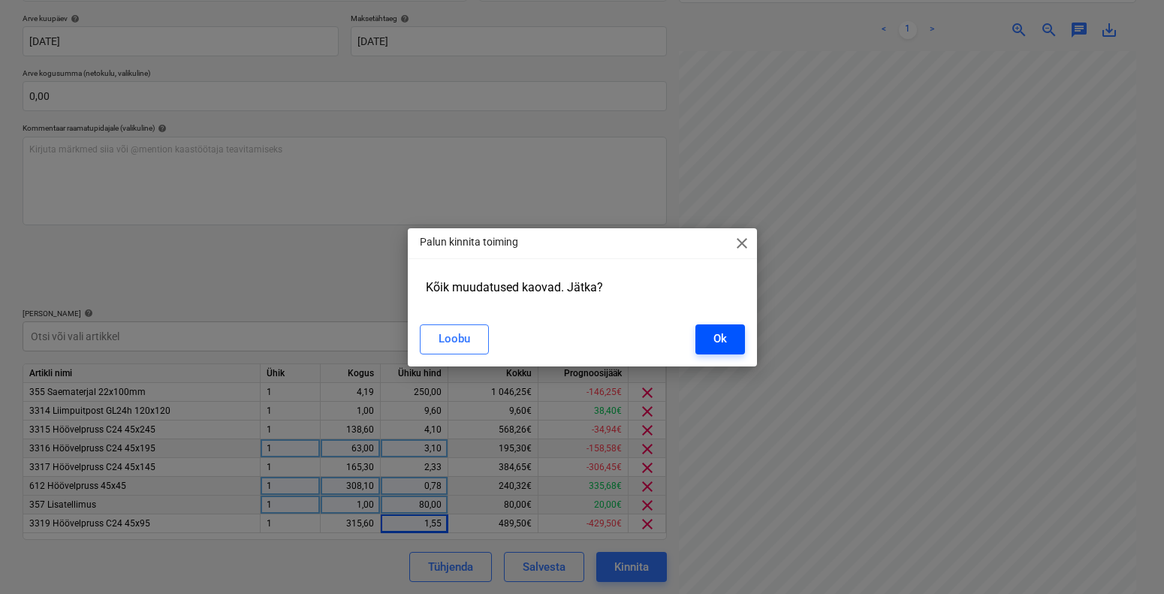
click at [731, 336] on button "Ok" at bounding box center [720, 339] width 50 height 30
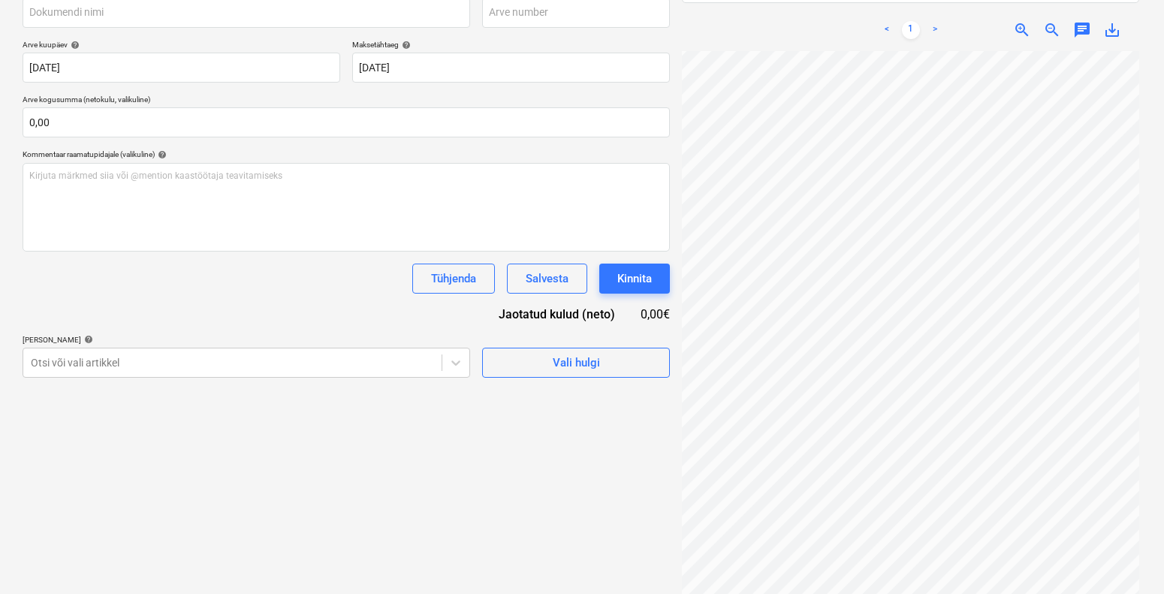
scroll to position [263, 0]
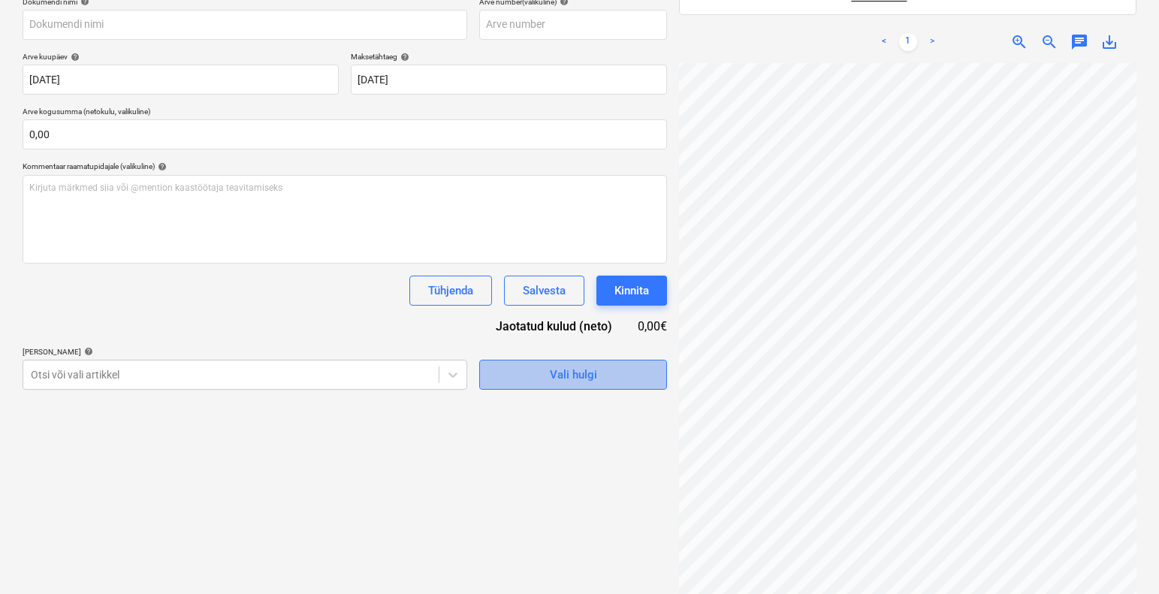
click at [535, 365] on span "Vali hulgi" at bounding box center [573, 375] width 150 height 20
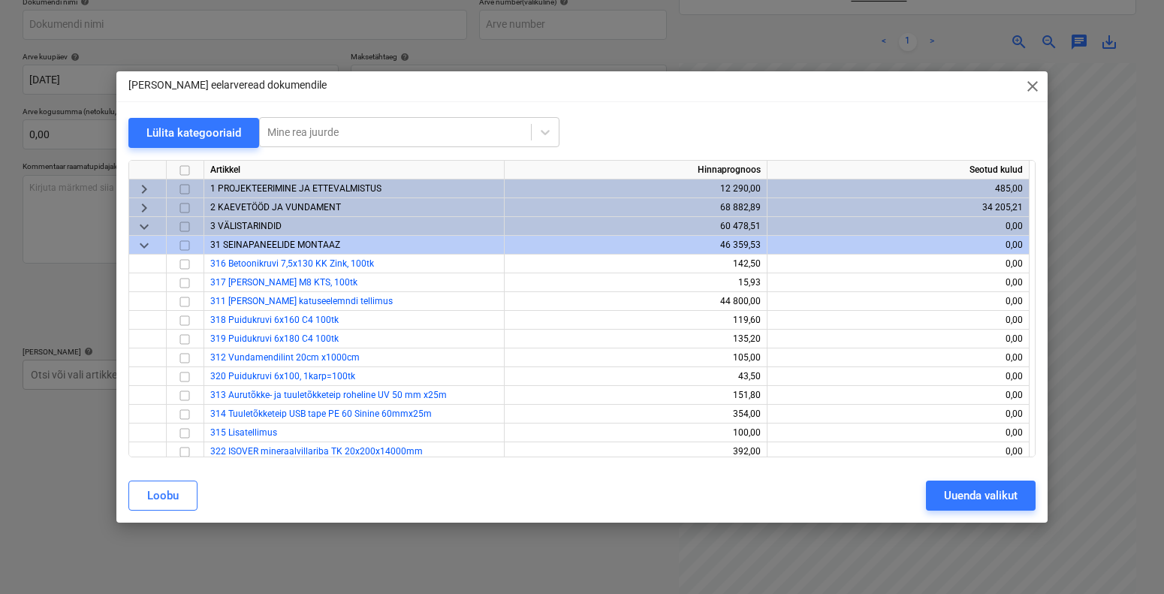
click at [249, 226] on span "3 VÄLISTARINDID" at bounding box center [245, 226] width 71 height 11
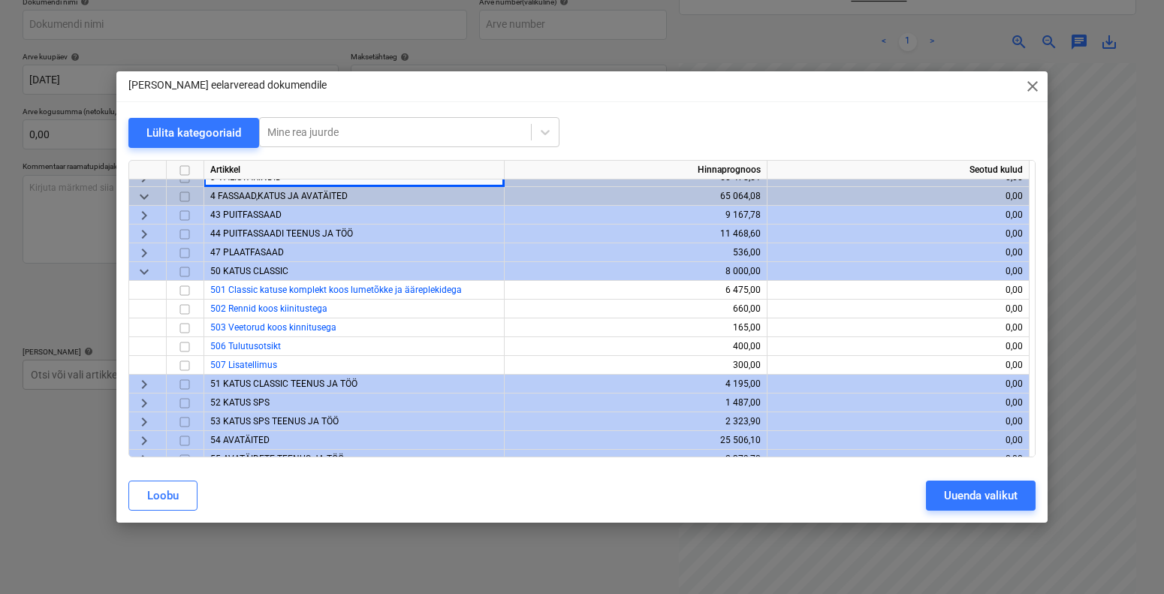
scroll to position [0, 0]
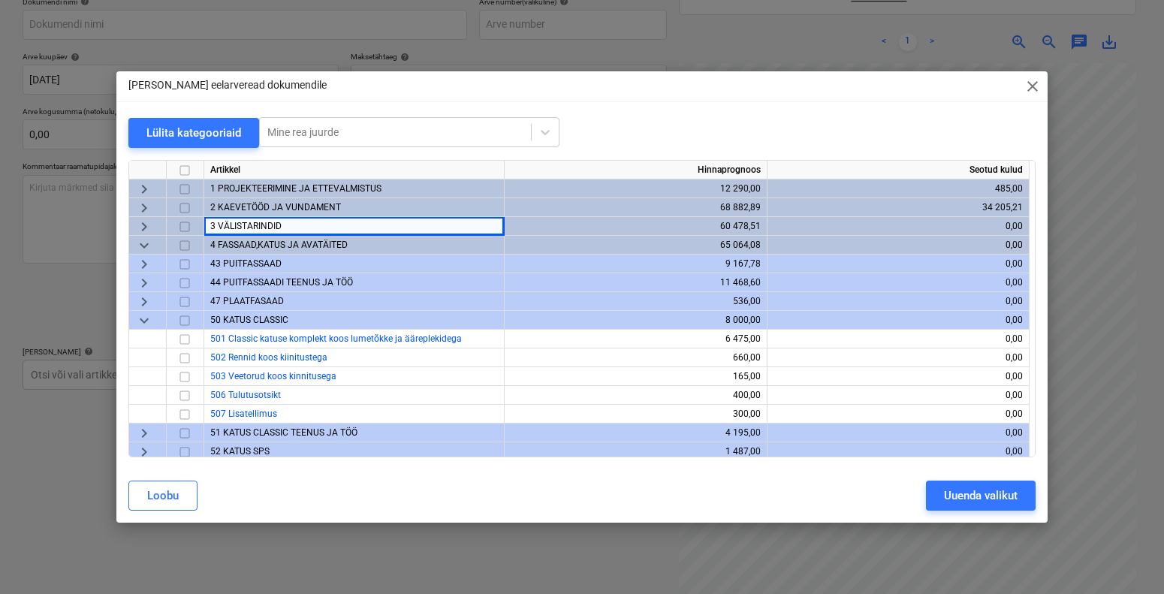
click at [270, 260] on span "43 PUITFASSAAD" at bounding box center [245, 263] width 71 height 11
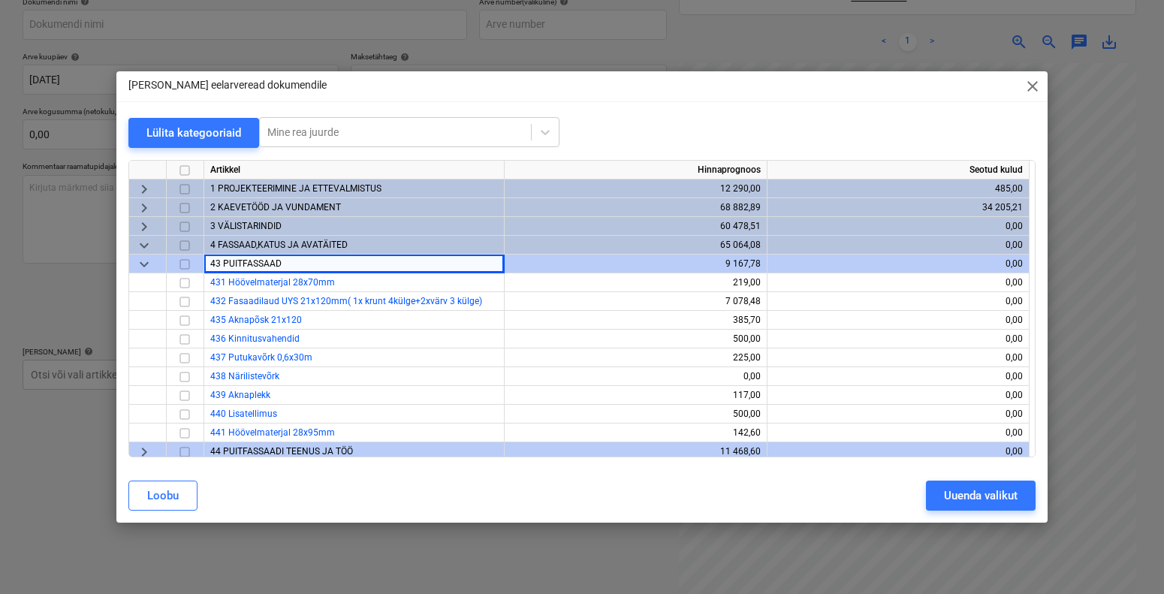
click at [229, 227] on span "3 VÄLISTARINDID" at bounding box center [245, 226] width 71 height 11
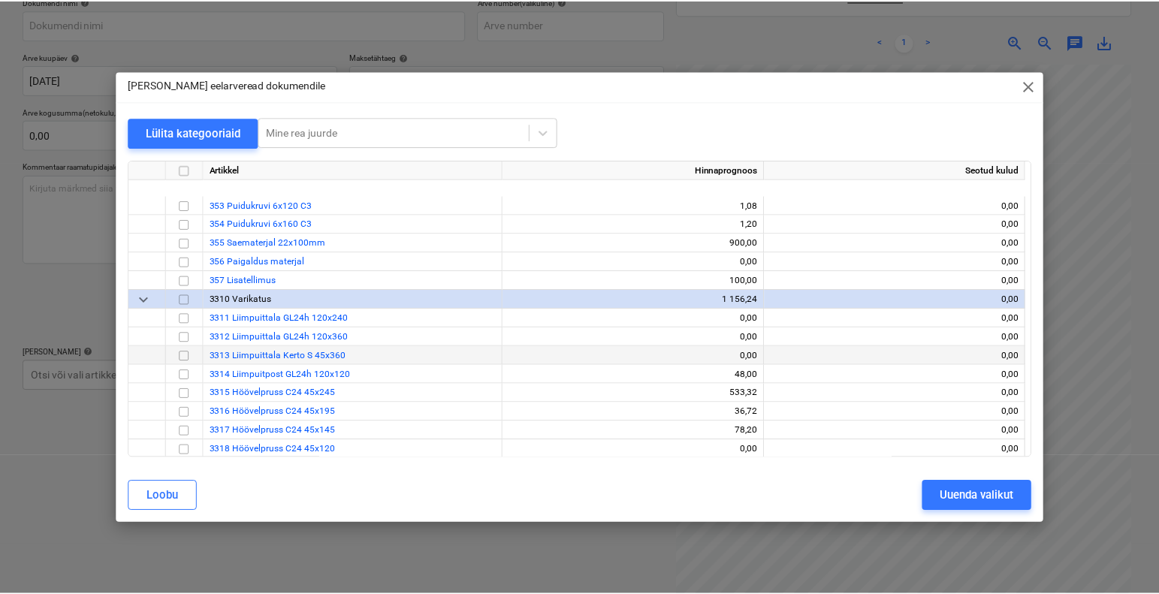
scroll to position [805, 0]
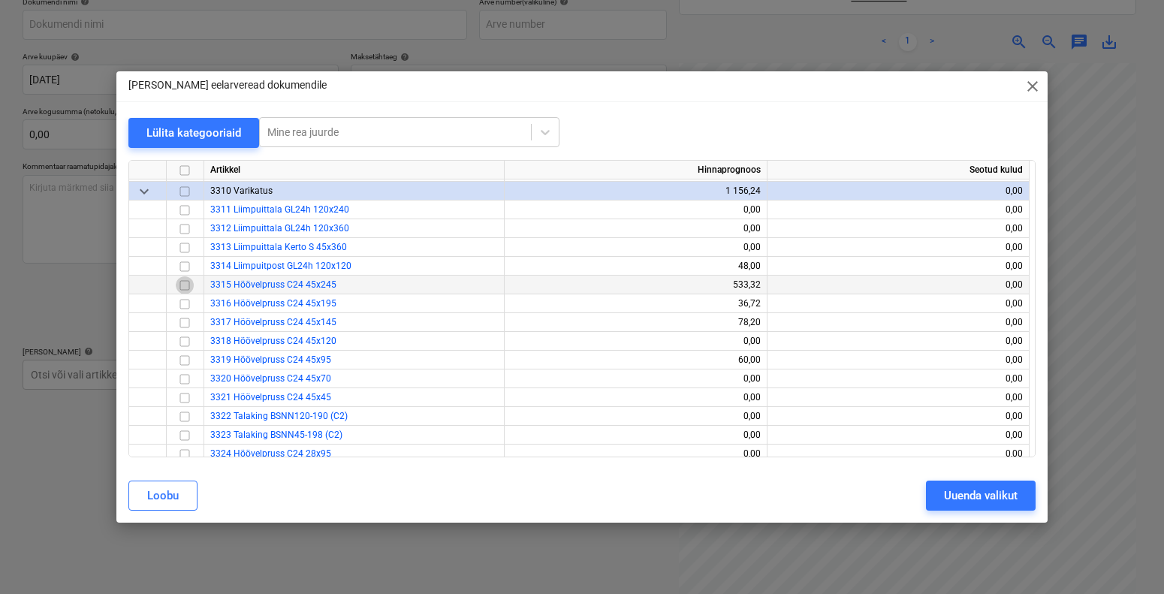
click at [180, 286] on input "checkbox" at bounding box center [185, 285] width 18 height 18
click at [991, 499] on div "Uuenda valikut" at bounding box center [981, 496] width 74 height 20
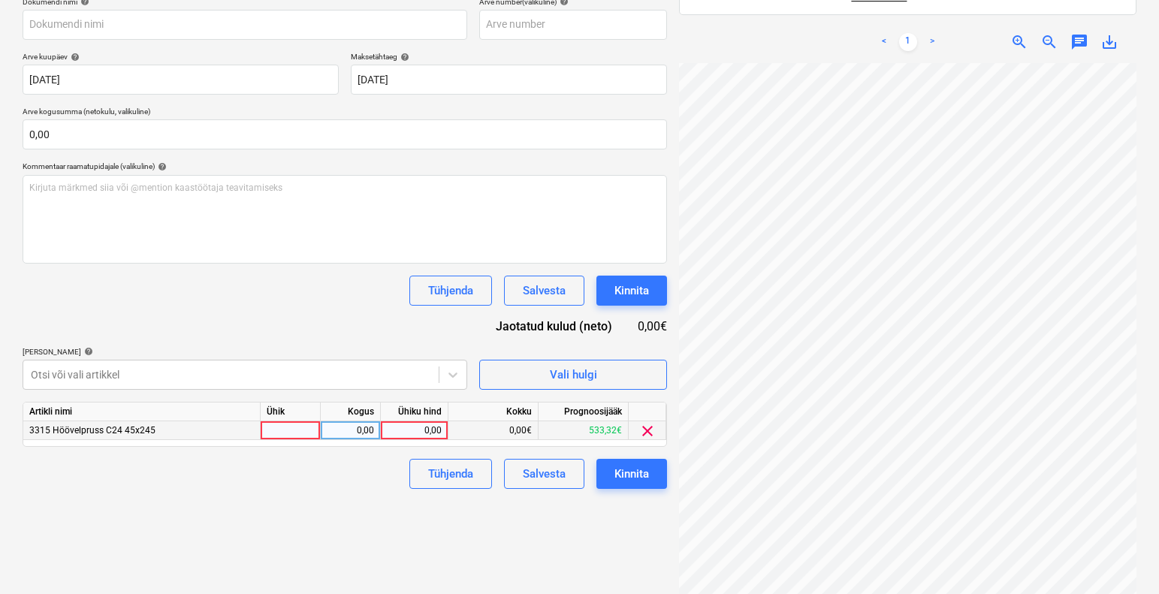
click at [312, 421] on div at bounding box center [291, 430] width 60 height 19
type input "1"
click at [346, 421] on div "0,00" at bounding box center [350, 430] width 47 height 19
click at [433, 421] on div "0,00" at bounding box center [414, 430] width 55 height 19
click at [370, 421] on div "0,00" at bounding box center [350, 430] width 47 height 19
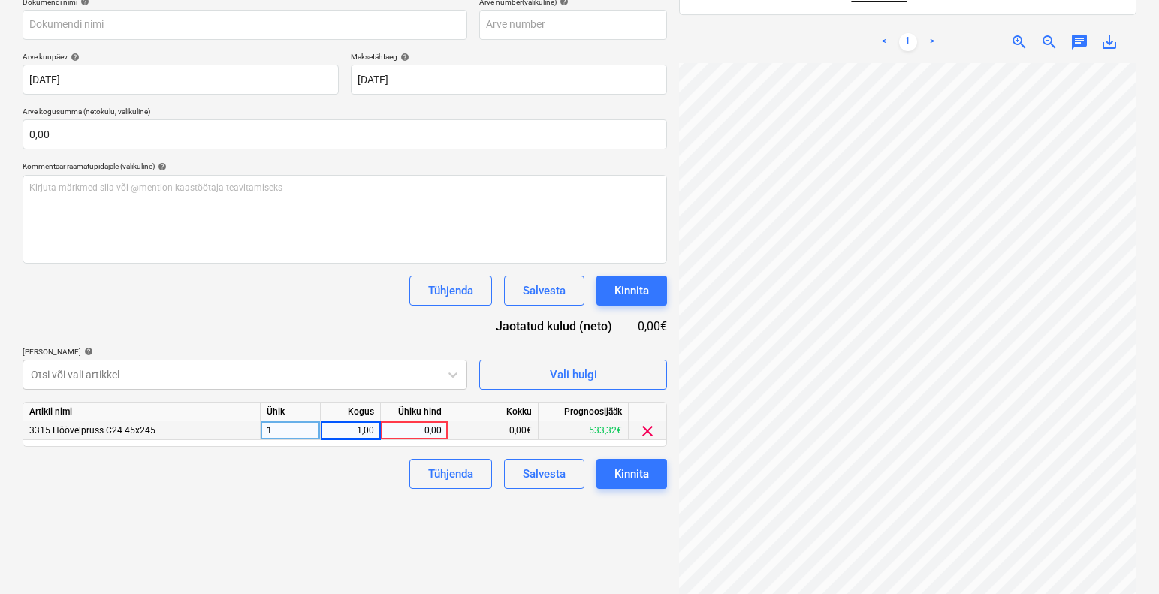
click at [417, 421] on div "0,00" at bounding box center [414, 430] width 55 height 19
click at [427, 421] on div "0,00" at bounding box center [414, 430] width 55 height 19
type input "3602,62"
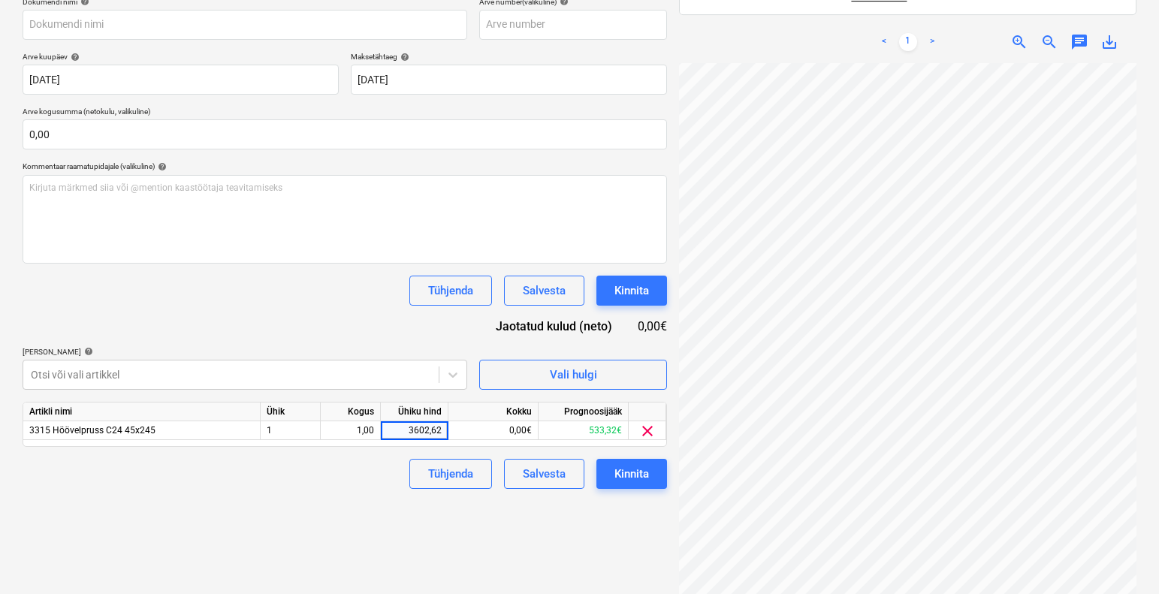
click at [366, 331] on html "Müük Projektid Kontaktid Koondarved 1 Postkast 1 Ressursid format_size keyboard…" at bounding box center [579, 34] width 1159 height 594
click at [631, 464] on div "Kinnita" at bounding box center [631, 474] width 35 height 20
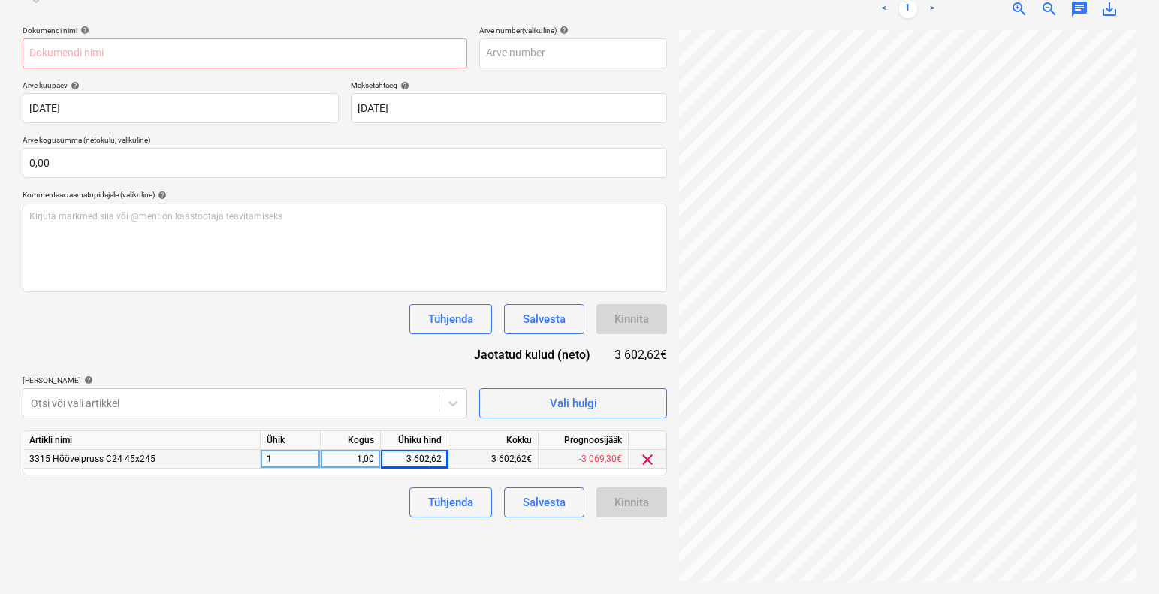
scroll to position [213, 0]
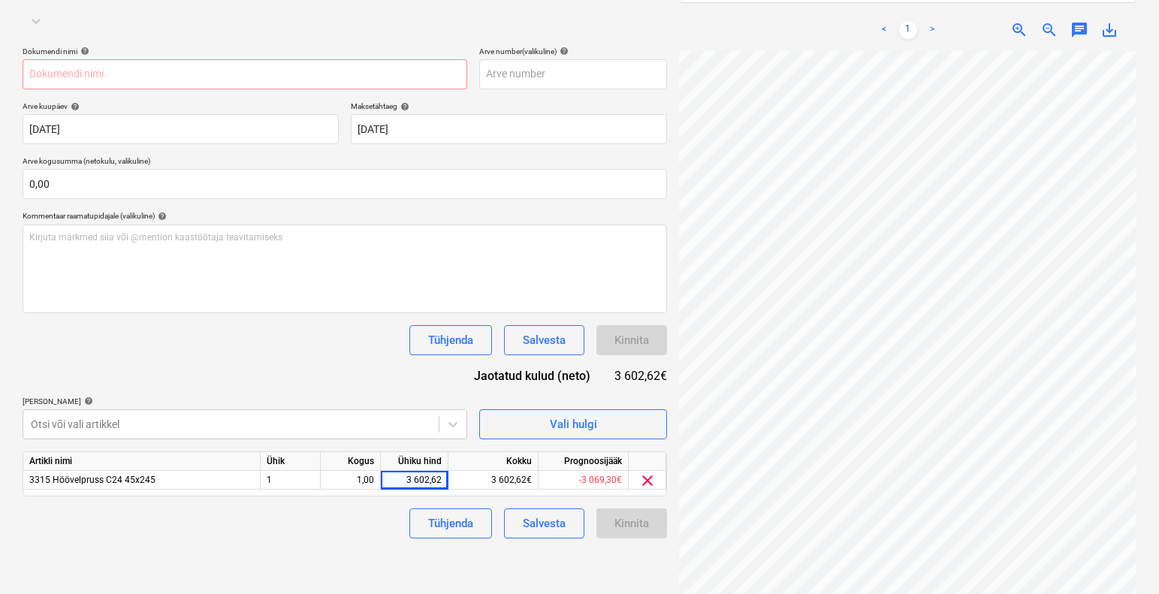
click at [603, 547] on div "Failide konteerimine Vali ettevõte Vali ettevõte [PERSON_NAME] uus ettevõte Val…" at bounding box center [345, 235] width 656 height 747
click at [562, 514] on div "Salvesta" at bounding box center [544, 524] width 43 height 20
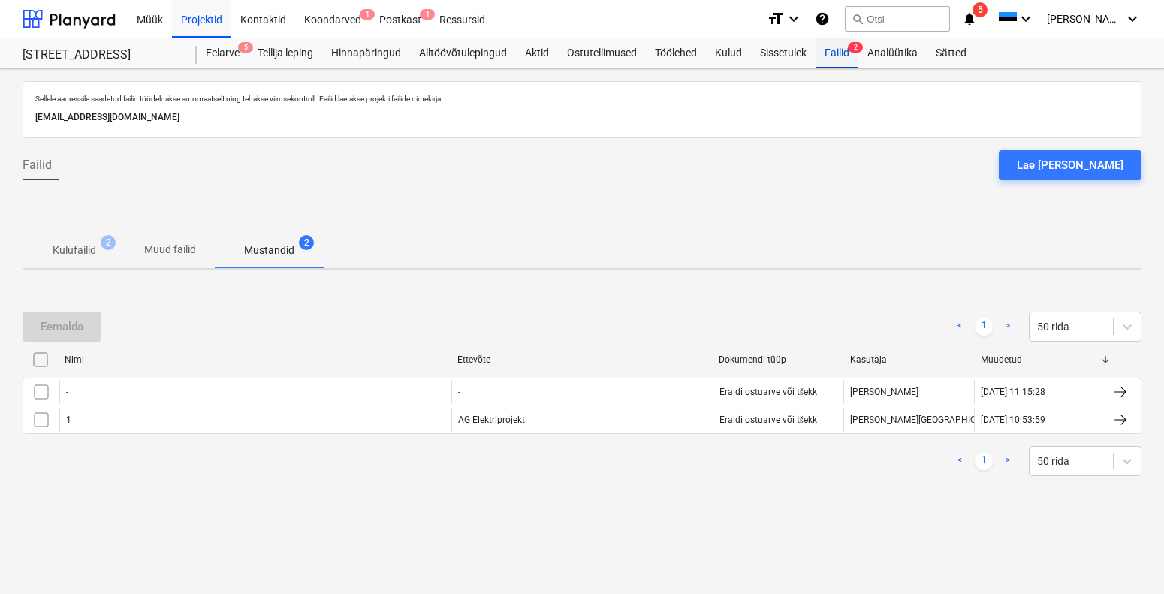
click at [833, 55] on div "Failid 2" at bounding box center [836, 53] width 43 height 30
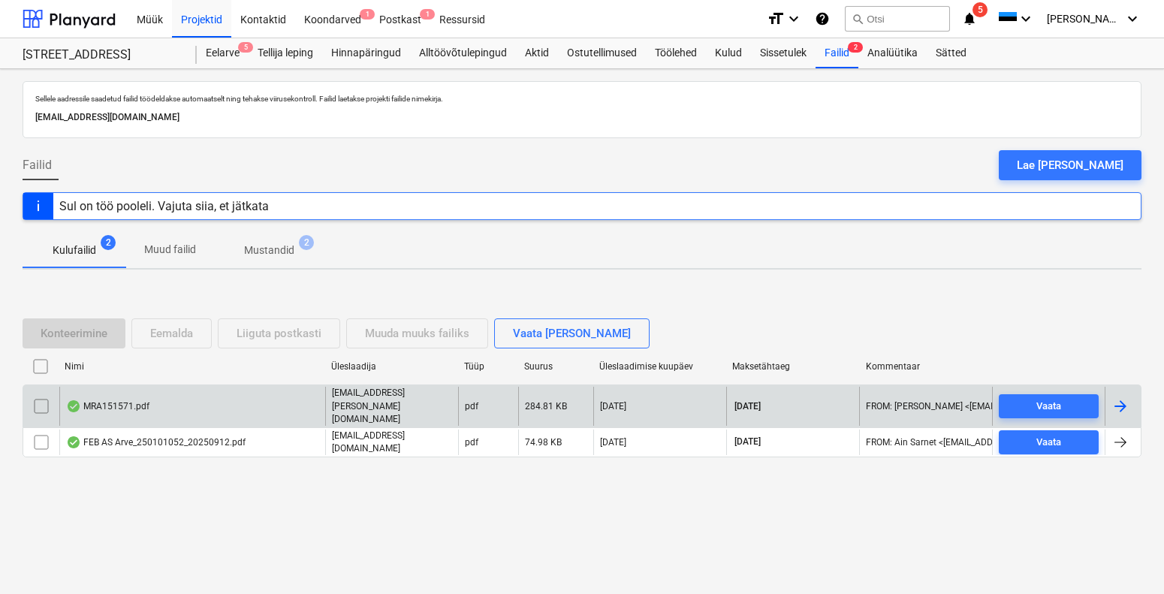
click at [111, 406] on div "MRA151571.pdf" at bounding box center [107, 406] width 83 height 12
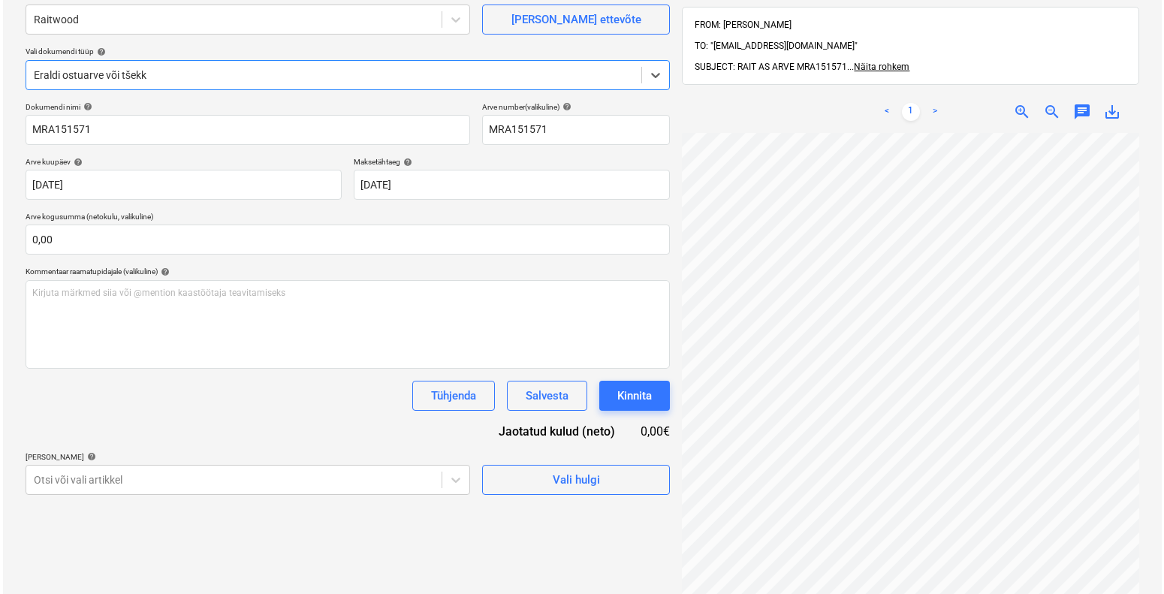
scroll to position [213, 0]
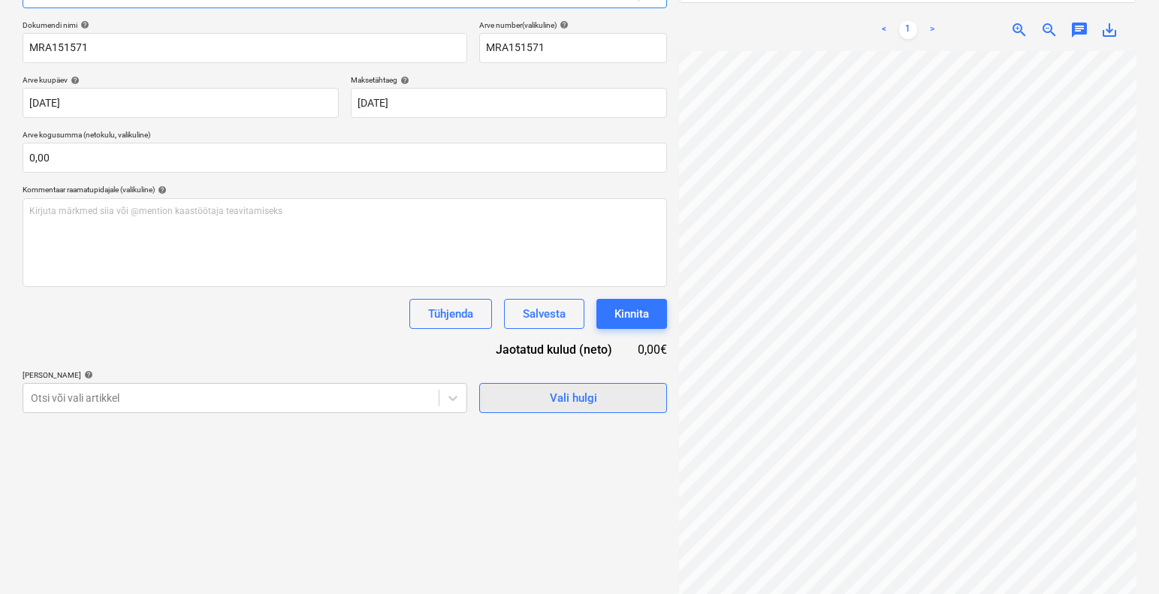
click at [556, 399] on div "Vali hulgi" at bounding box center [573, 398] width 47 height 20
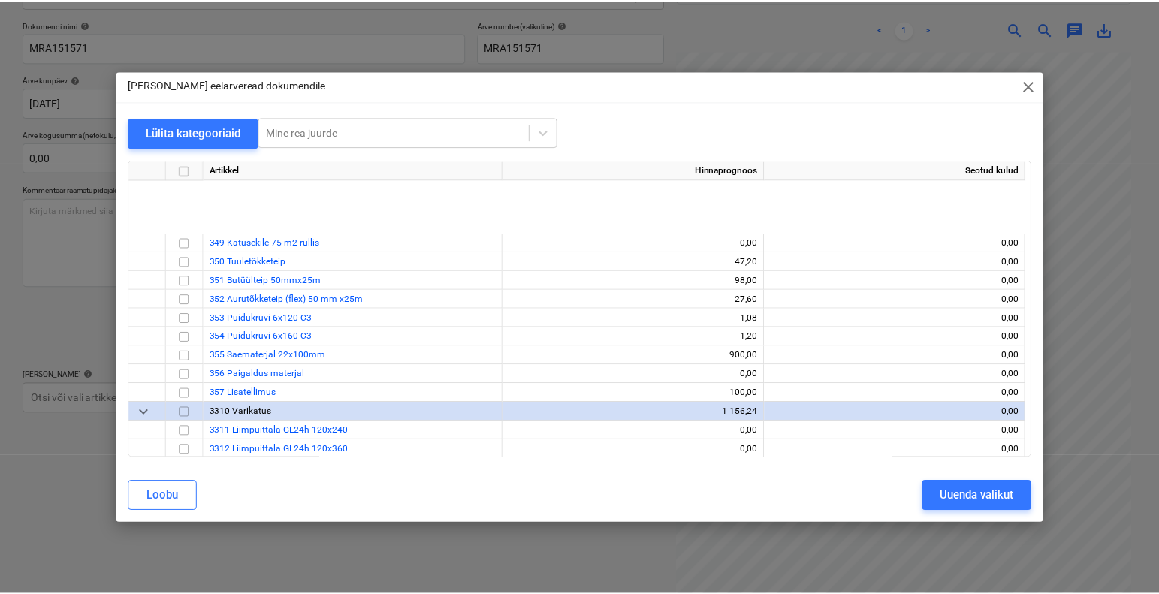
scroll to position [788, 0]
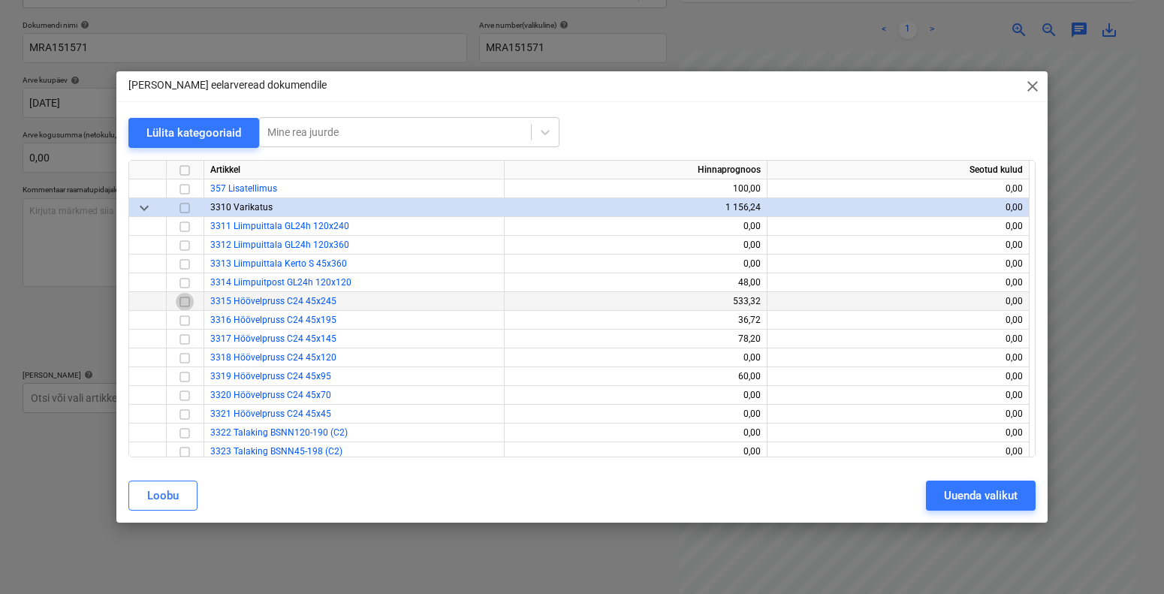
click at [189, 301] on input "checkbox" at bounding box center [185, 301] width 18 height 18
click at [968, 503] on div "Uuenda valikut" at bounding box center [981, 496] width 74 height 20
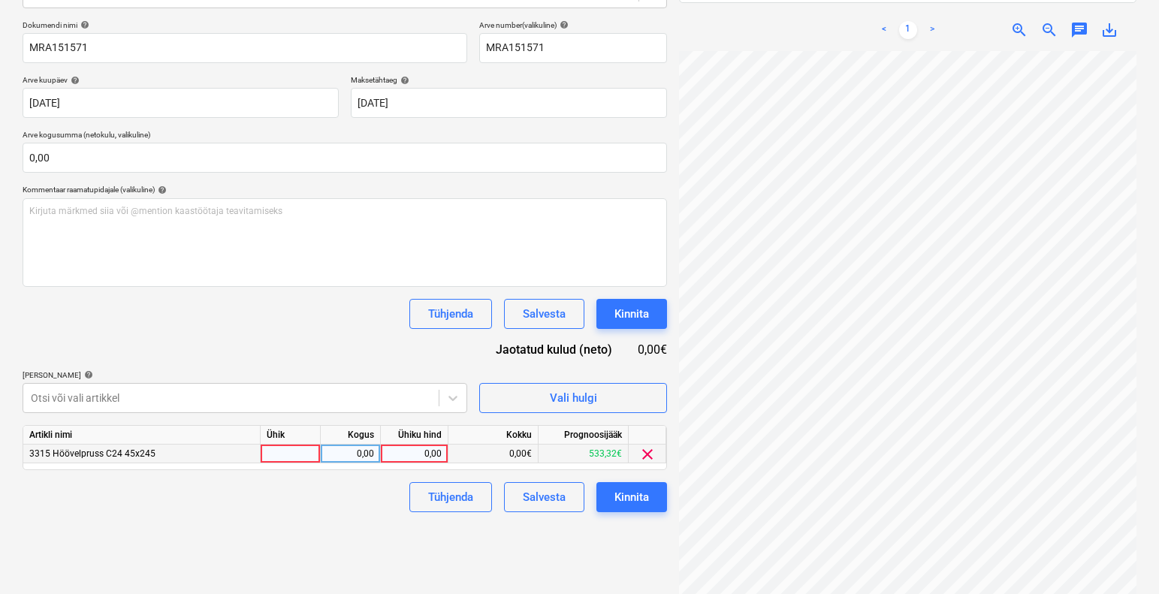
click at [279, 450] on div at bounding box center [291, 454] width 60 height 19
type input "1"
click at [348, 456] on div "0,00" at bounding box center [350, 454] width 47 height 19
type input "1"
click at [431, 452] on div "0,00" at bounding box center [414, 454] width 55 height 19
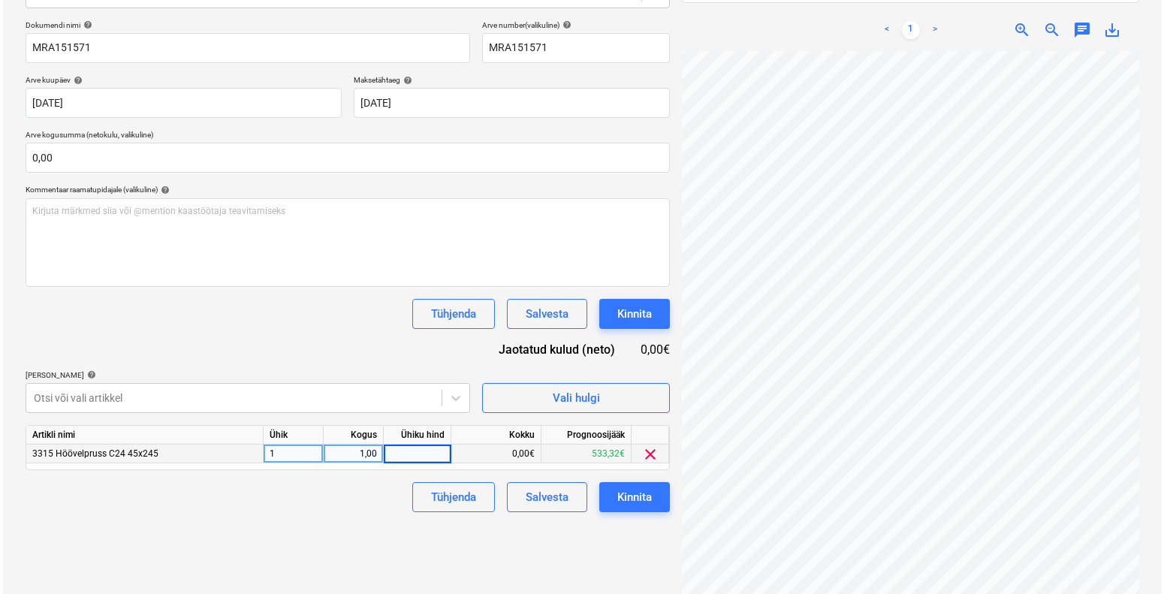
scroll to position [236, 0]
type input "3602,62"
click at [314, 527] on div "Failide konteerimine Vali ettevõte Raitwood [PERSON_NAME] uus ettevõte Vali dok…" at bounding box center [345, 235] width 656 height 747
click at [617, 492] on div "Kinnita" at bounding box center [631, 497] width 35 height 20
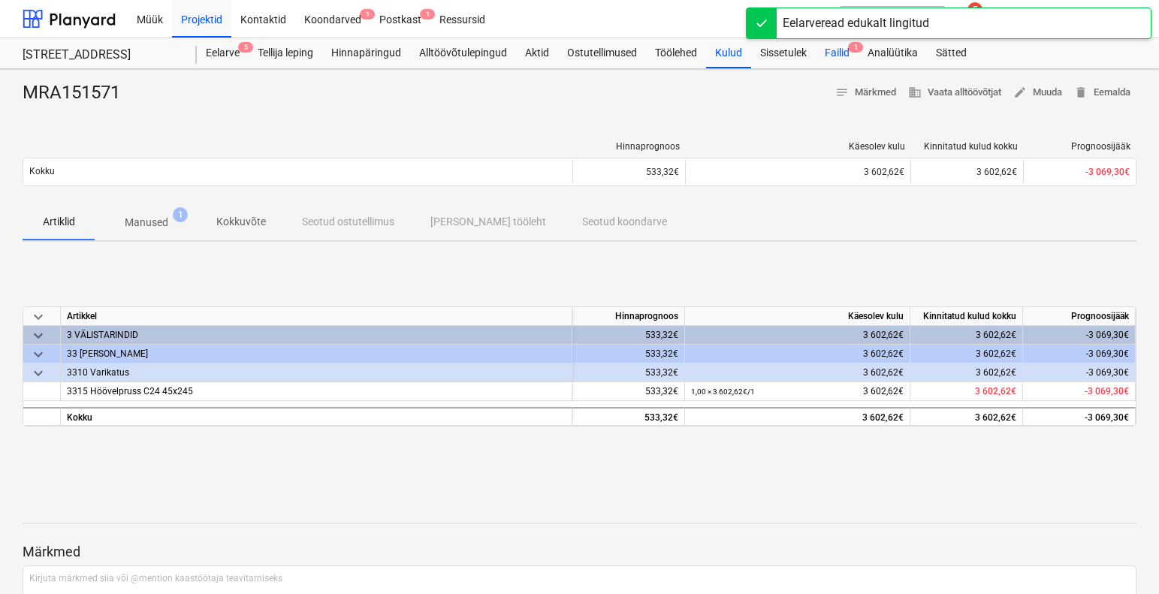
click at [839, 58] on div "Failid 1" at bounding box center [836, 53] width 43 height 30
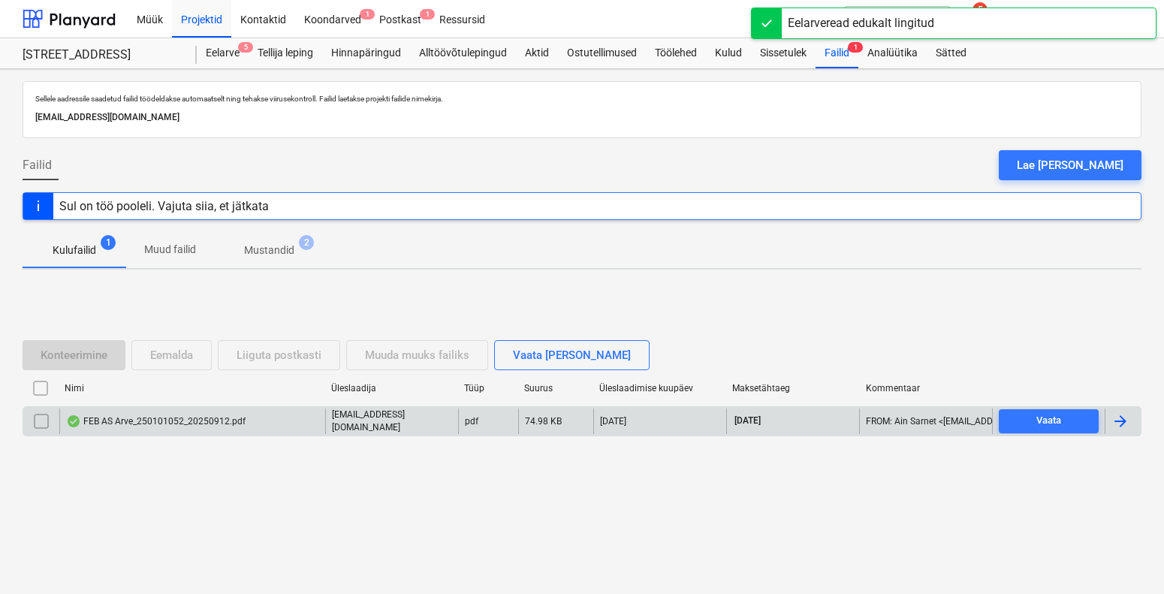
click at [107, 426] on div "FEB AS Arve_250101052_20250912.pdf" at bounding box center [155, 421] width 179 height 12
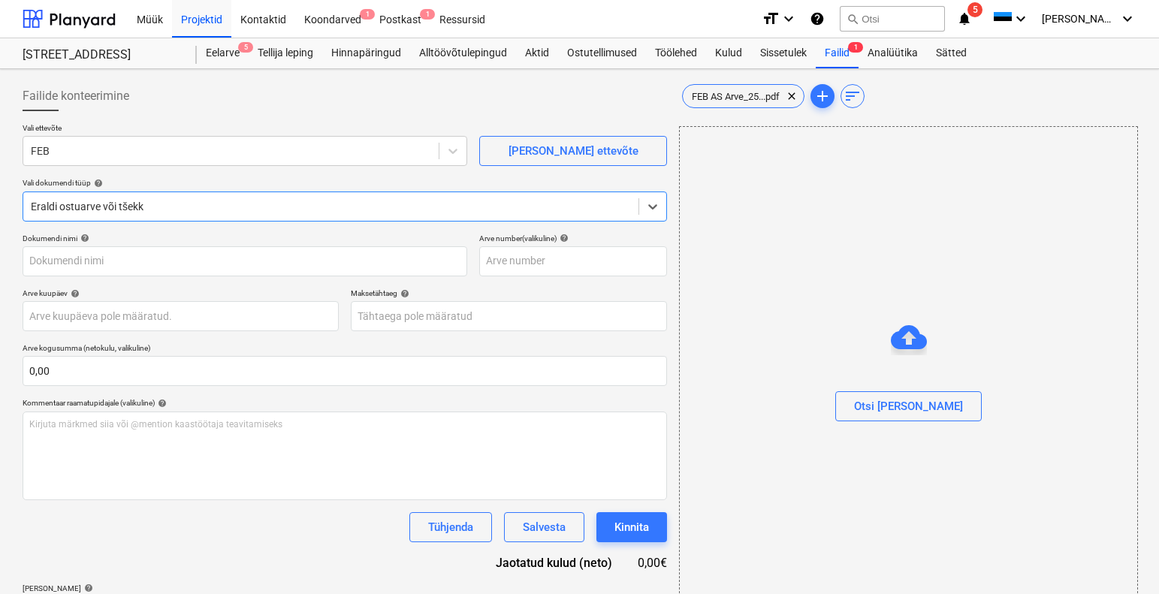
type input "250101052"
type input "[DATE]"
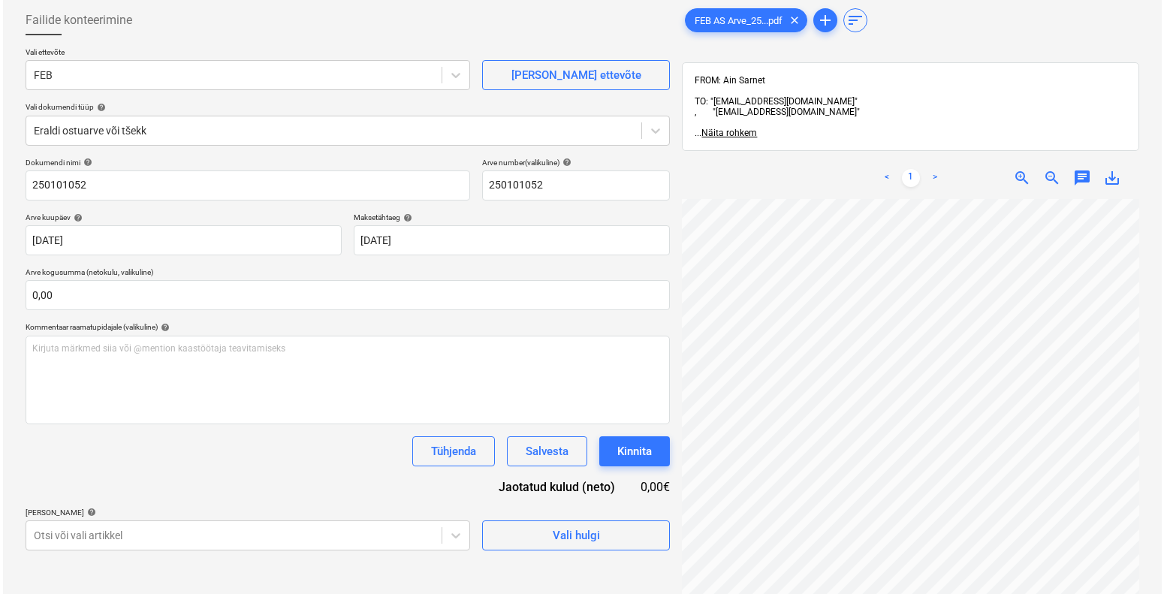
scroll to position [213, 0]
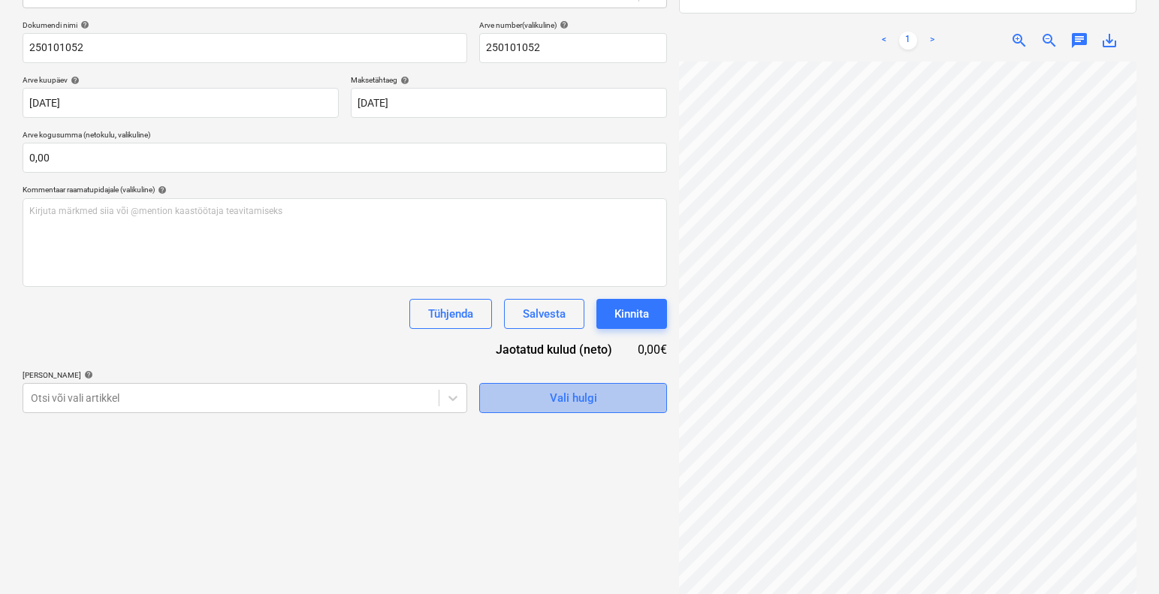
click at [569, 406] on div "Vali hulgi" at bounding box center [573, 398] width 47 height 20
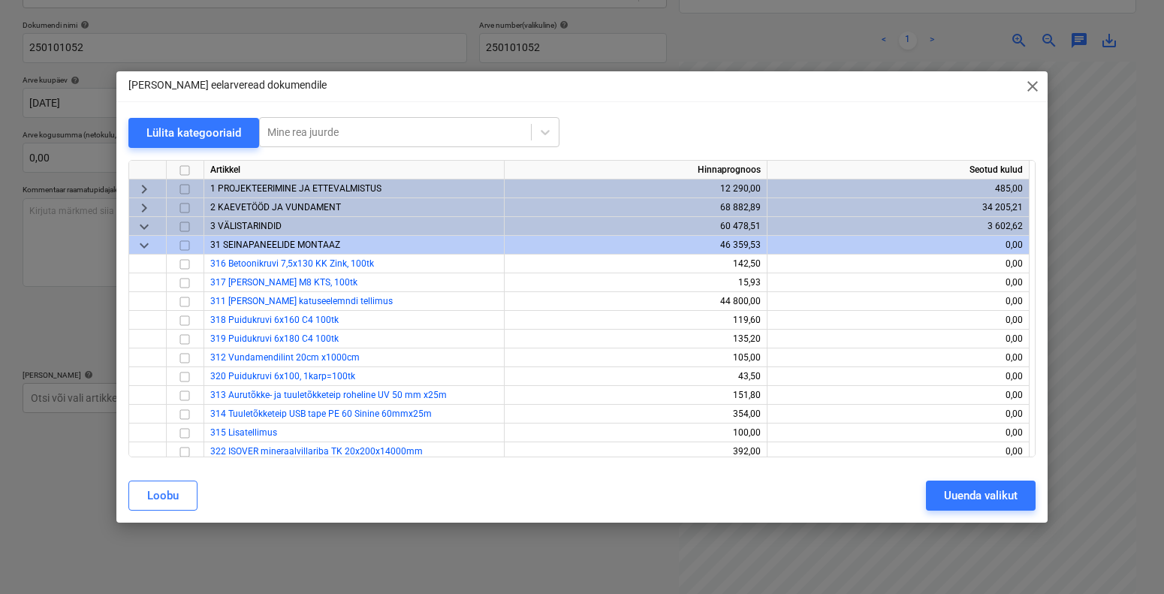
click at [259, 202] on span "2 KAEVETÖÖD JA VUNDAMENT" at bounding box center [275, 207] width 131 height 11
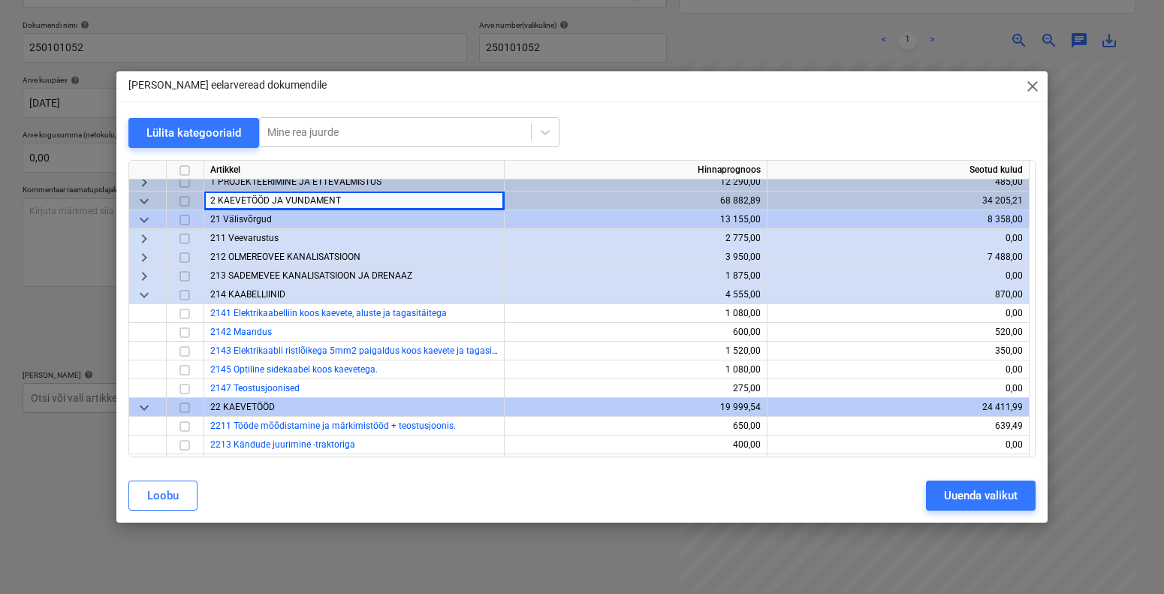
scroll to position [0, 0]
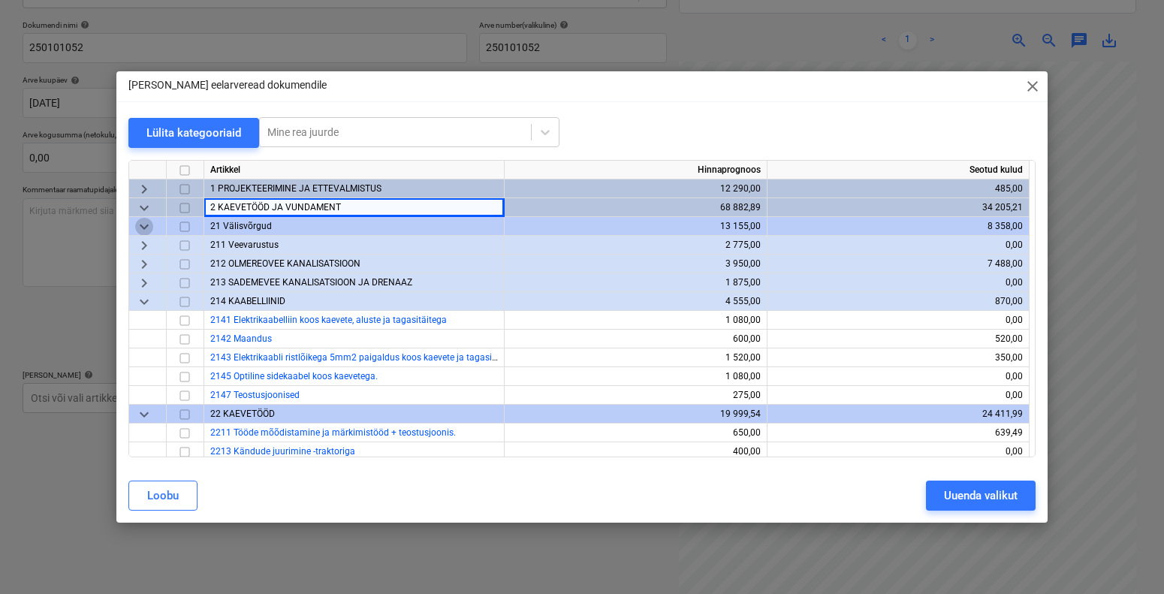
click at [141, 226] on span "keyboard_arrow_down" at bounding box center [144, 226] width 18 height 18
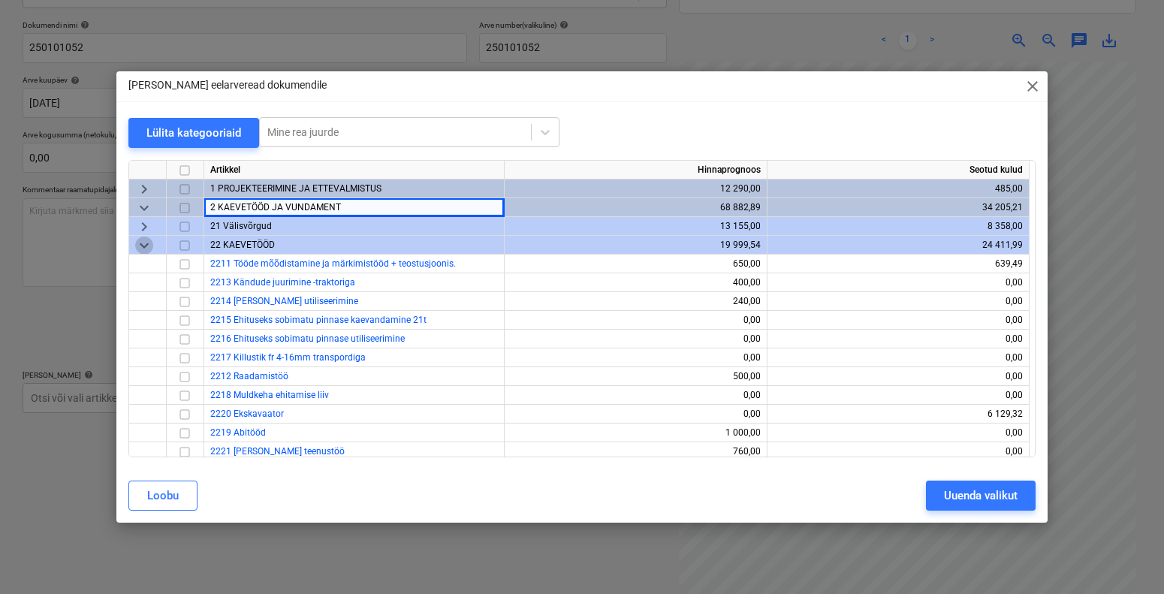
click at [149, 247] on span "keyboard_arrow_down" at bounding box center [144, 245] width 18 height 18
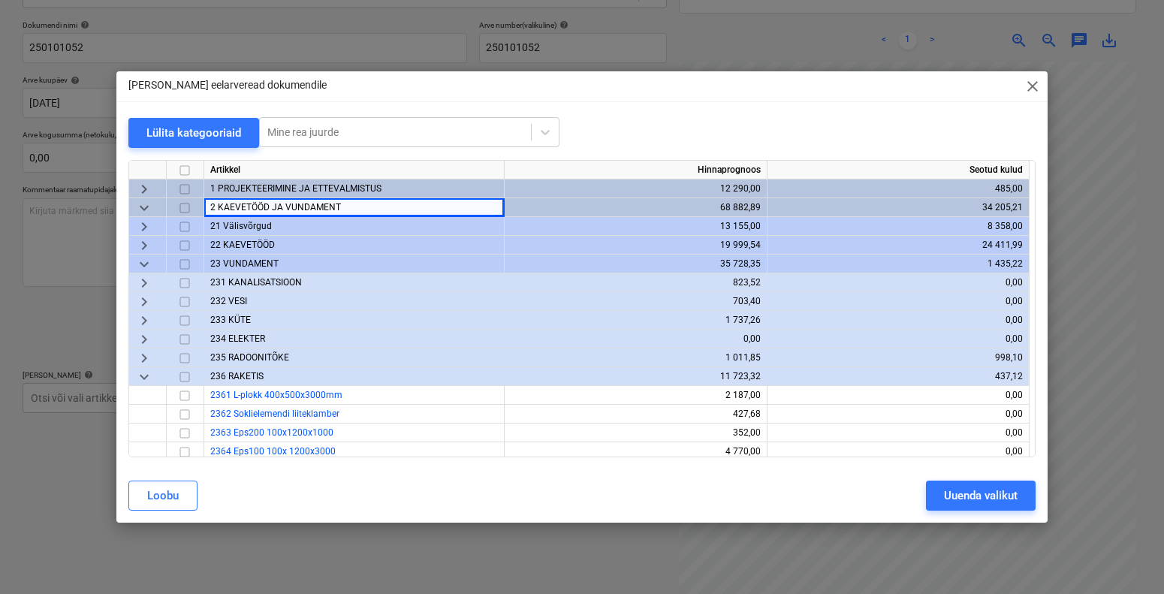
click at [244, 323] on span "233 KÜTE" at bounding box center [230, 320] width 41 height 11
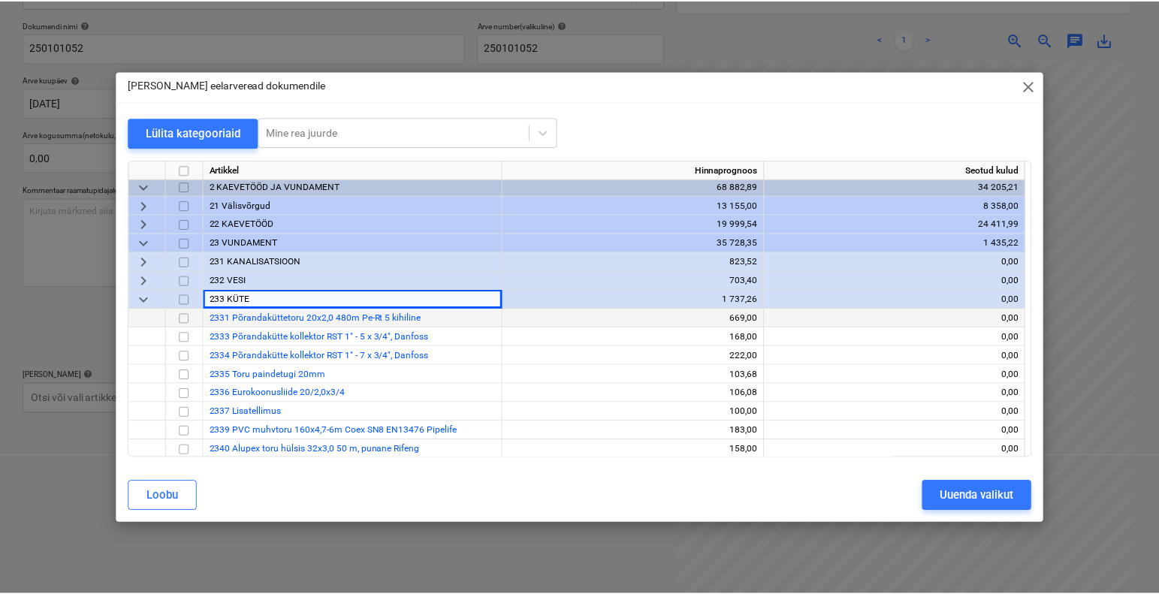
scroll to position [31, 0]
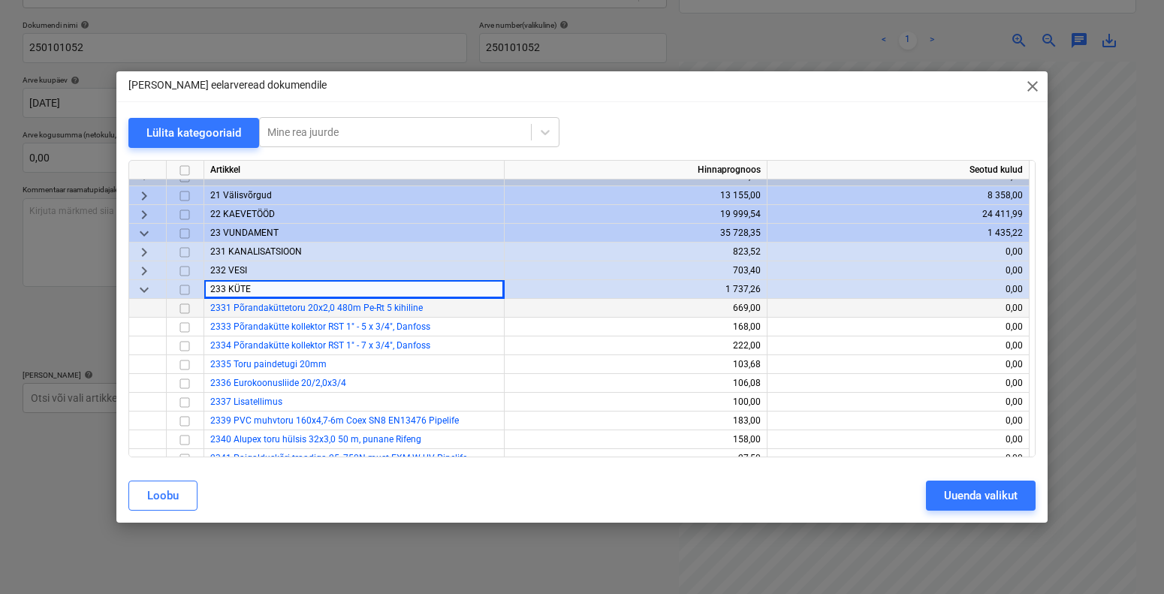
click at [188, 310] on input "checkbox" at bounding box center [185, 308] width 18 height 18
click at [959, 492] on div "Uuenda valikut" at bounding box center [981, 496] width 74 height 20
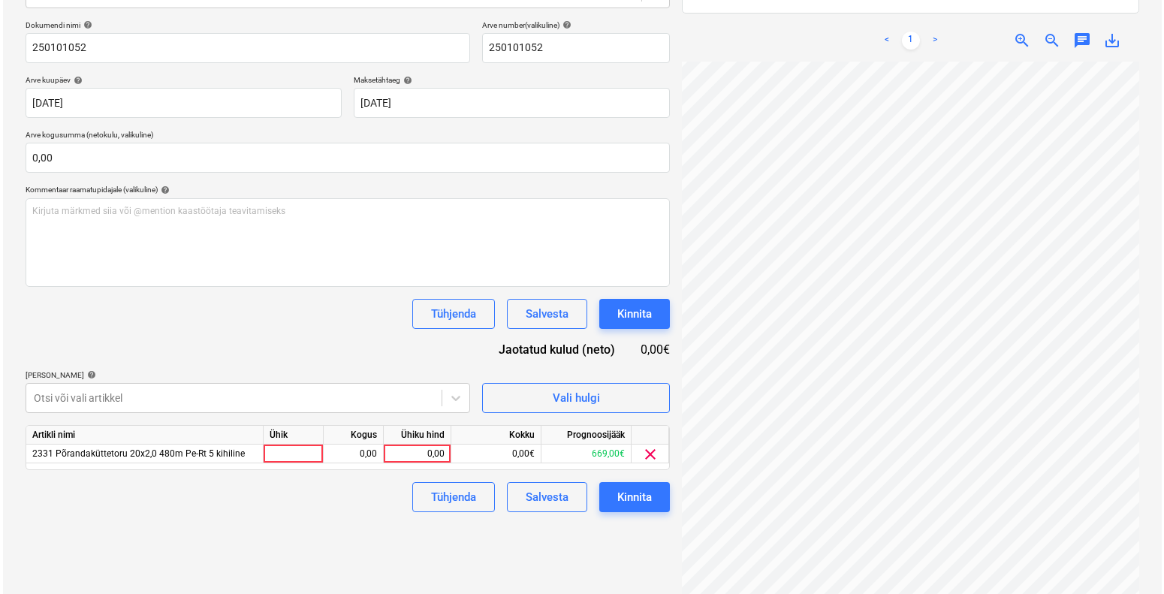
scroll to position [249, 107]
click at [301, 459] on div at bounding box center [291, 454] width 60 height 19
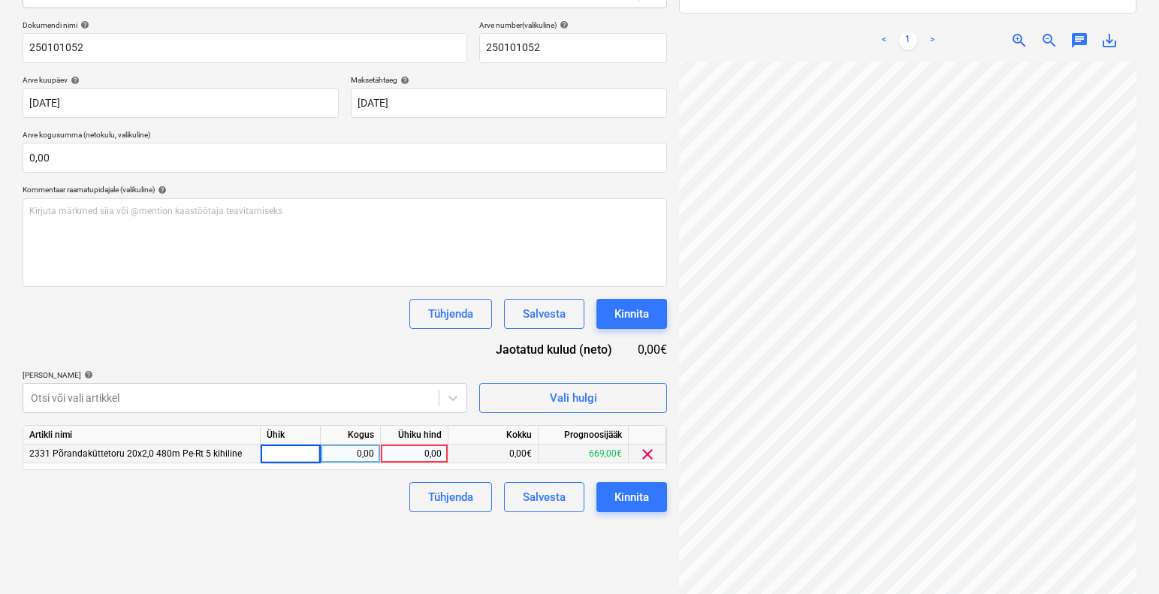
type input "1"
click at [366, 454] on div "0,00" at bounding box center [350, 454] width 47 height 19
click at [414, 450] on div "0,00" at bounding box center [414, 454] width 55 height 19
type input "82,39"
click at [240, 526] on div "Failide konteerimine Vali ettevõte FEB [PERSON_NAME] uus ettevõte Vali dokumend…" at bounding box center [345, 241] width 656 height 758
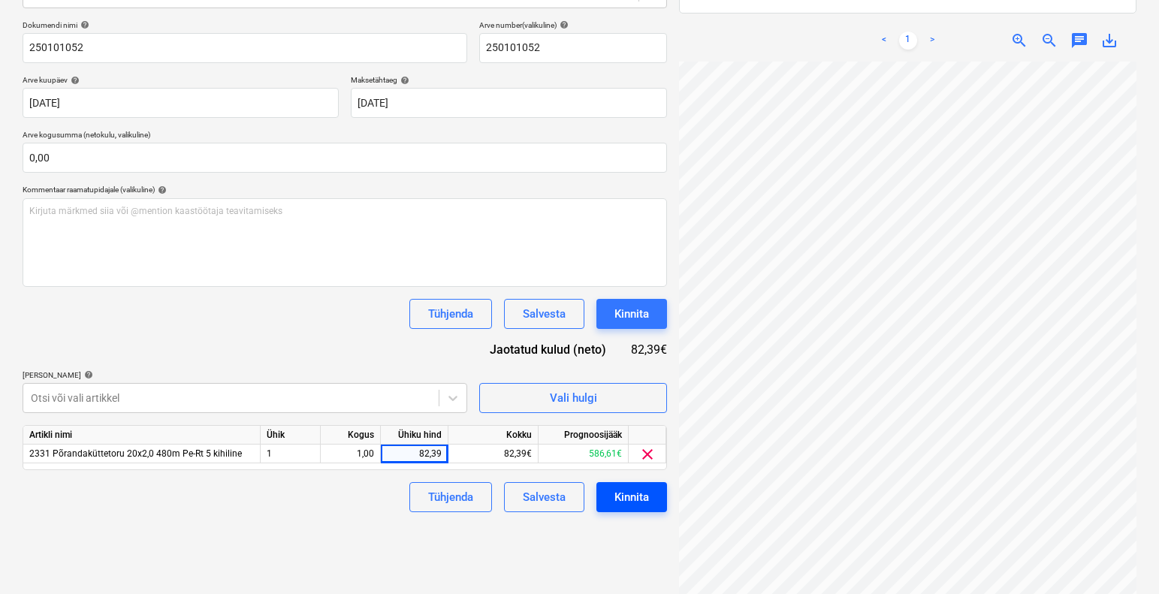
click at [604, 499] on button "Kinnita" at bounding box center [631, 497] width 71 height 30
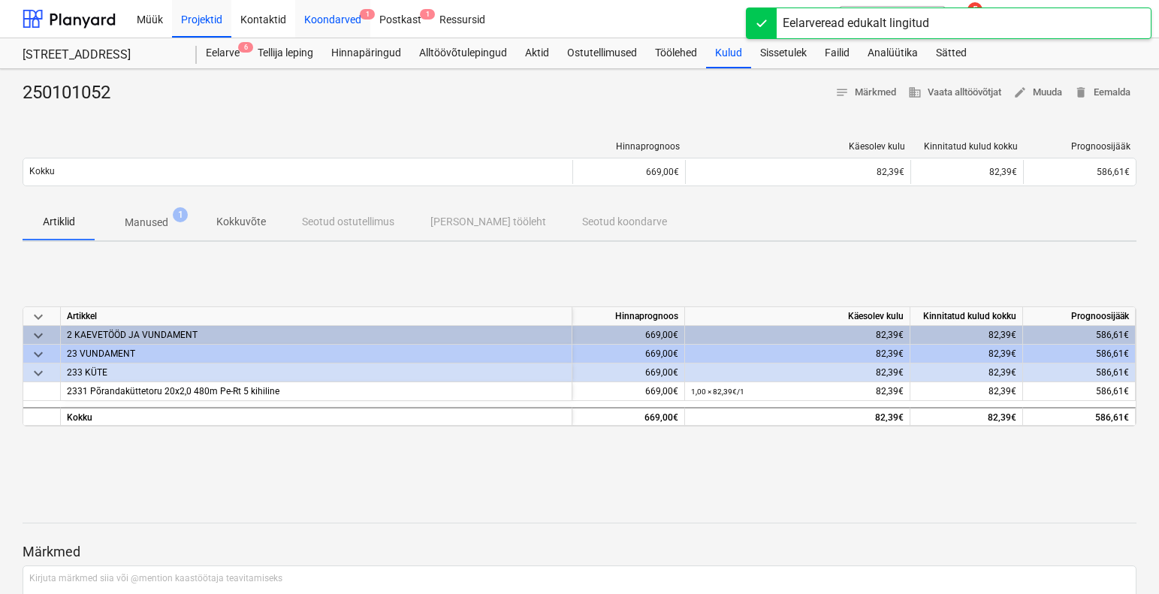
click at [330, 16] on div "Koondarved 1" at bounding box center [332, 18] width 75 height 38
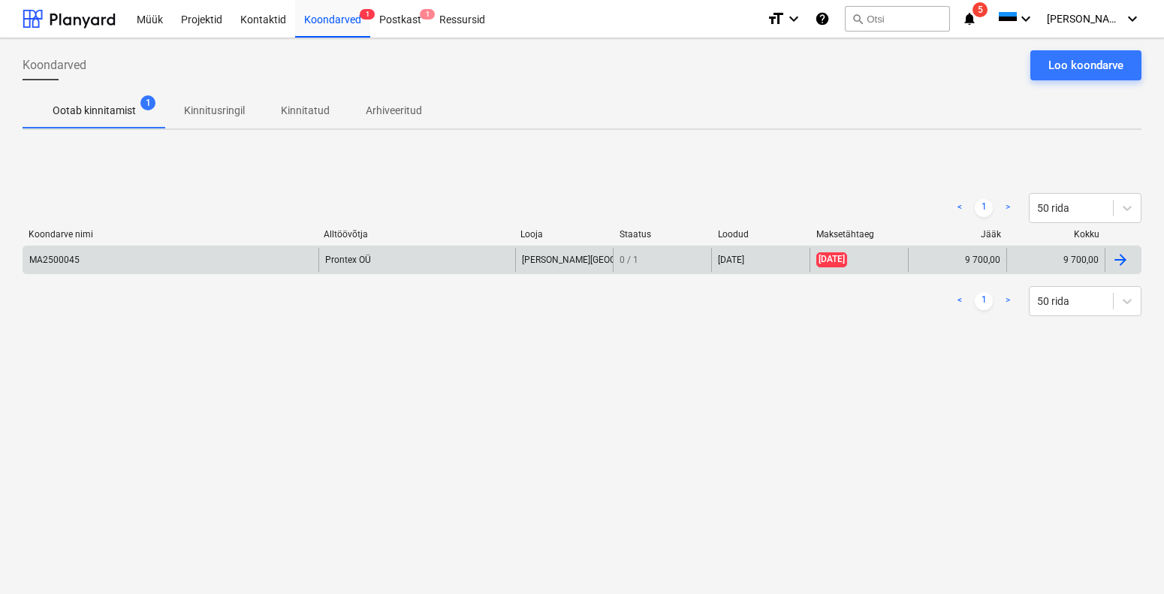
click at [51, 258] on div "MA2500045" at bounding box center [54, 260] width 50 height 11
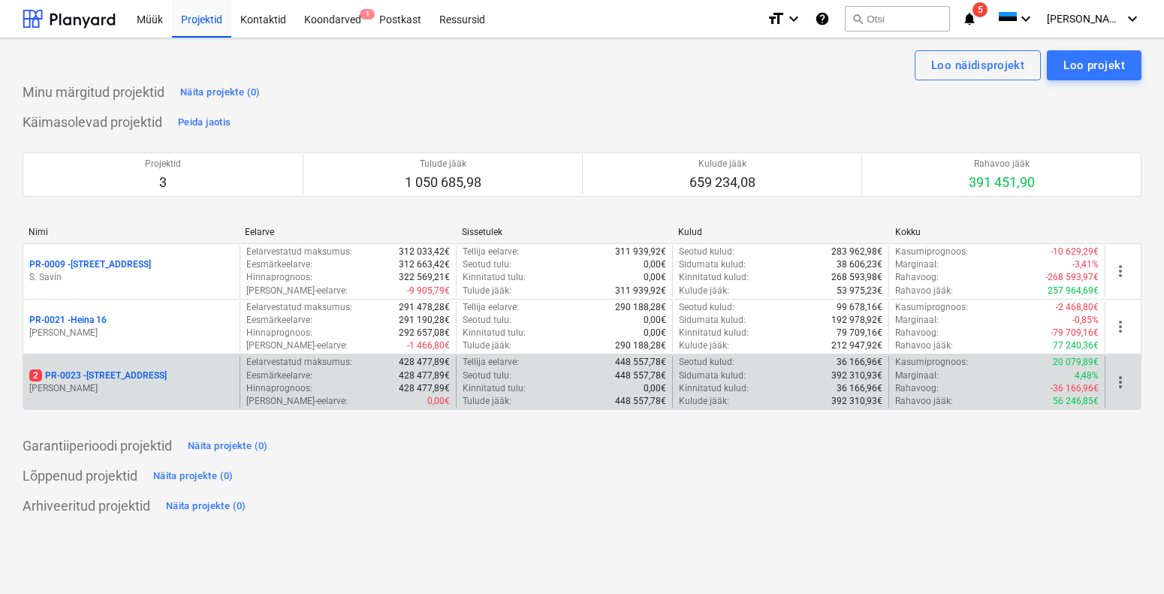
click at [119, 390] on p "[PERSON_NAME]" at bounding box center [131, 388] width 204 height 13
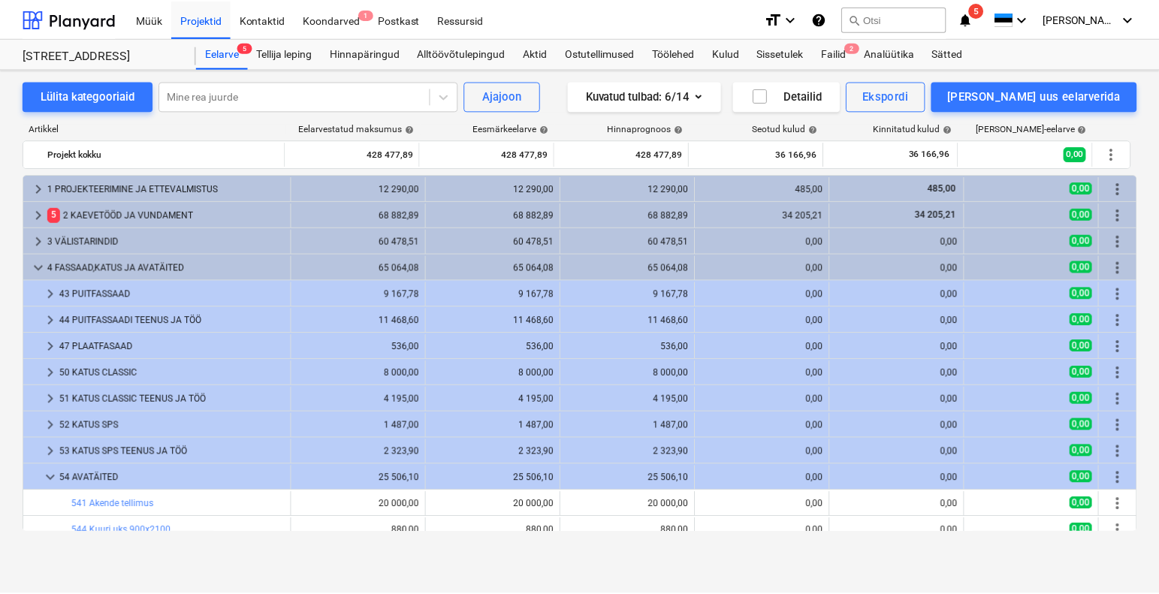
scroll to position [285, 0]
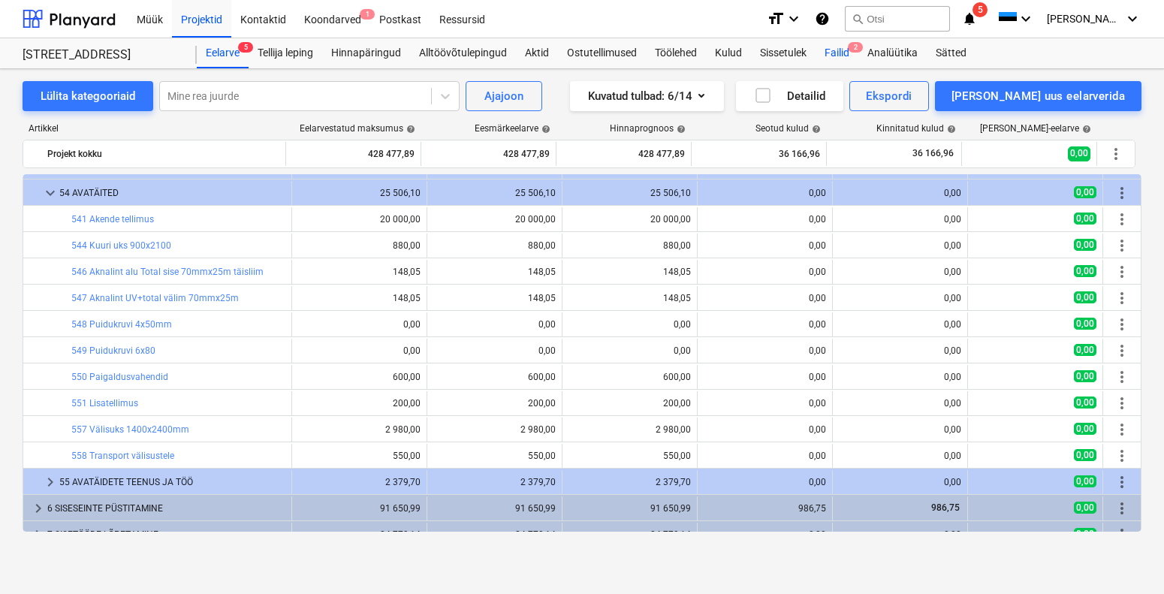
click at [833, 50] on div "Failid 2" at bounding box center [836, 53] width 43 height 30
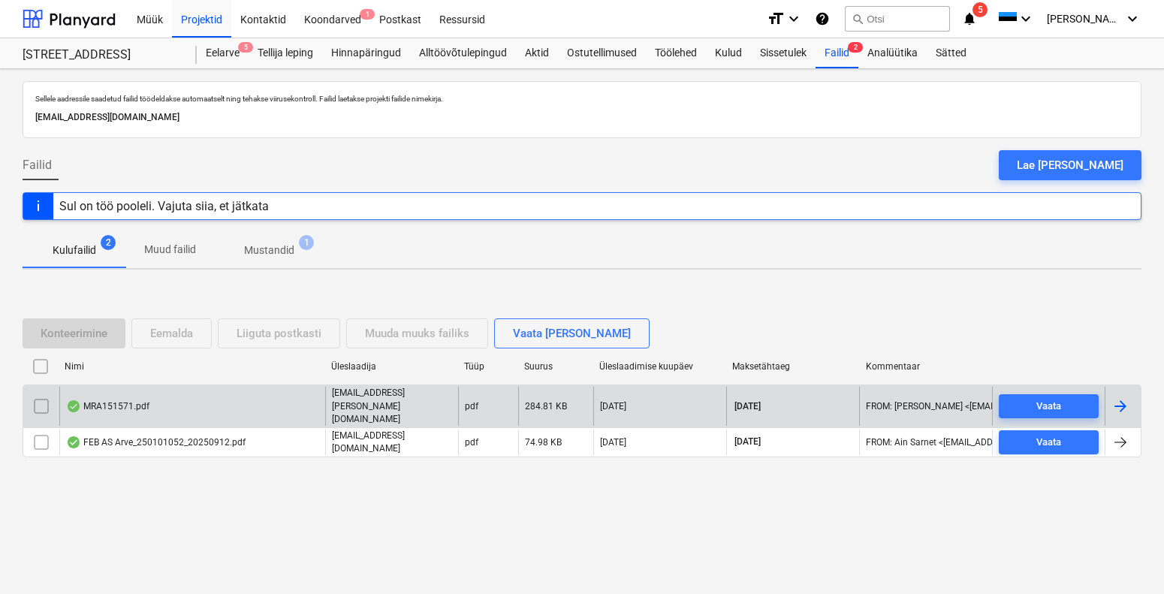
click at [125, 402] on div "MRA151571.pdf" at bounding box center [107, 406] width 83 height 12
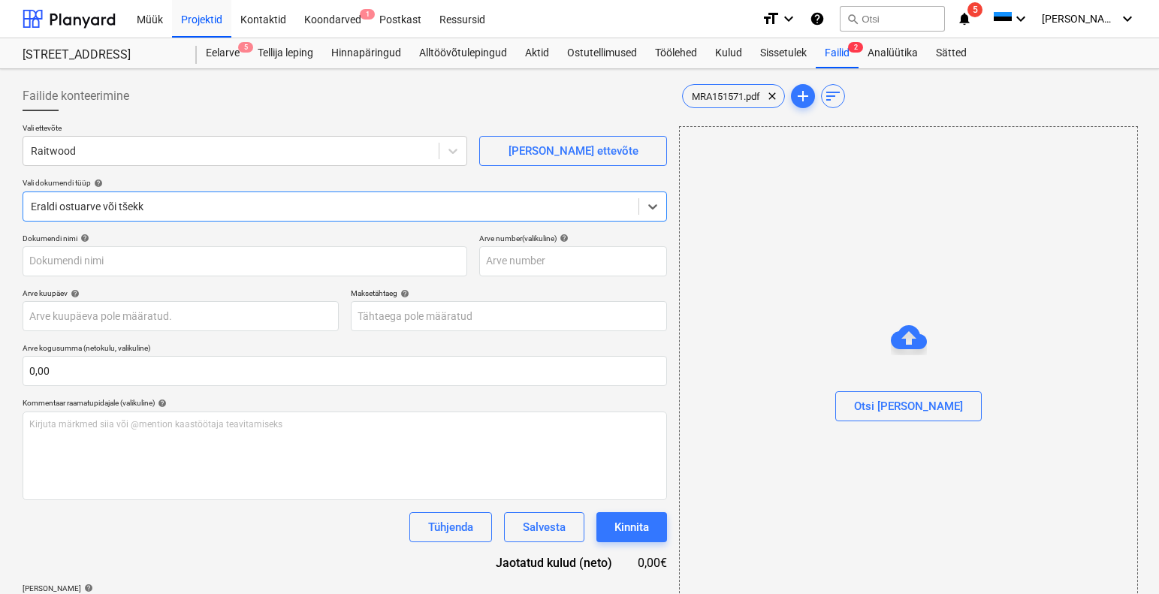
type input "MRA151571"
type input "[DATE]"
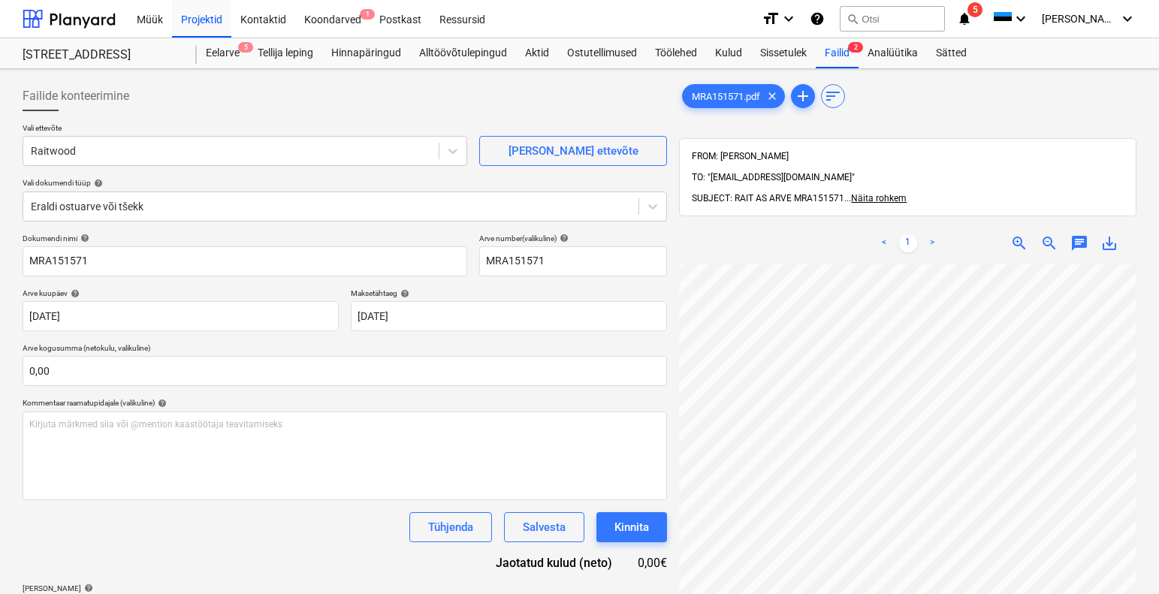
scroll to position [249, 24]
click at [203, 14] on div "Projektid" at bounding box center [201, 18] width 59 height 38
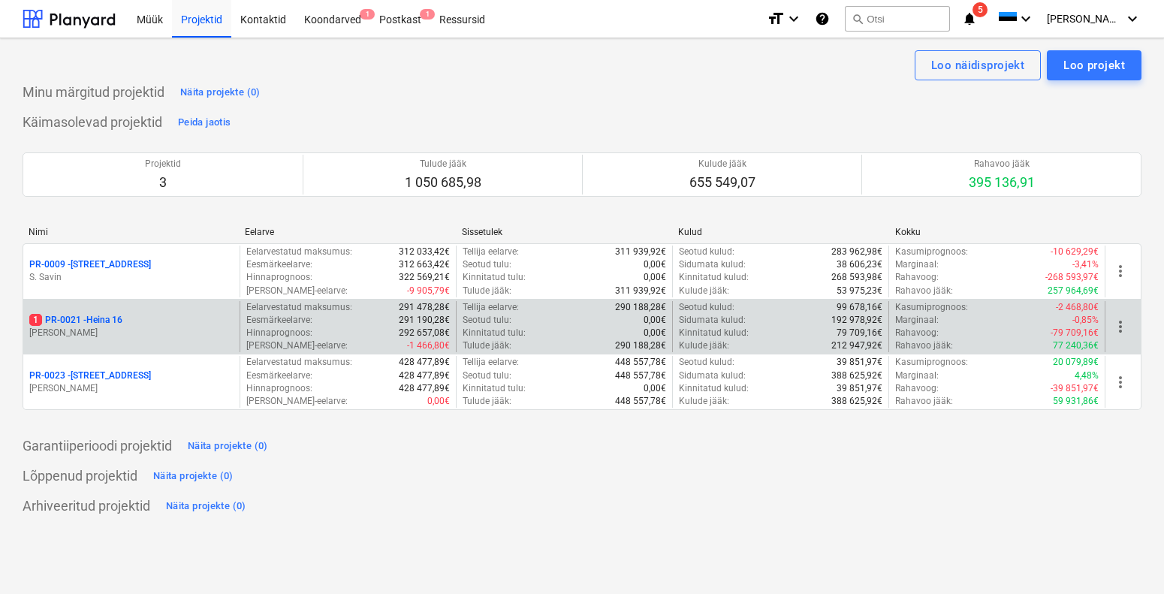
click at [119, 321] on p "1 PR-0021 - Heina 16" at bounding box center [75, 320] width 93 height 13
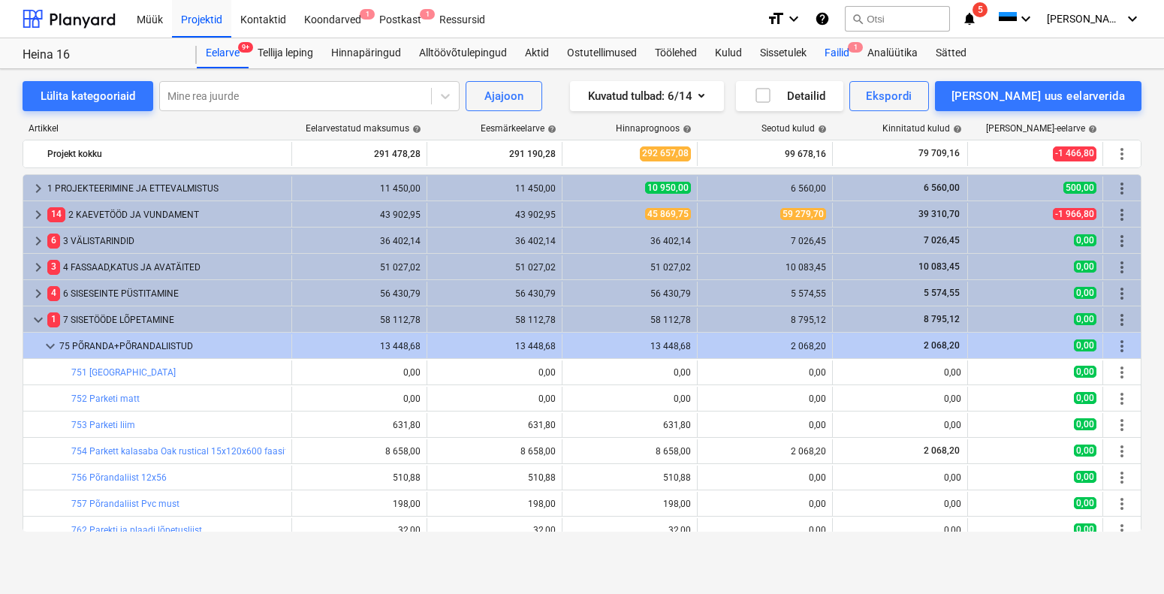
click at [830, 59] on div "Failid 1" at bounding box center [836, 53] width 43 height 30
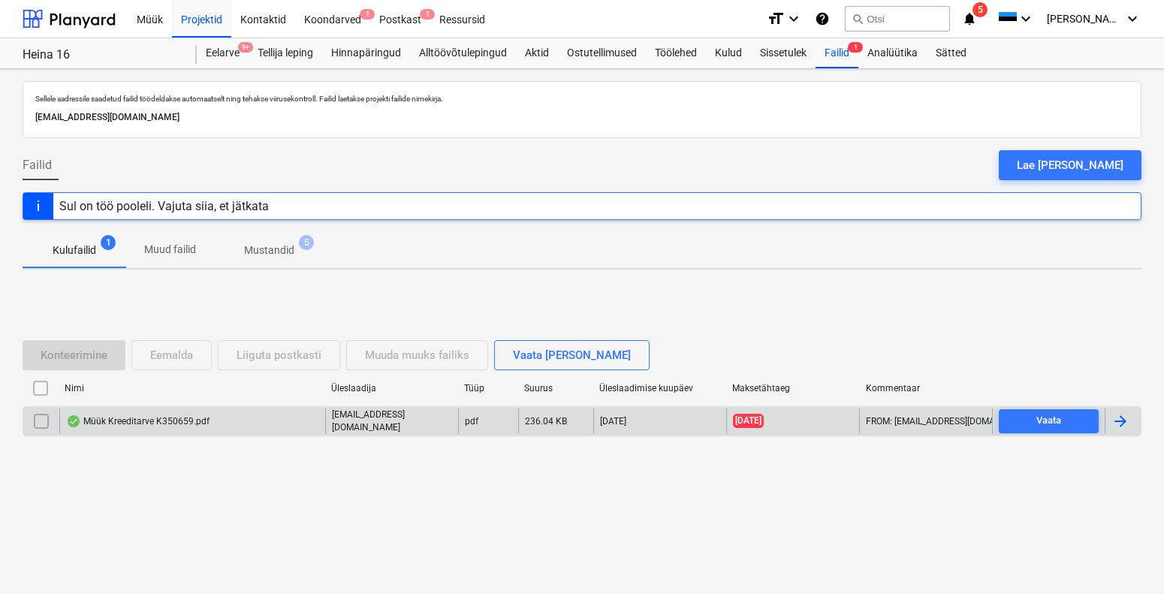
click at [125, 425] on div "Müük Kreeditarve K350659.pdf" at bounding box center [137, 421] width 143 height 12
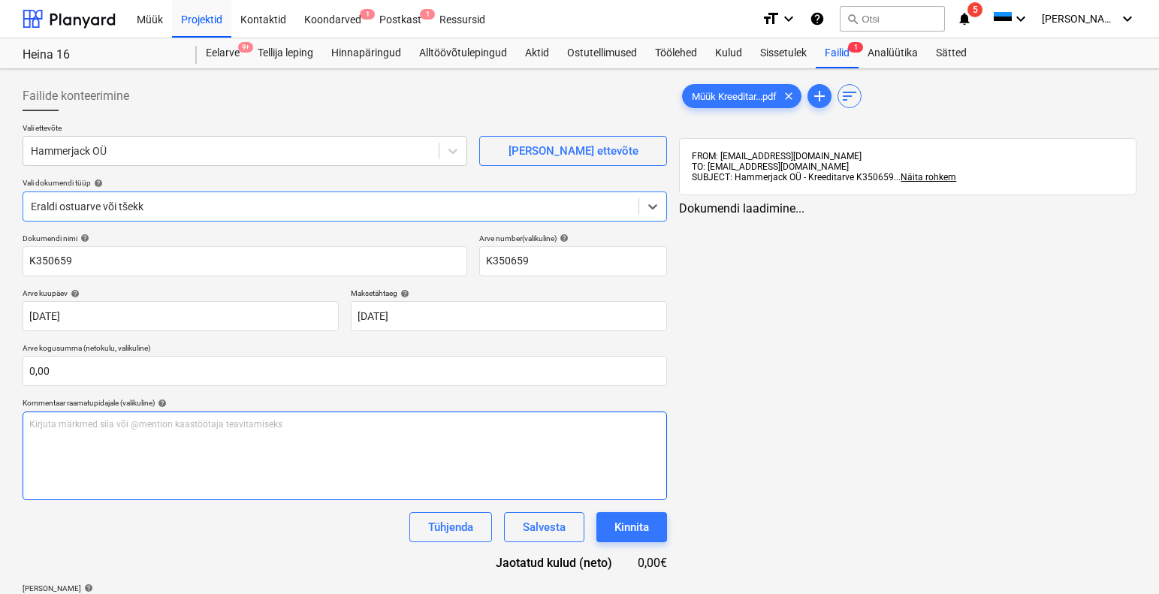
type input "K350659"
type input "[DATE]"
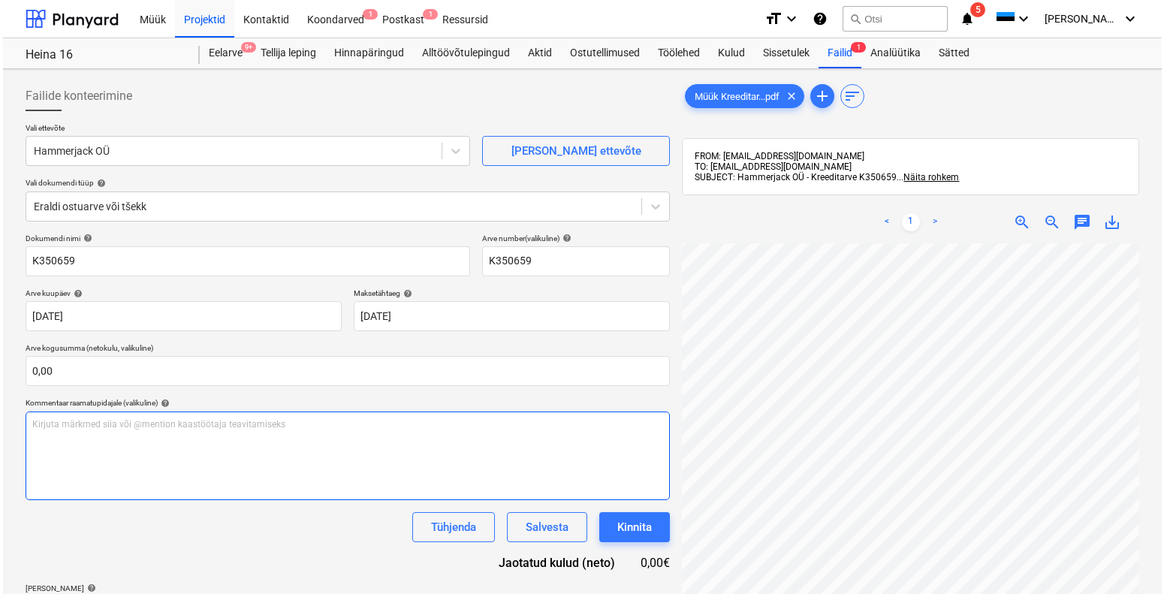
scroll to position [213, 0]
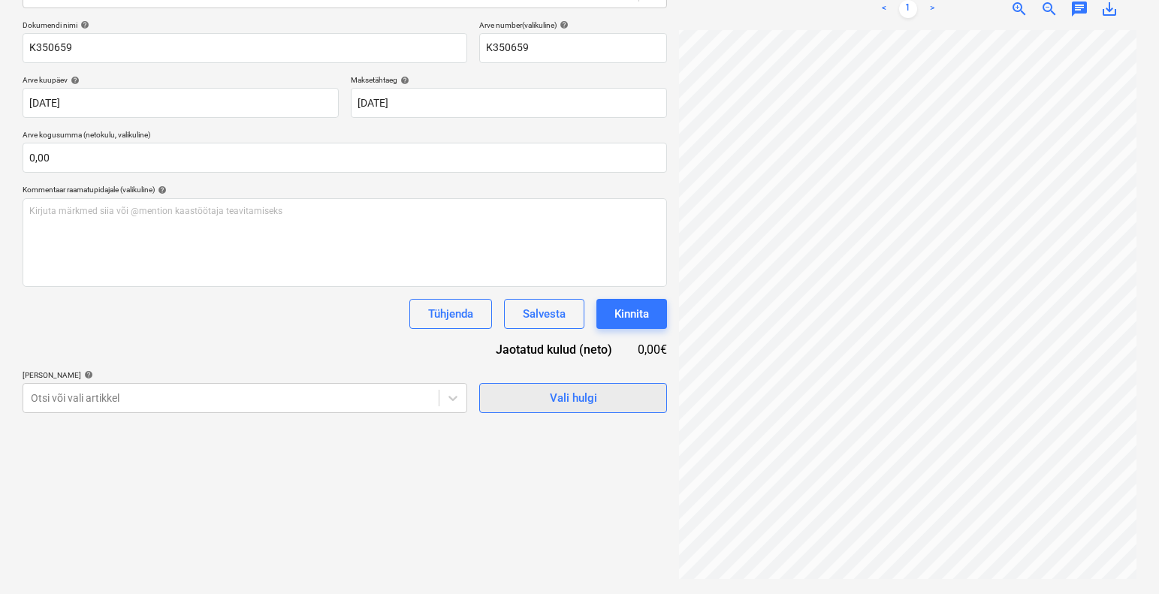
click at [600, 402] on span "Vali hulgi" at bounding box center [573, 398] width 150 height 20
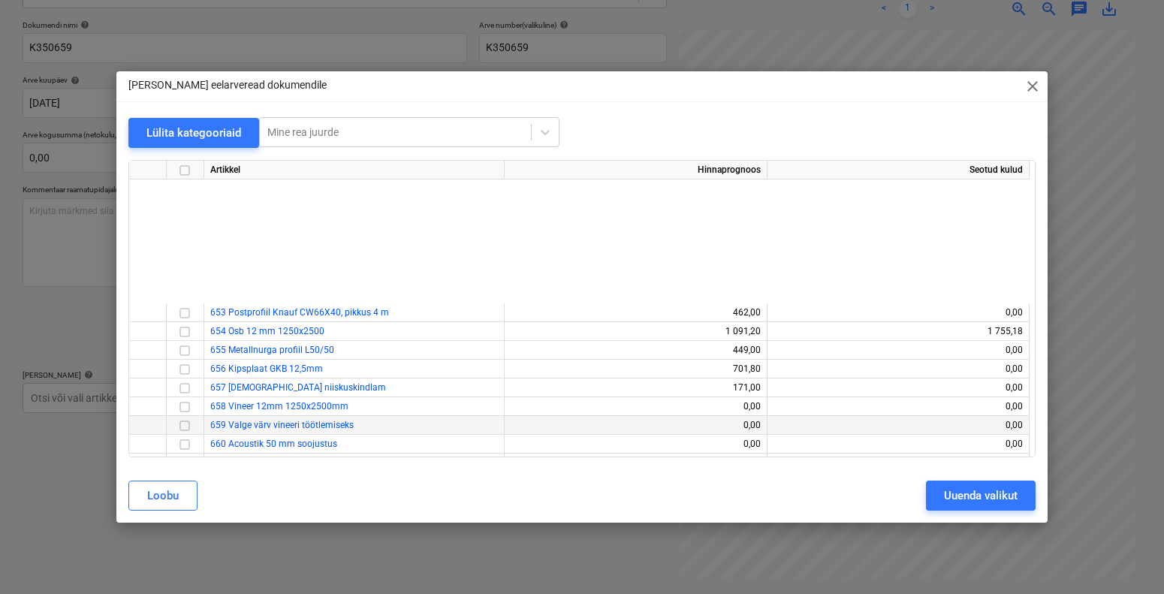
scroll to position [324, 0]
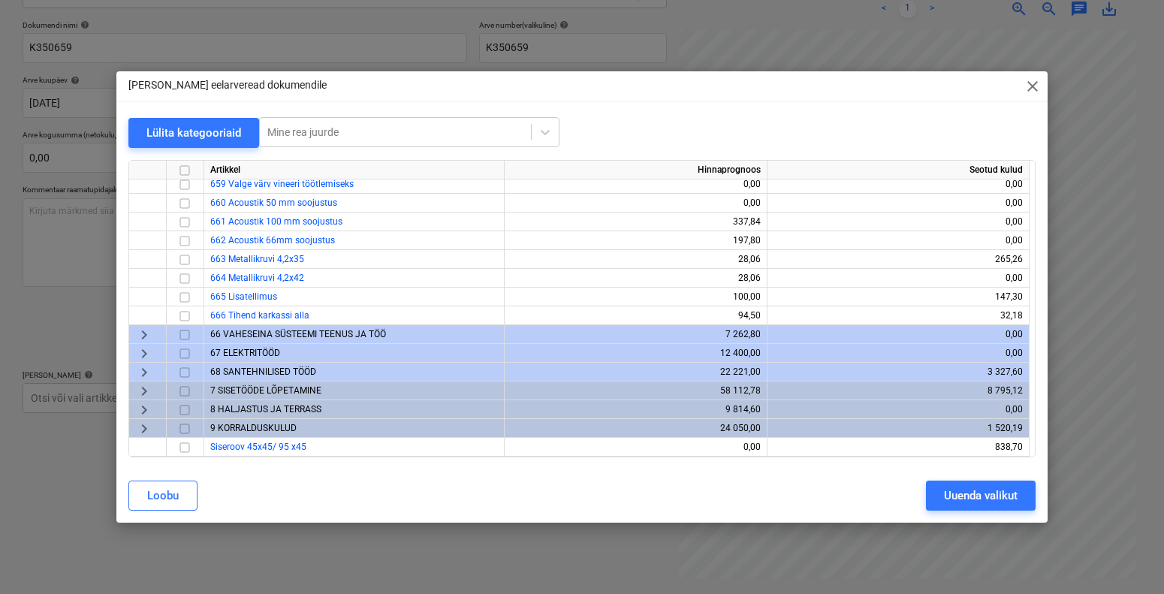
click at [295, 335] on span "66 VAHESEINA SÜSTEEMI TEENUS JA TÖÖ" at bounding box center [298, 334] width 176 height 11
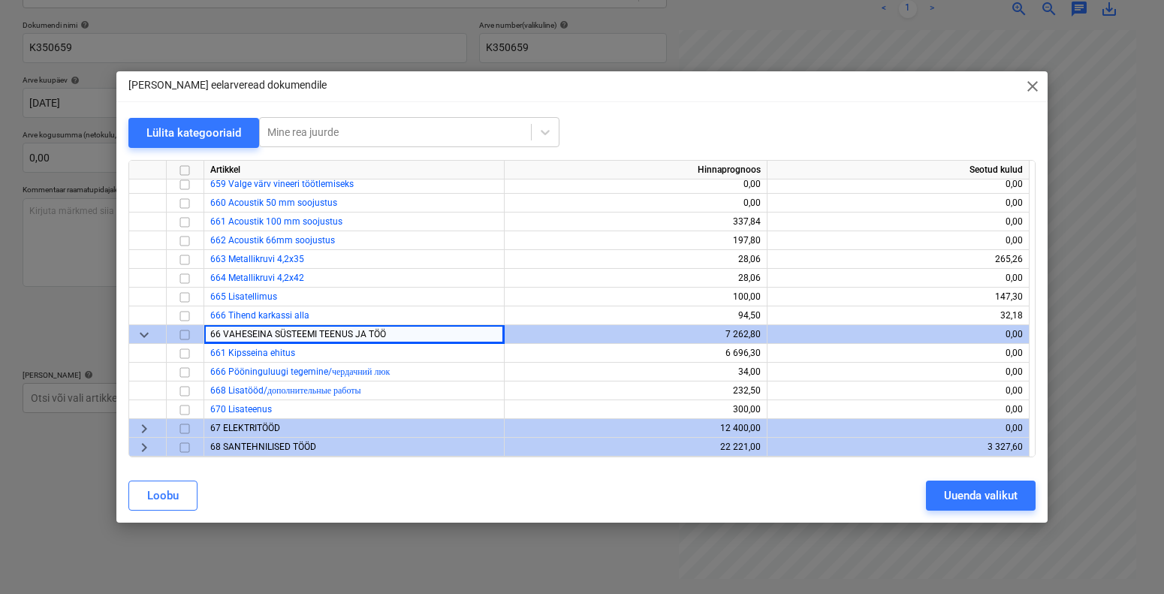
click at [148, 335] on span "keyboard_arrow_down" at bounding box center [144, 334] width 18 height 18
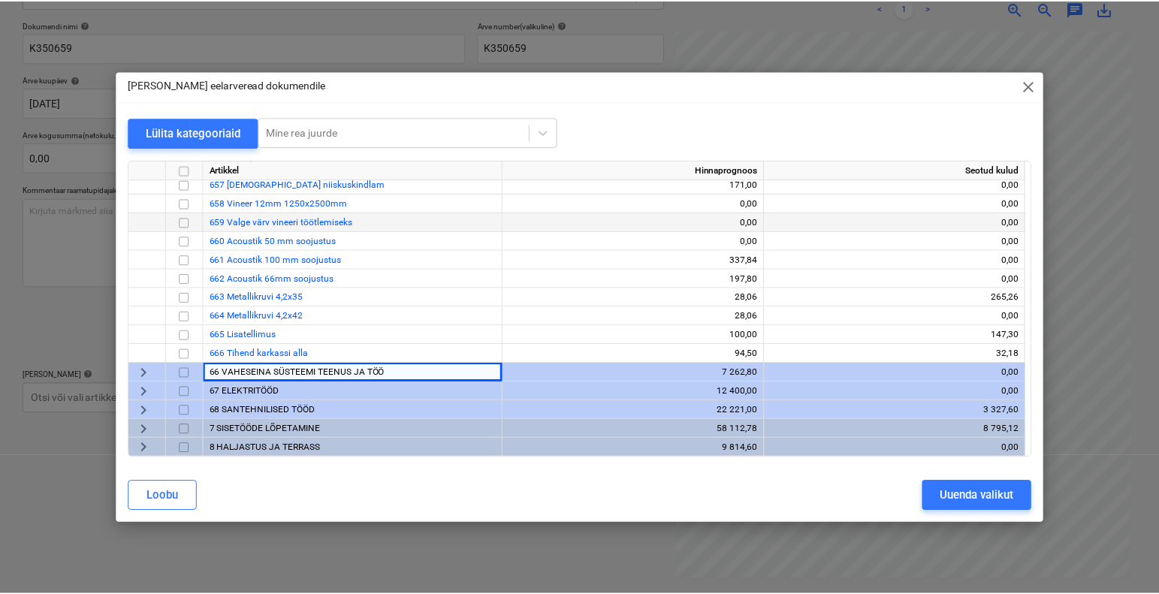
scroll to position [287, 0]
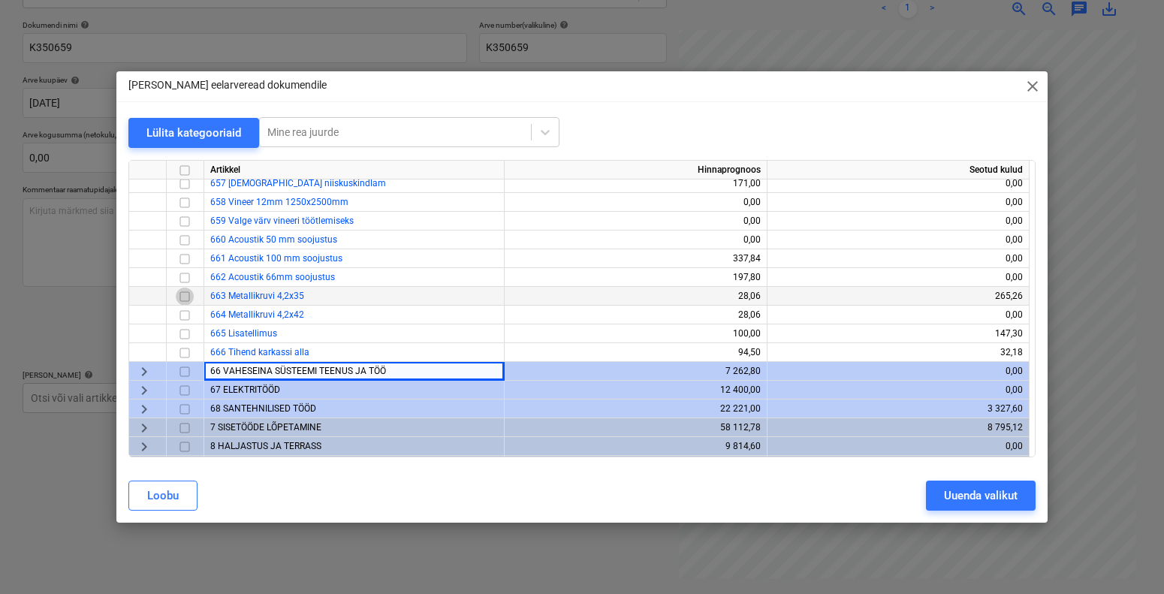
click at [182, 296] on input "checkbox" at bounding box center [185, 296] width 18 height 18
click at [975, 496] on div "Uuenda valikut" at bounding box center [981, 496] width 74 height 20
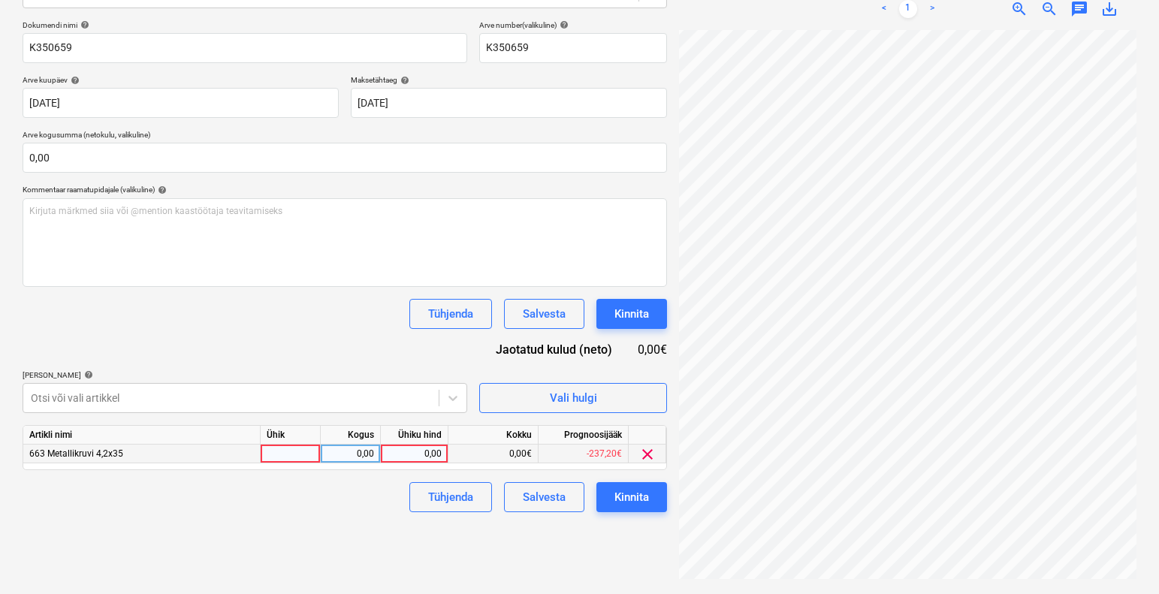
click at [287, 453] on div at bounding box center [291, 454] width 60 height 19
type input "1"
click at [344, 456] on div "0,00" at bounding box center [350, 454] width 47 height 19
click at [408, 454] on div "0,00" at bounding box center [414, 454] width 55 height 19
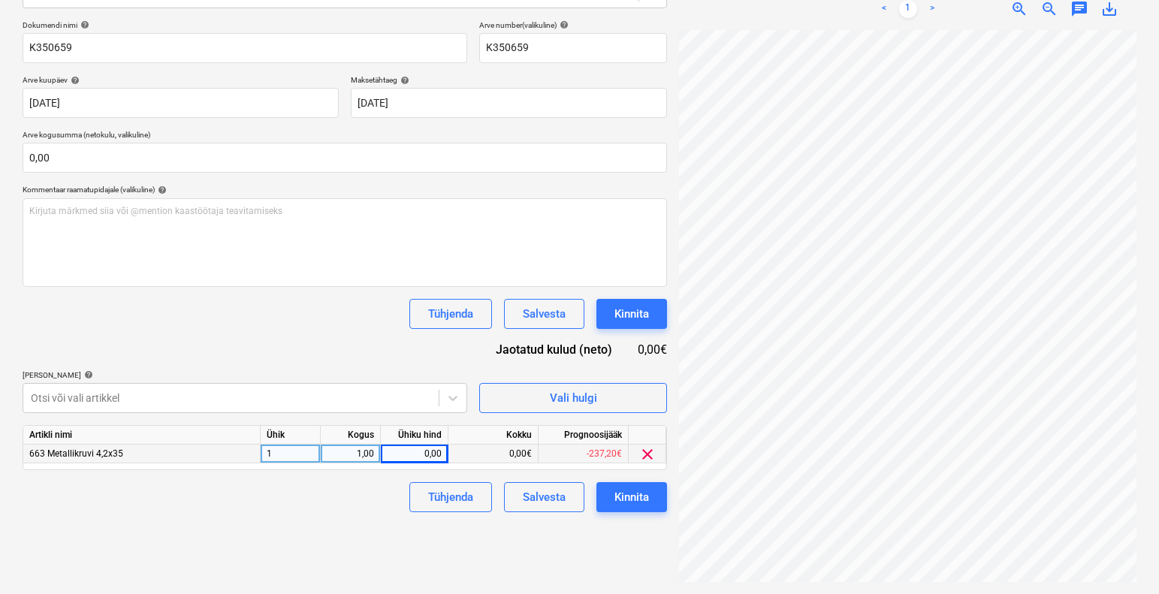
click at [357, 449] on div "1,00" at bounding box center [350, 454] width 47 height 19
type input "3"
click at [411, 455] on div "0,00" at bounding box center [414, 454] width 55 height 19
click at [373, 451] on div "3,00" at bounding box center [350, 454] width 47 height 19
type input "1"
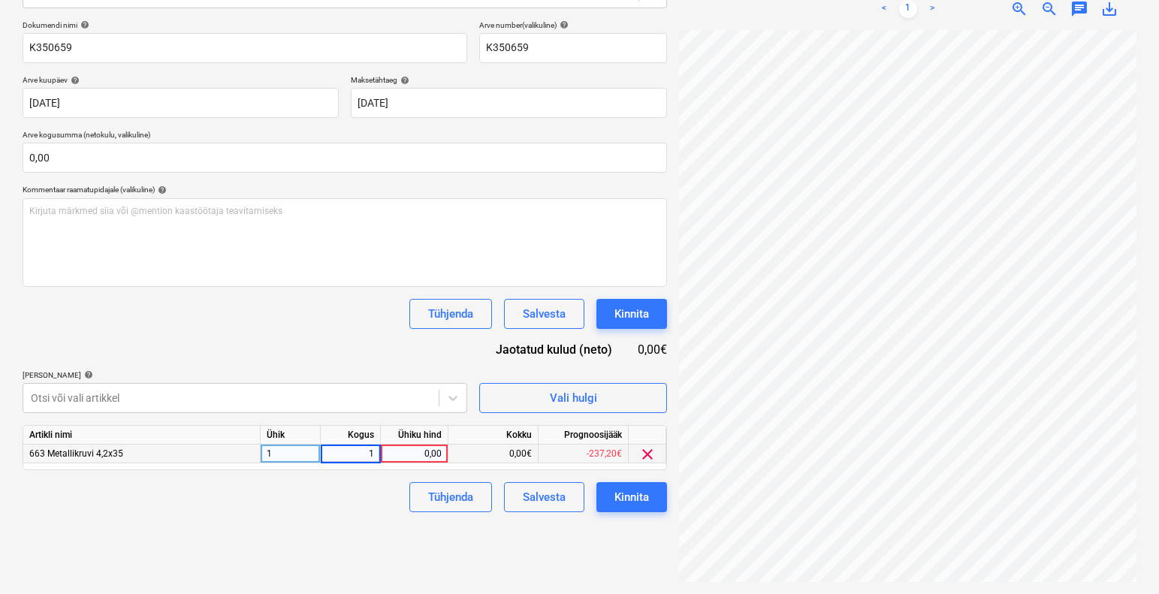
click at [421, 453] on div "0,00" at bounding box center [414, 454] width 55 height 19
type input "25,63"
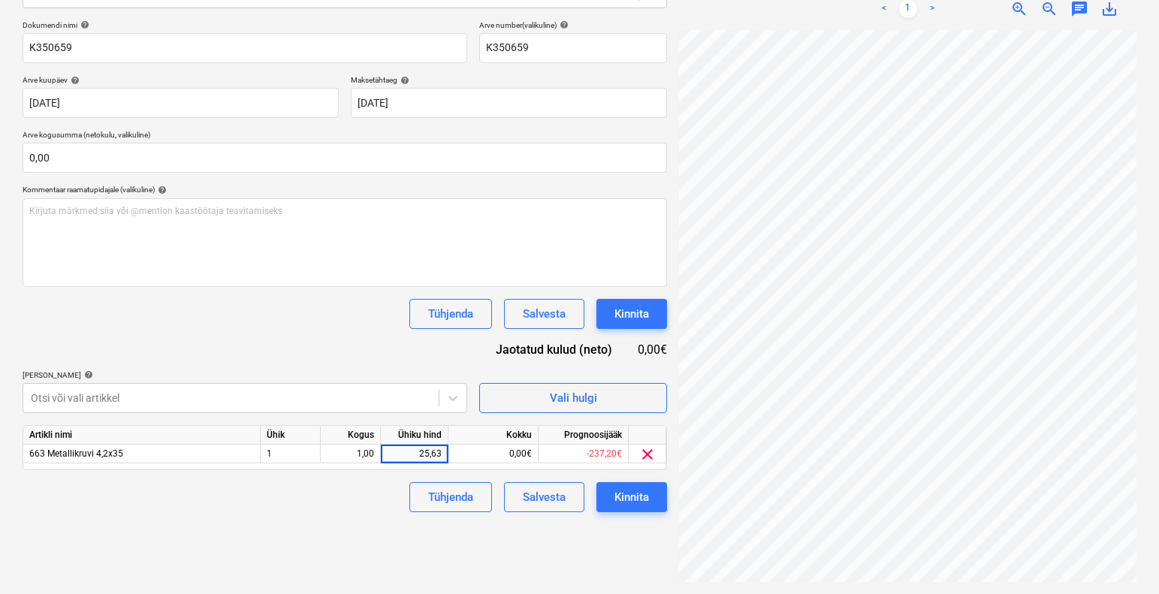
click at [316, 511] on div "Tühjenda Salvesta Kinnita" at bounding box center [345, 497] width 644 height 30
click at [611, 499] on button "Kinnita" at bounding box center [631, 497] width 71 height 30
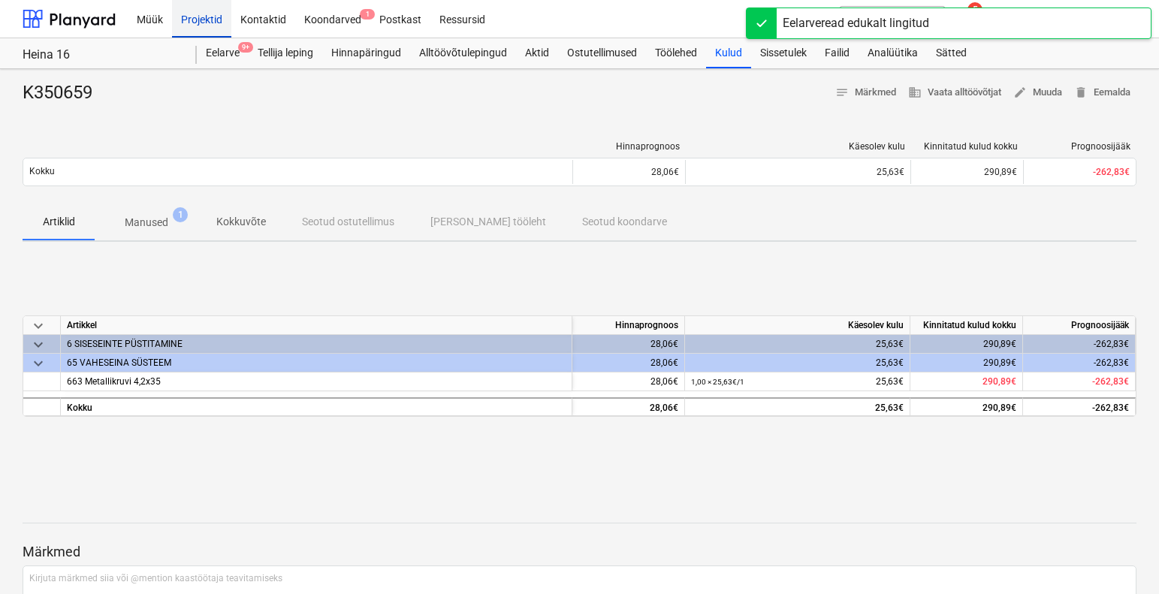
click at [205, 17] on div "Projektid" at bounding box center [201, 18] width 59 height 38
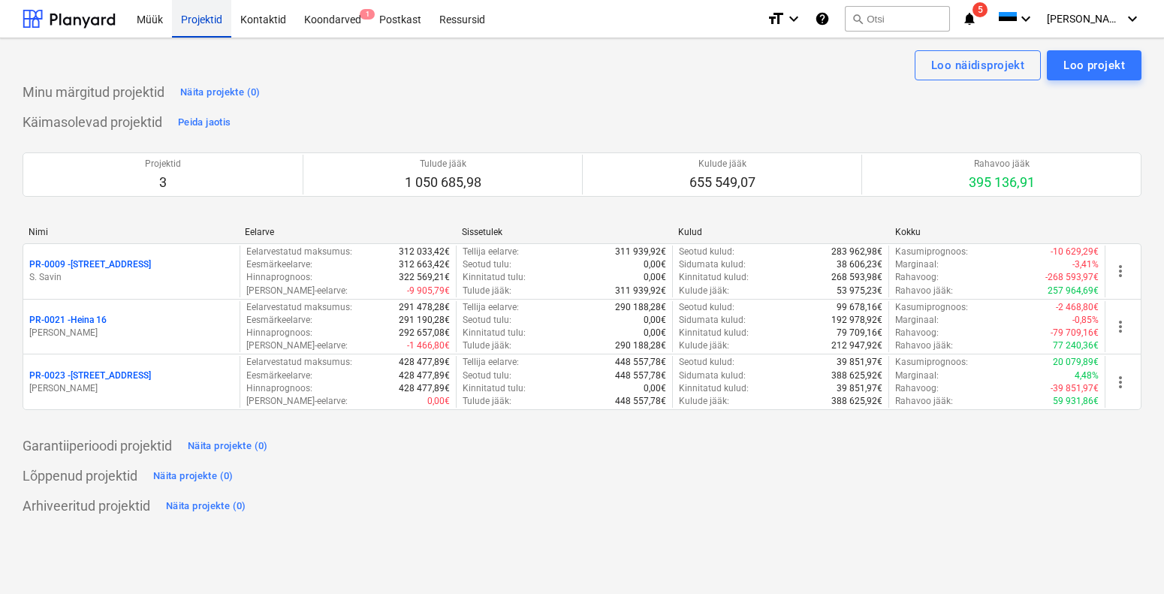
click at [194, 28] on div "Projektid" at bounding box center [201, 18] width 59 height 38
